Goal: Information Seeking & Learning: Find contact information

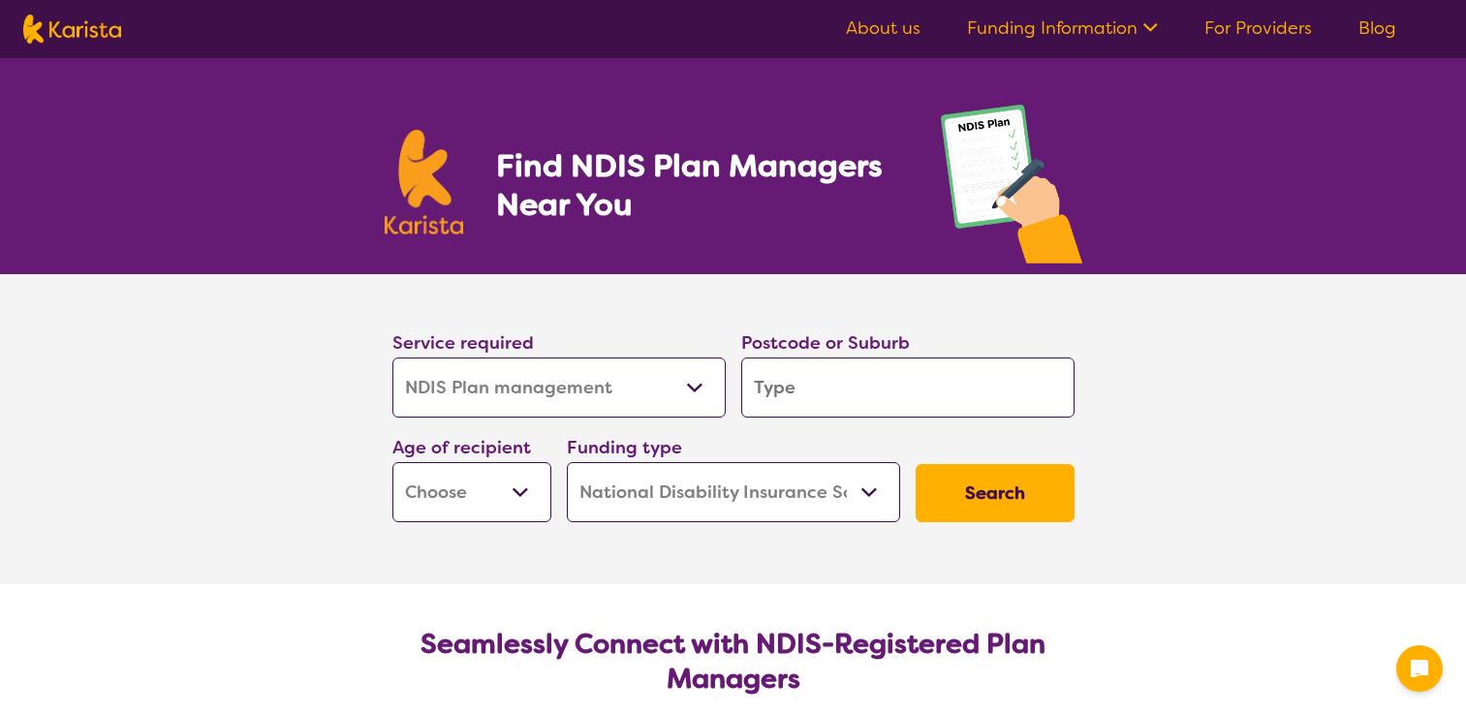
select select "NDIS Plan management"
select select "NDIS"
select select "NDIS Plan management"
select select "NDIS"
click at [806, 394] on input "search" at bounding box center [907, 388] width 333 height 60
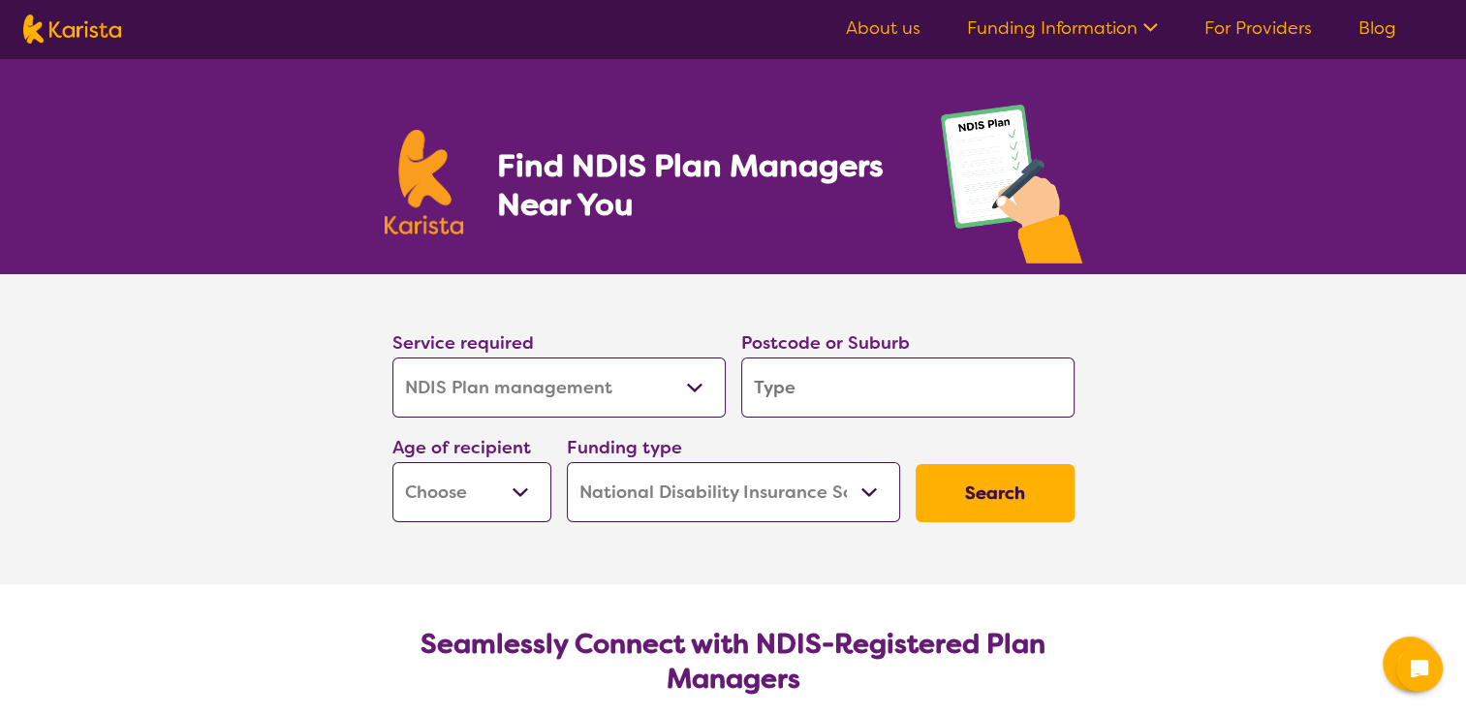
type input "t"
type input "tr"
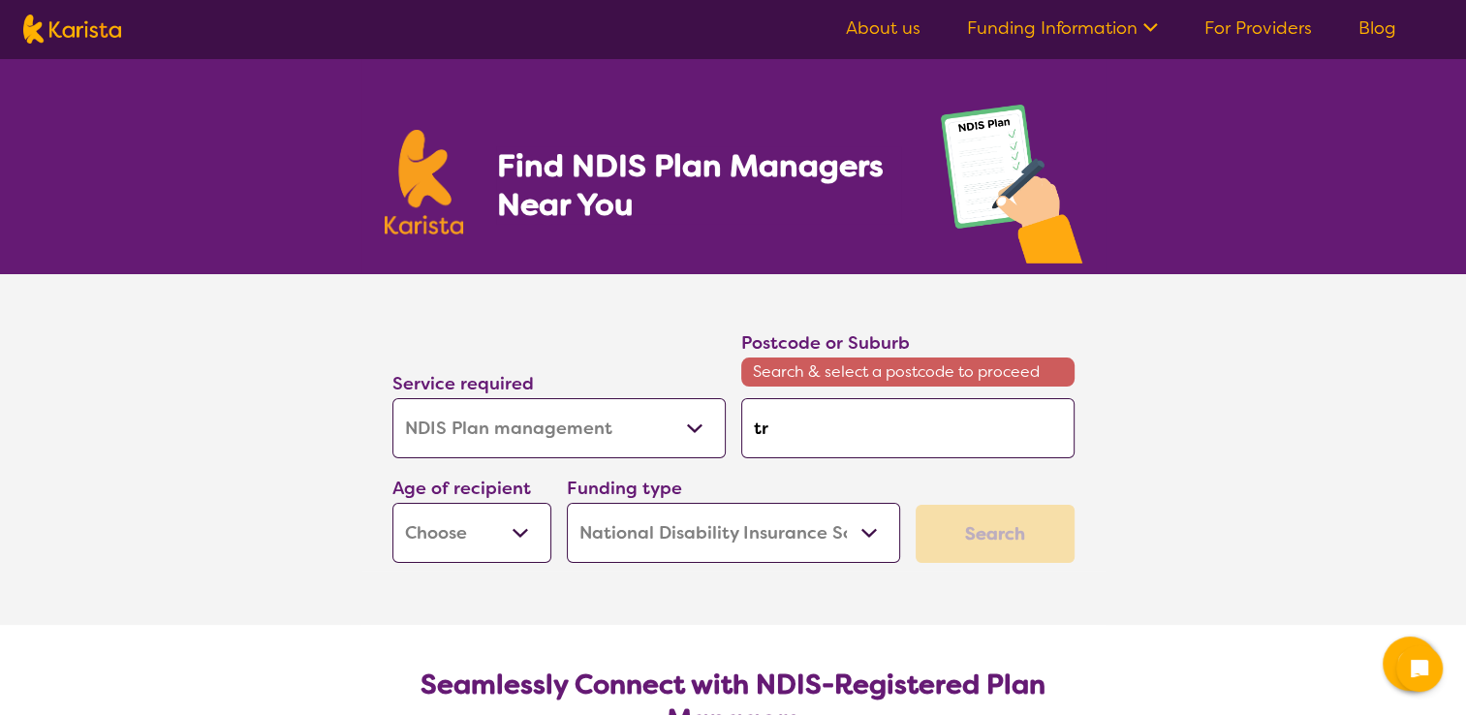
type input "tru"
type input "trug"
type input "truga"
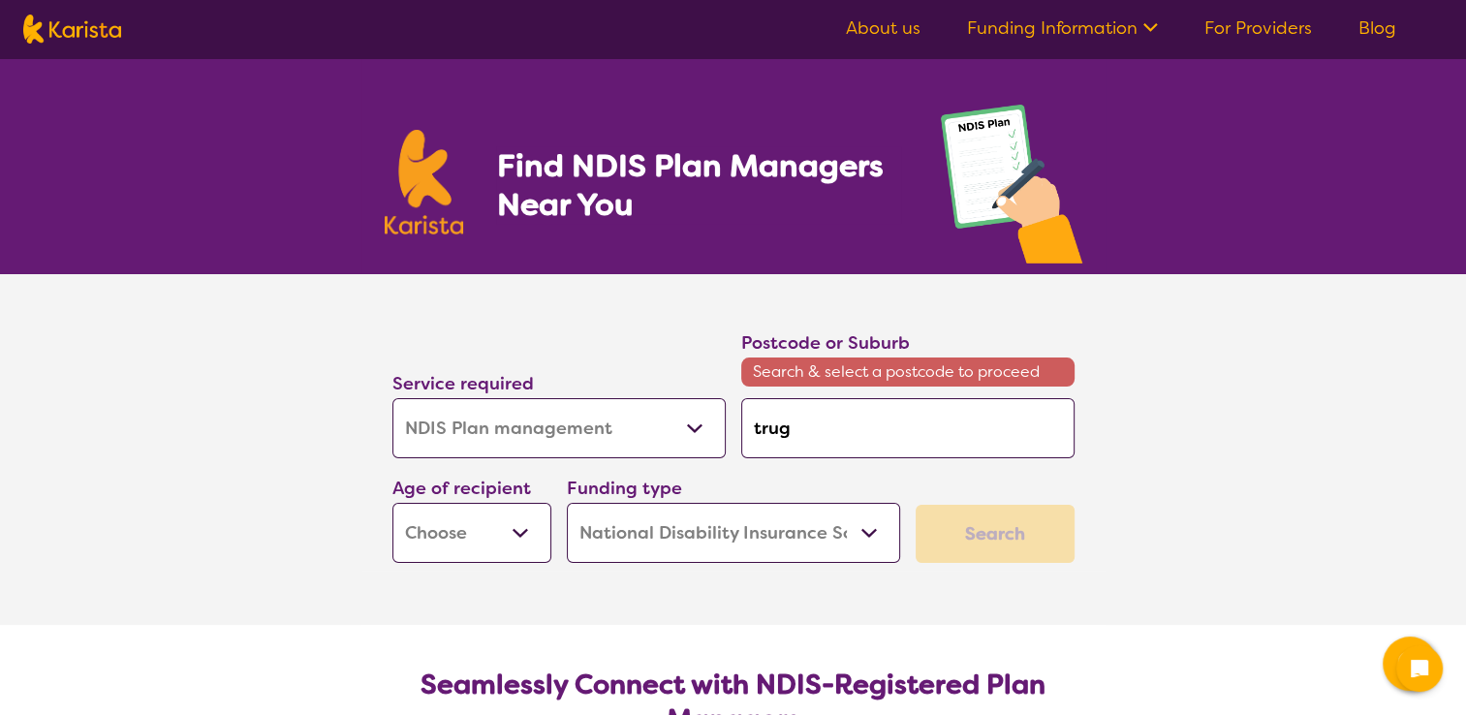
type input "truga"
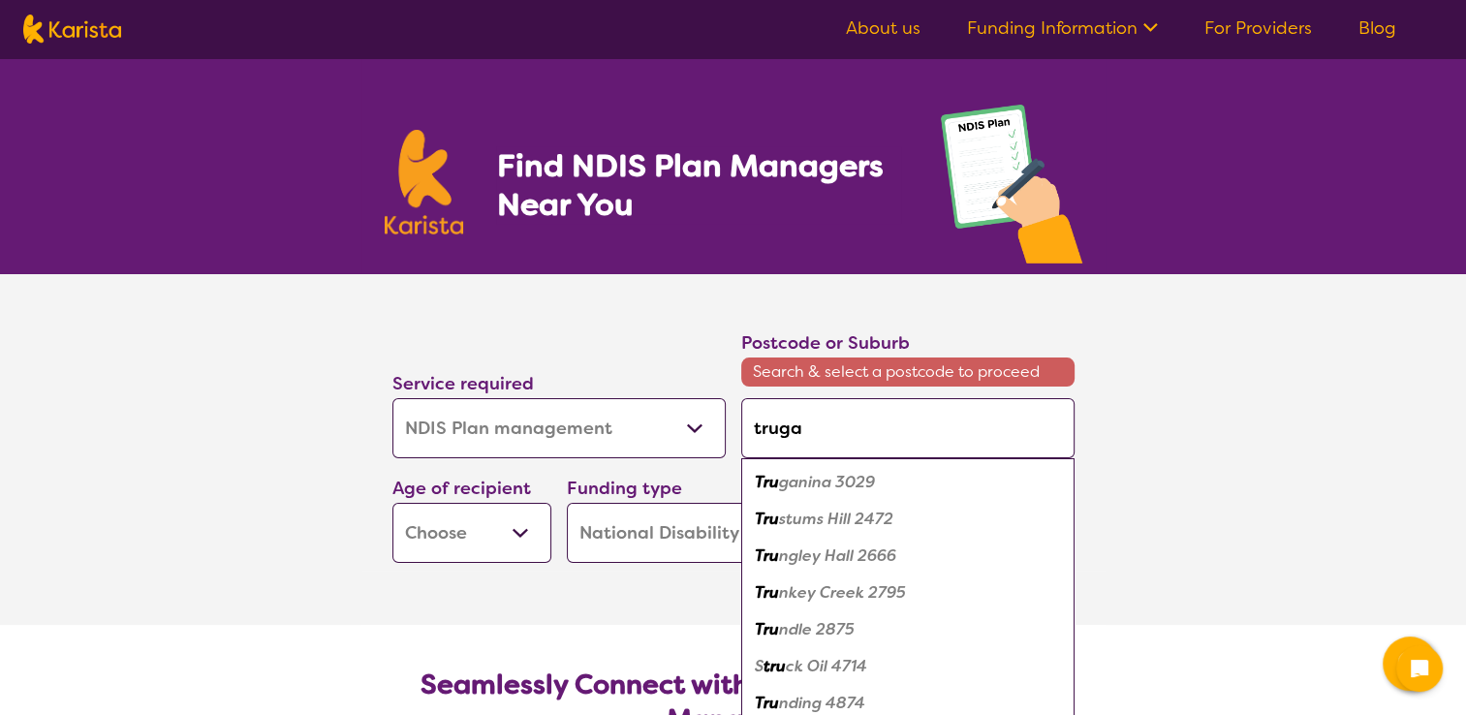
type input "trugan"
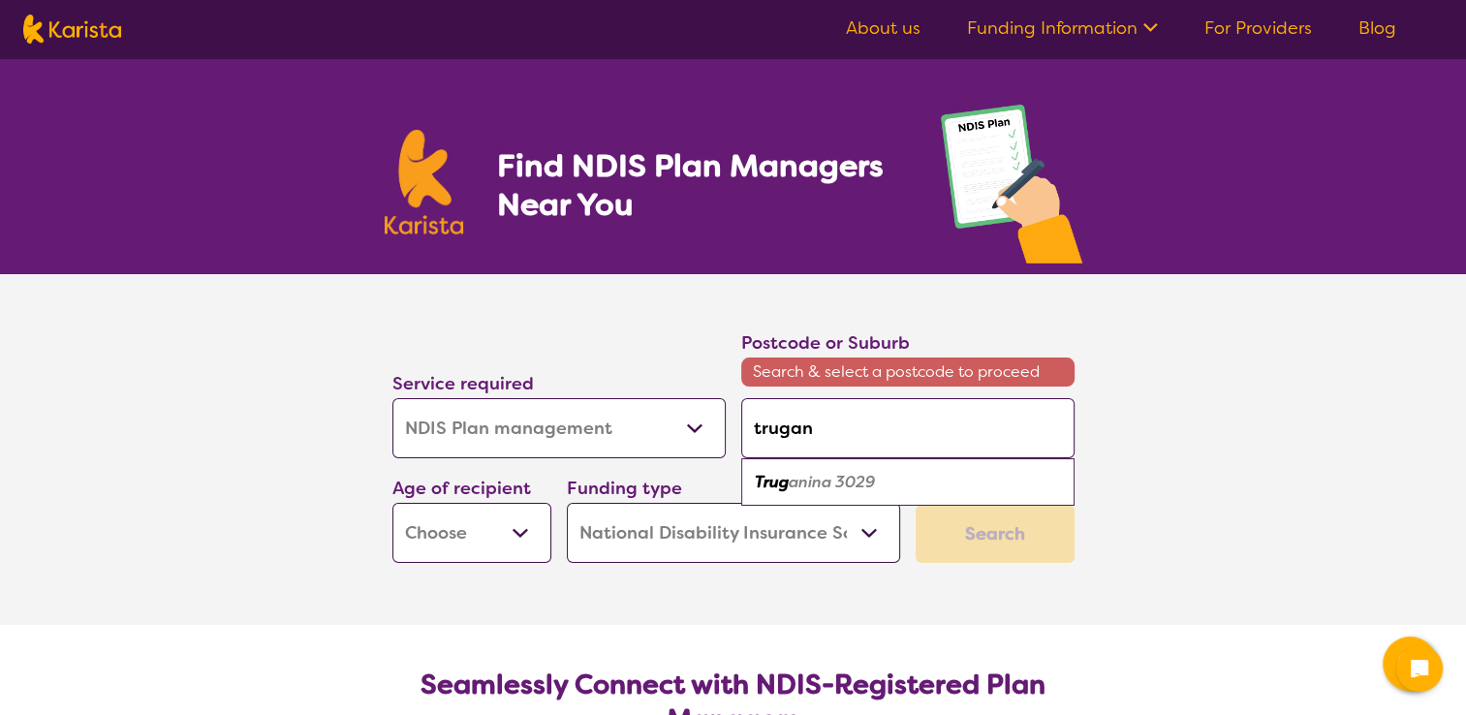
type input "trugani"
type input "truganin"
type input "truganina"
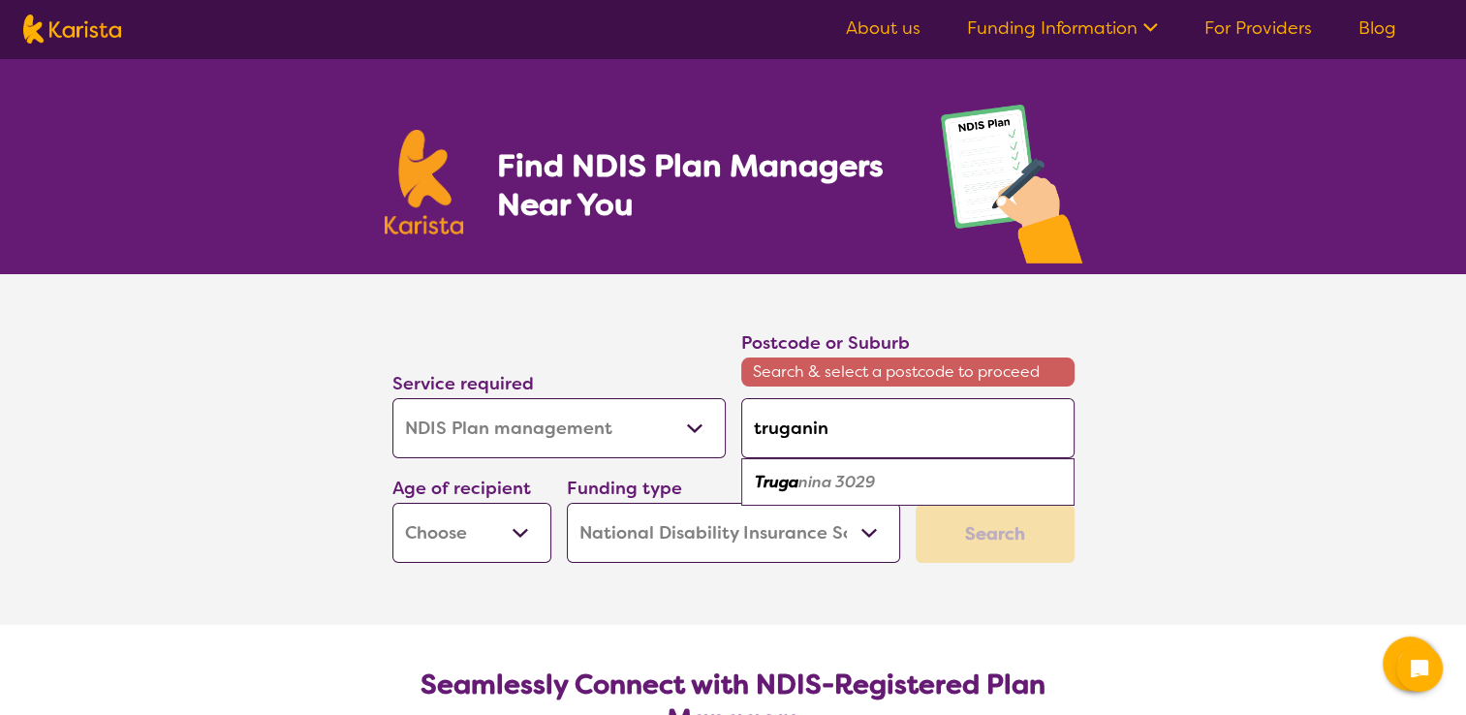
type input "truganina"
click at [806, 464] on div "Postcode or Suburb Search & select a postcode to proceed truganina" at bounding box center [908, 393] width 349 height 145
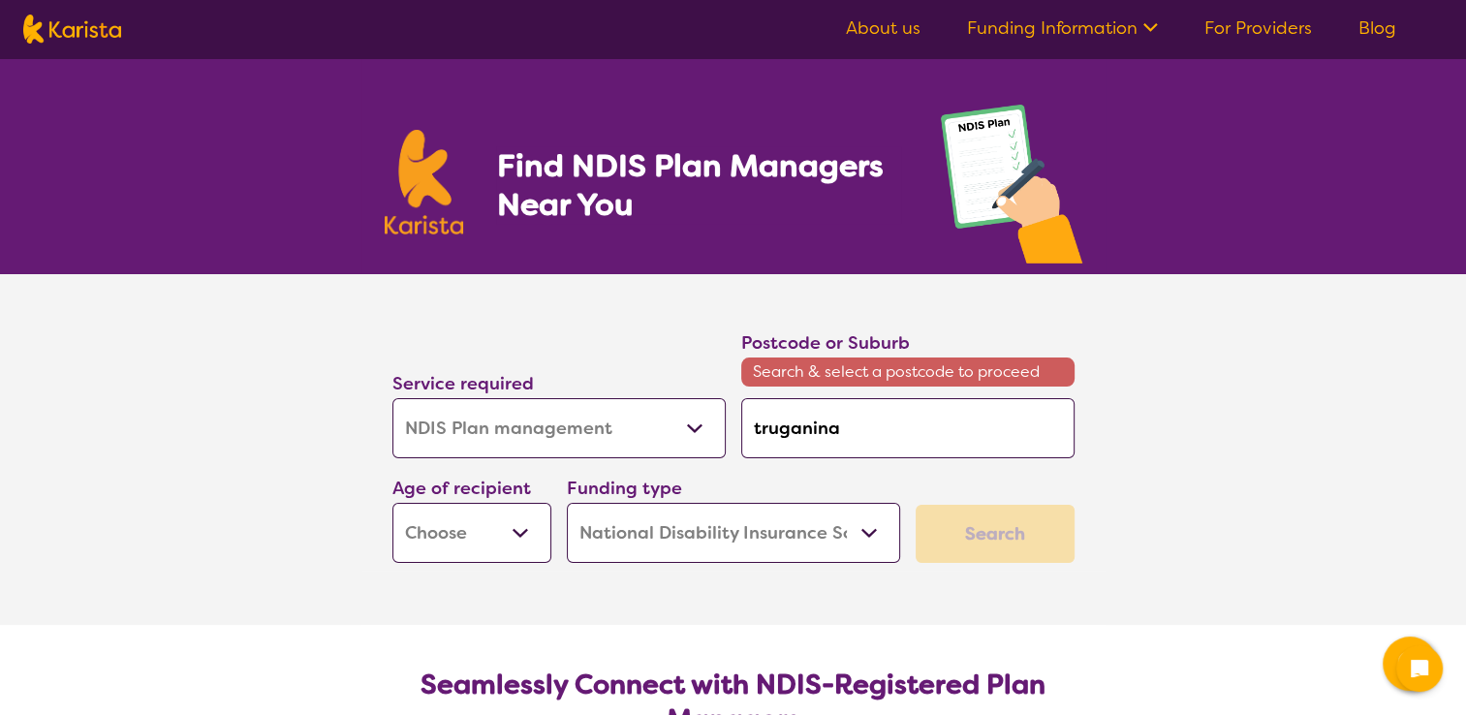
click at [443, 529] on select "Early Childhood - 0 to 9 Child - 10 to 11 Adolescent - 12 to 17 Adult - 18 to 6…" at bounding box center [472, 533] width 159 height 60
click at [358, 458] on section "Service required Allied Health Assistant Assessment ([MEDICAL_DATA] or [MEDICAL…" at bounding box center [733, 449] width 775 height 351
click at [477, 526] on select "Early Childhood - 0 to 9 Child - 10 to 11 Adolescent - 12 to 17 Adult - 18 to 6…" at bounding box center [472, 533] width 159 height 60
select select "AD"
click at [393, 503] on select "Early Childhood - 0 to 9 Child - 10 to 11 Adolescent - 12 to 17 Adult - 18 to 6…" at bounding box center [472, 533] width 159 height 60
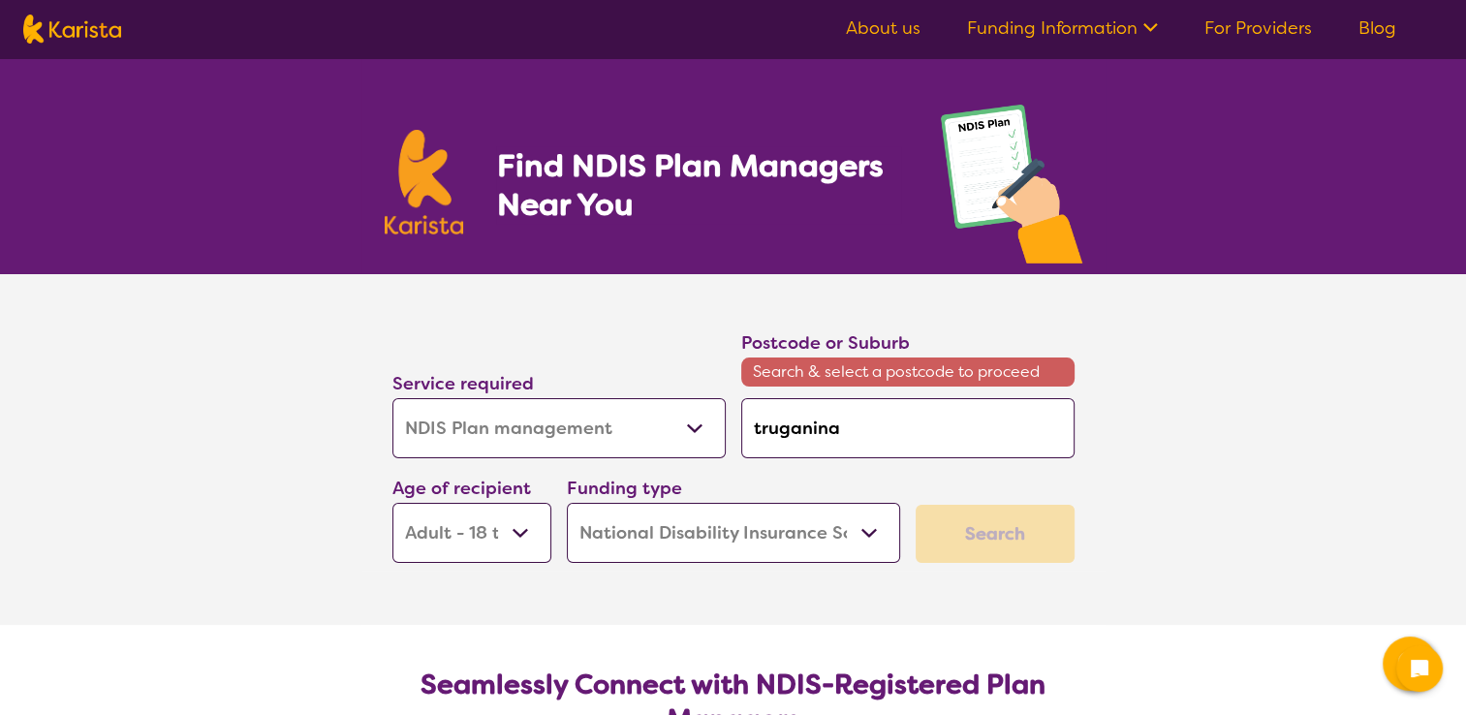
select select "AD"
click at [519, 533] on select "Early Childhood - 0 to 9 Child - 10 to 11 Adolescent - 12 to 17 Adult - 18 to 6…" at bounding box center [472, 533] width 159 height 60
select select "AG"
click at [393, 503] on select "Early Childhood - 0 to 9 Child - 10 to 11 Adolescent - 12 to 17 Adult - 18 to 6…" at bounding box center [472, 533] width 159 height 60
select select "AG"
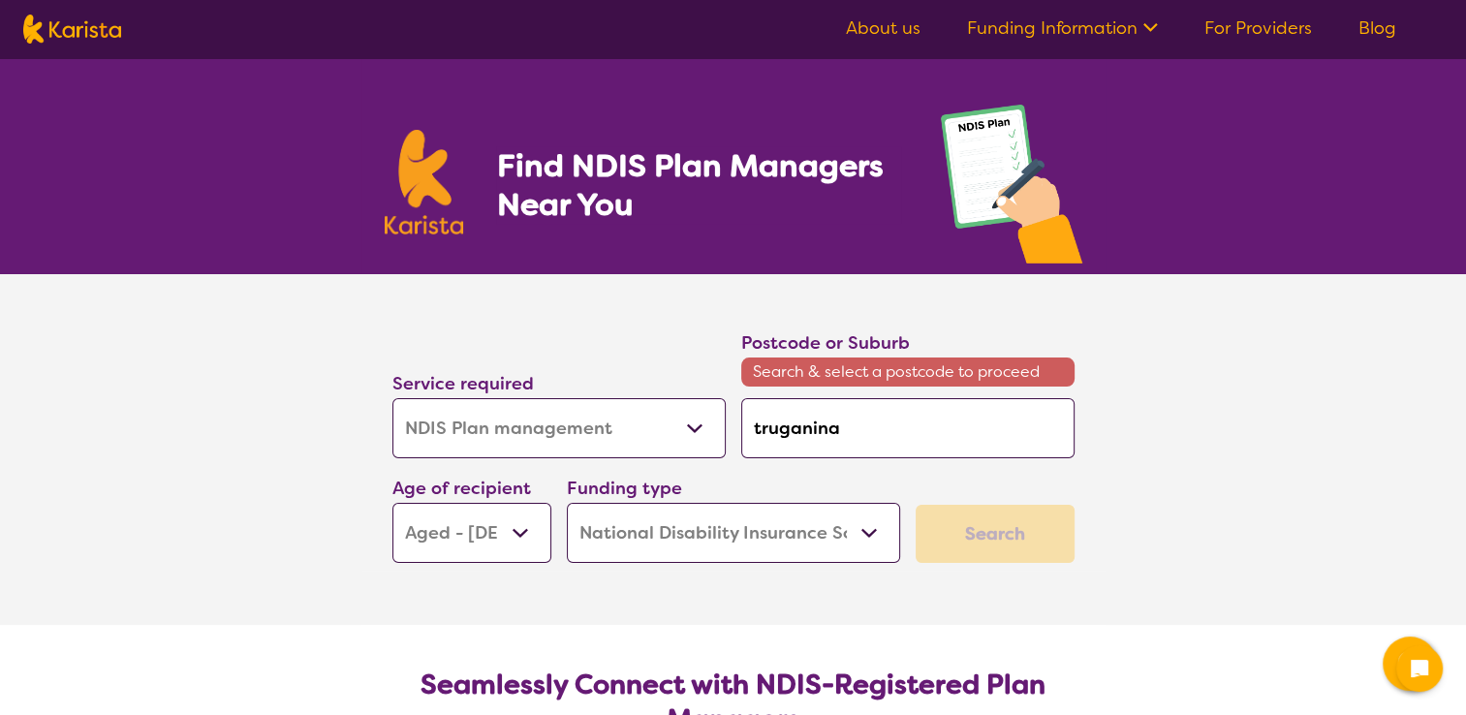
click at [617, 537] on select "Home Care Package (HCP) National Disability Insurance Scheme (NDIS) I don't know" at bounding box center [733, 533] width 333 height 60
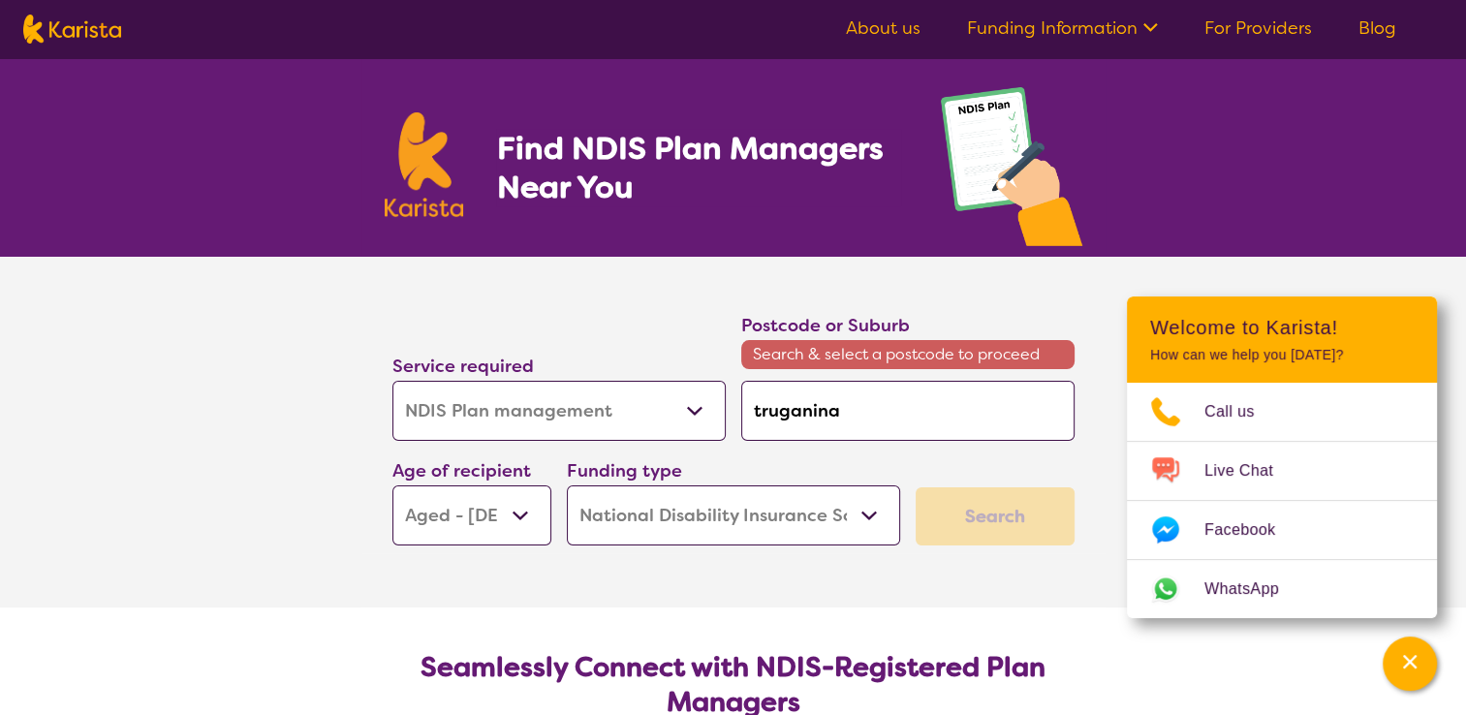
scroll to position [31, 0]
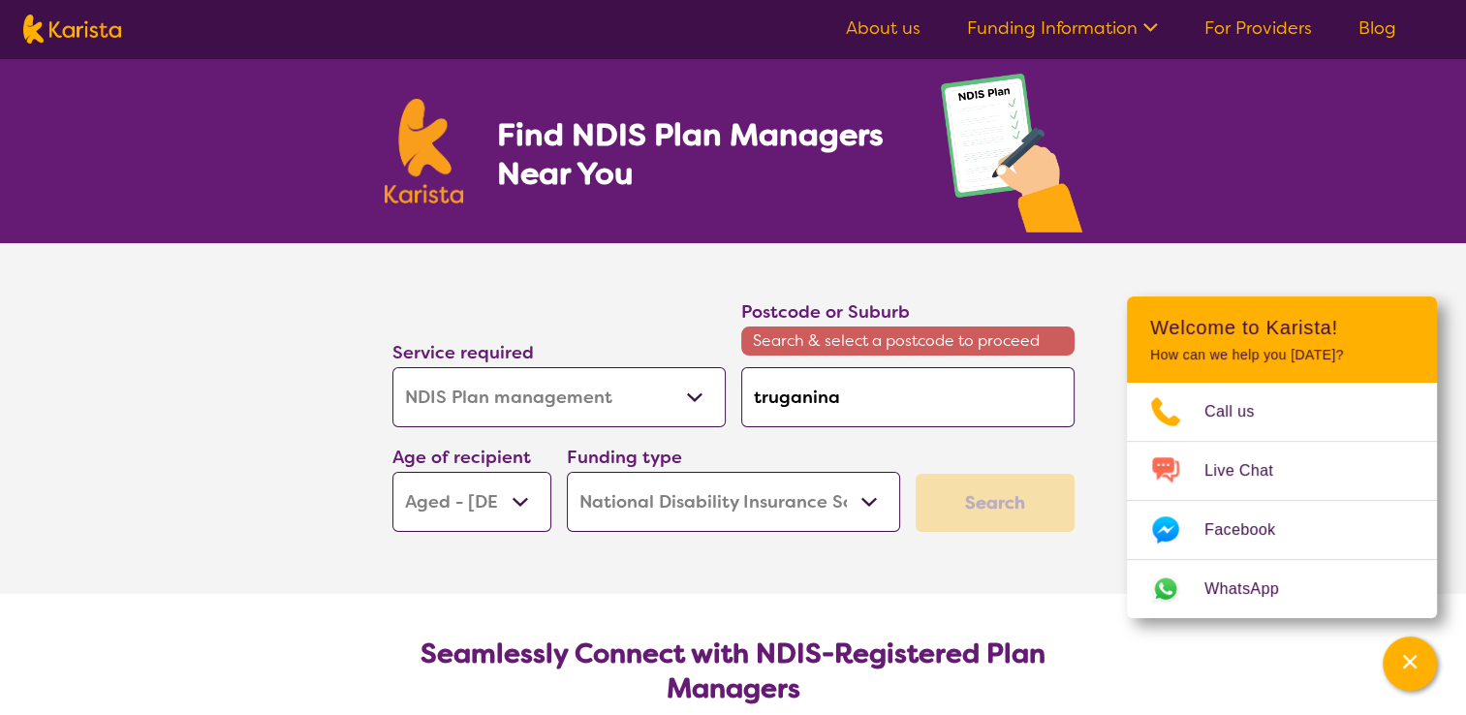
click at [675, 516] on select "Home Care Package (HCP) National Disability Insurance Scheme (NDIS) I don't know" at bounding box center [733, 502] width 333 height 60
click at [567, 472] on select "Home Care Package (HCP) National Disability Insurance Scheme (NDIS) I don't know" at bounding box center [733, 502] width 333 height 60
click at [462, 506] on select "Early Childhood - 0 to 9 Child - 10 to 11 Adolescent - 12 to 17 Adult - 18 to 6…" at bounding box center [472, 502] width 159 height 60
select select "AD"
click at [393, 472] on select "Early Childhood - 0 to 9 Child - 10 to 11 Adolescent - 12 to 17 Adult - 18 to 6…" at bounding box center [472, 502] width 159 height 60
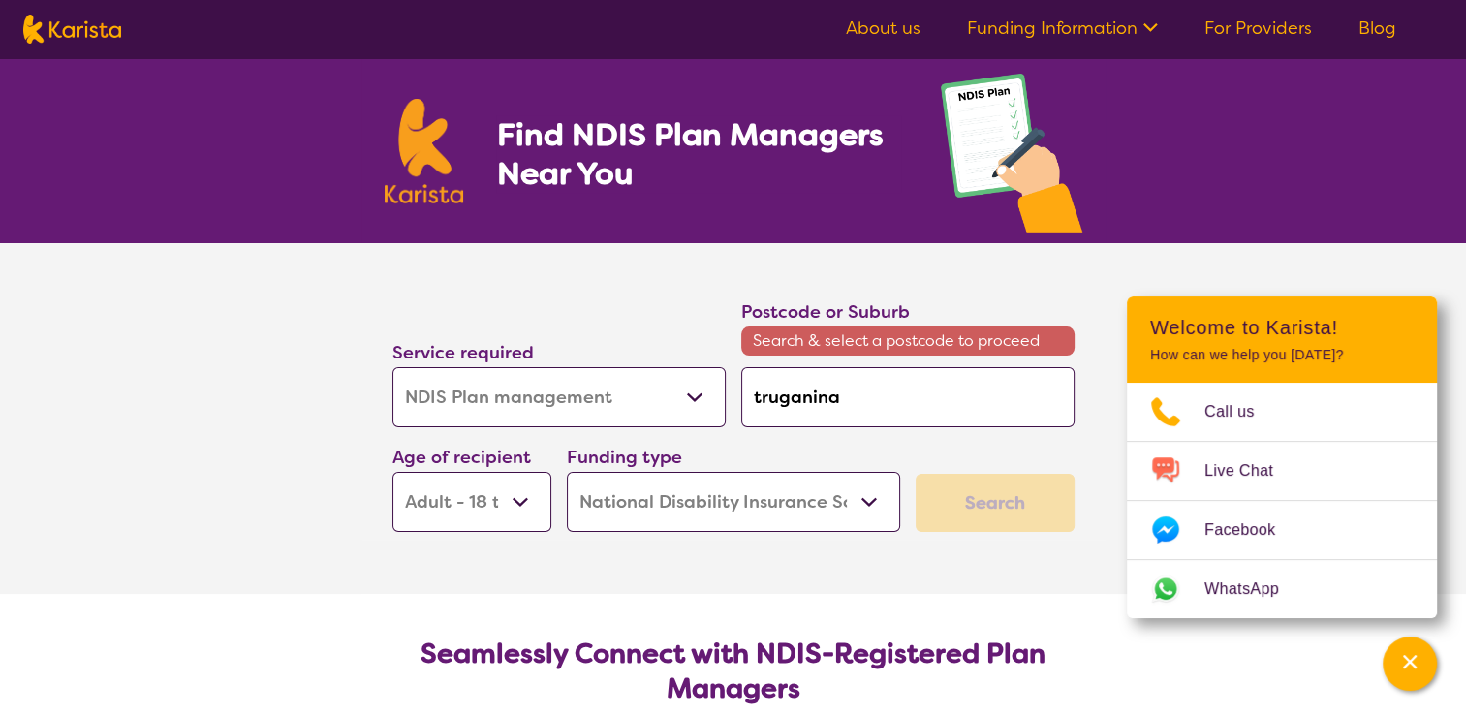
select select "AD"
click at [513, 482] on select "Early Childhood - 0 to 9 Child - 10 to 11 Adolescent - 12 to 17 Adult - 18 to 6…" at bounding box center [472, 502] width 159 height 60
select select "AG"
click at [393, 472] on select "Early Childhood - 0 to 9 Child - 10 to 11 Adolescent - 12 to 17 Adult - 18 to 6…" at bounding box center [472, 502] width 159 height 60
select select "AG"
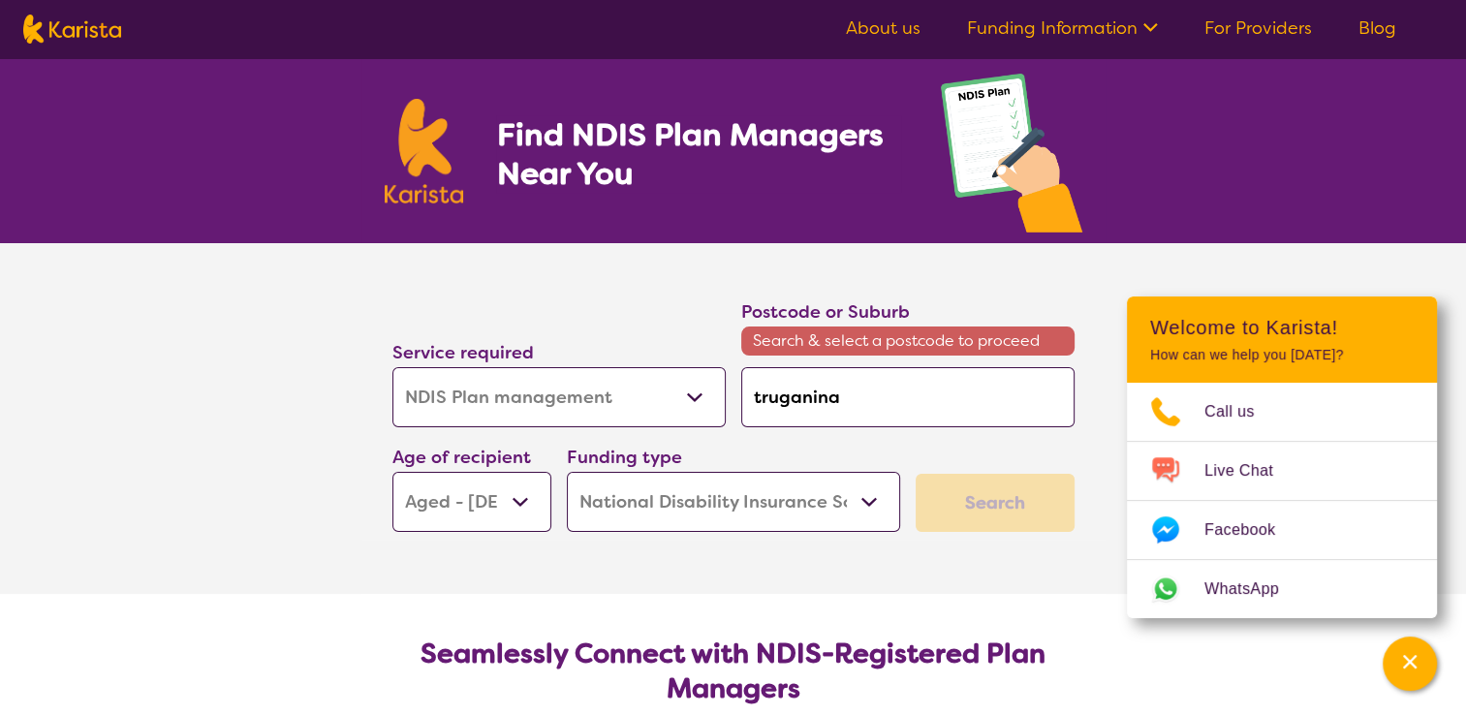
click at [958, 502] on div "Search" at bounding box center [995, 503] width 159 height 58
click at [914, 386] on input "truganina" at bounding box center [907, 397] width 333 height 60
type input "truganina"
type input "truganin"
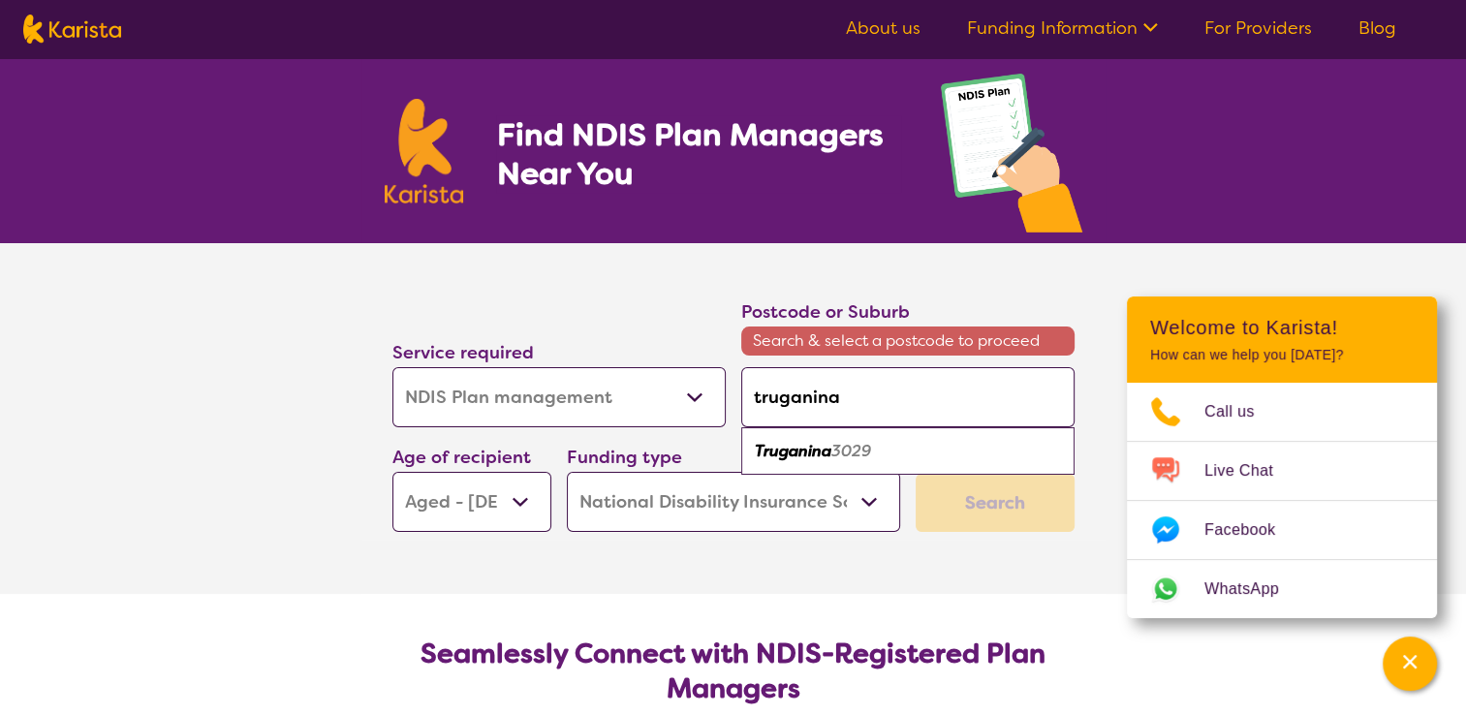
type input "truganin"
click at [845, 454] on em "a 3029" at bounding box center [848, 451] width 53 height 20
type input "3029"
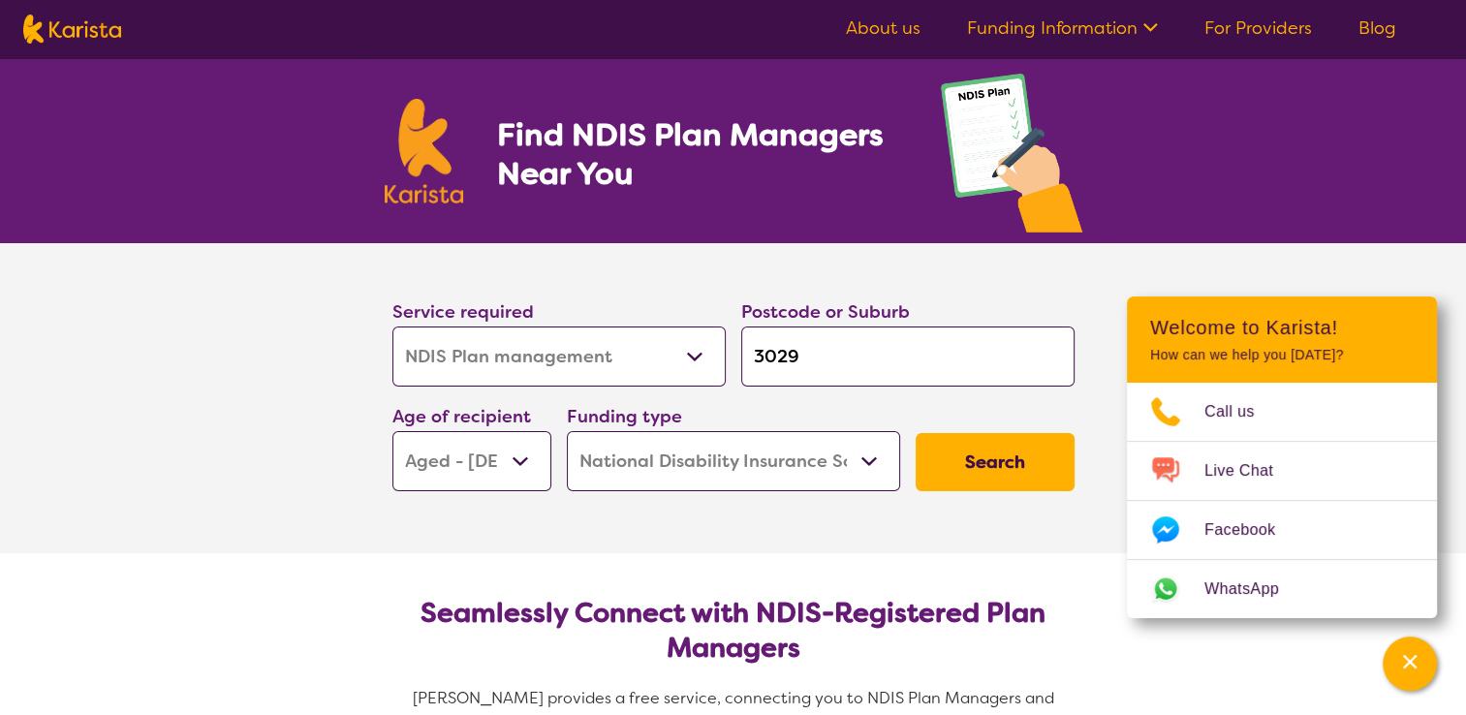
click at [996, 463] on button "Search" at bounding box center [995, 462] width 159 height 58
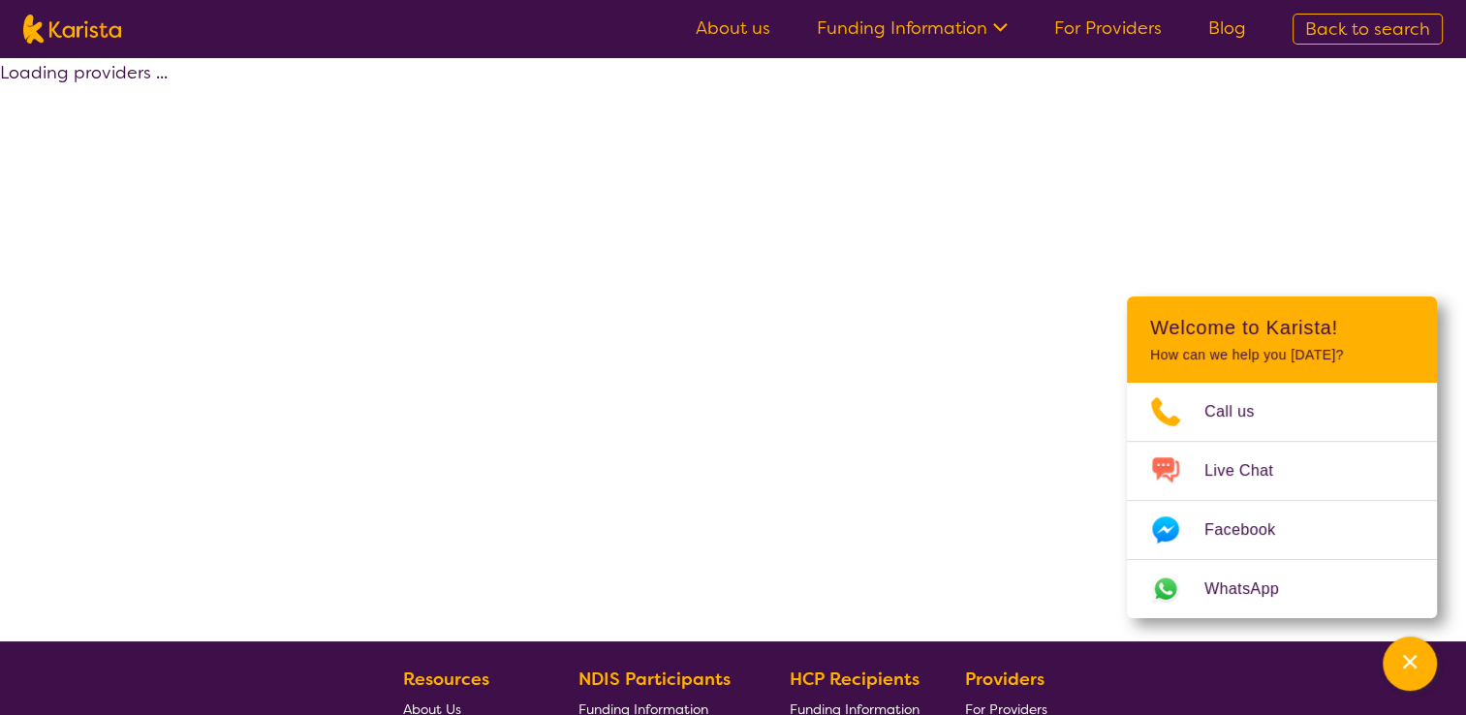
select select "by_score"
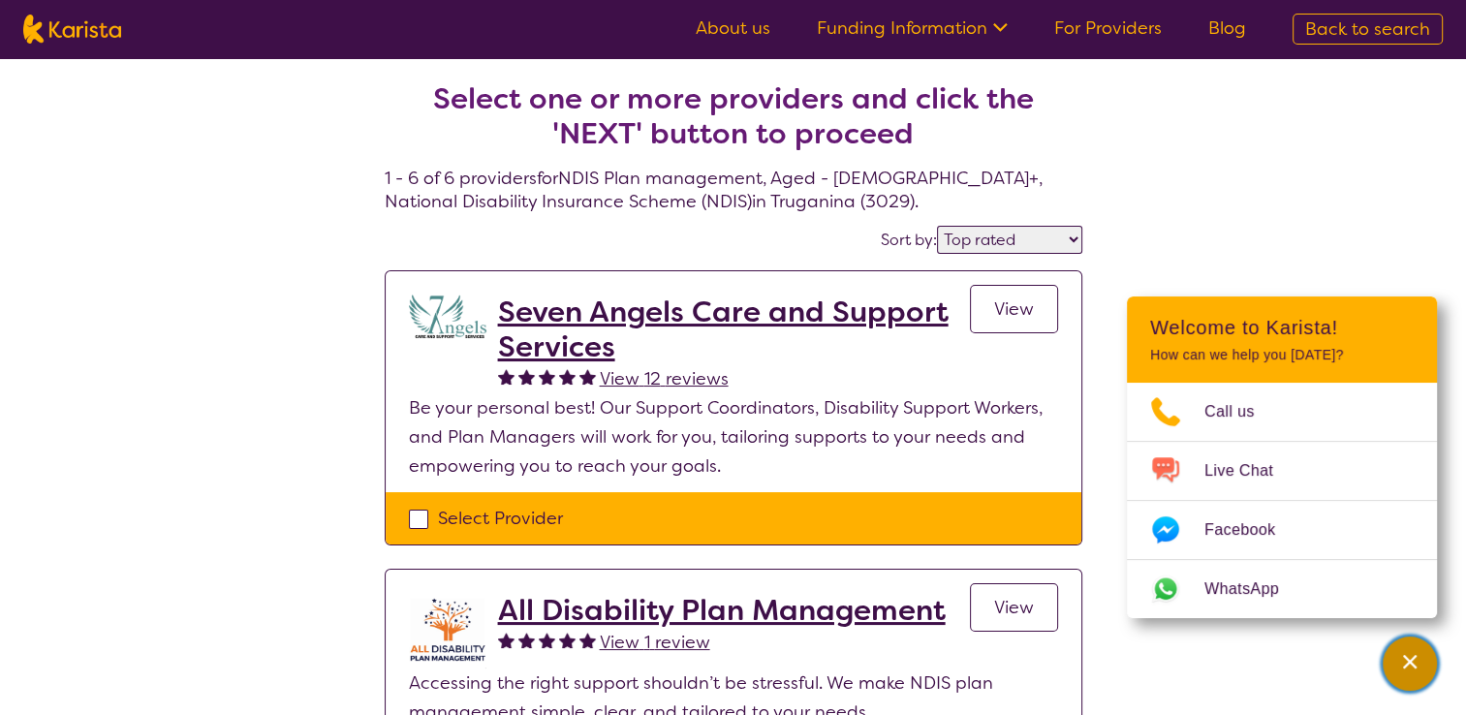
click at [1418, 658] on icon "Channel Menu" at bounding box center [1409, 661] width 19 height 19
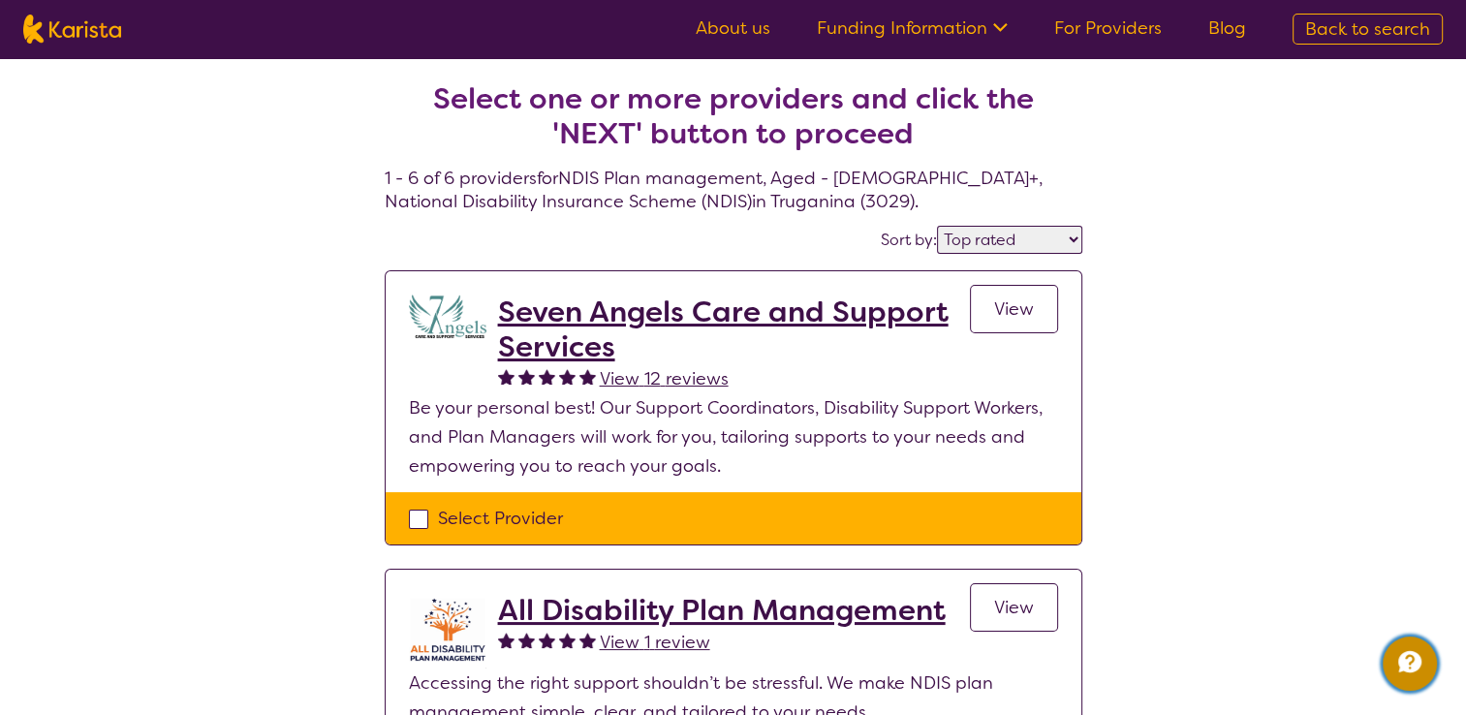
select select "NDIS Plan management"
select select "AG"
select select "NDIS"
select select "NDIS Plan management"
select select "AG"
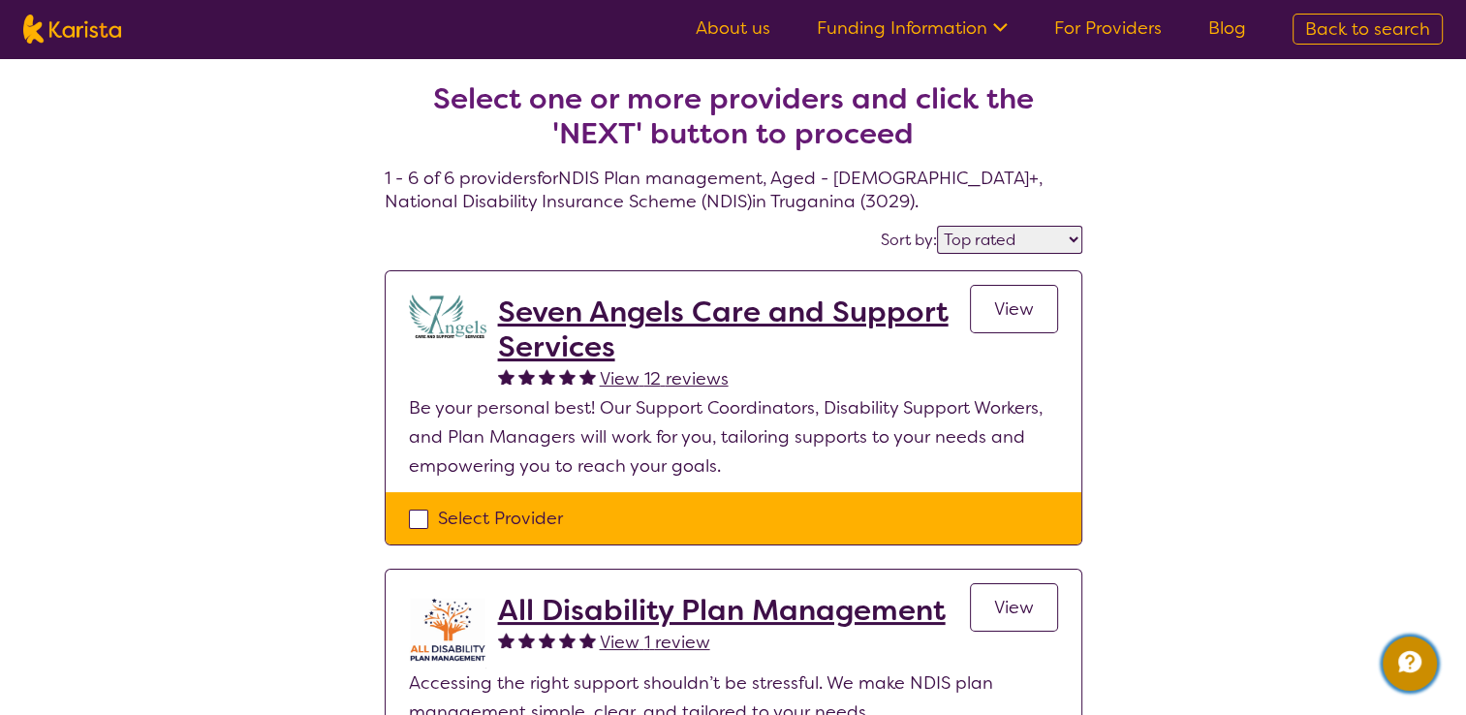
select select "NDIS"
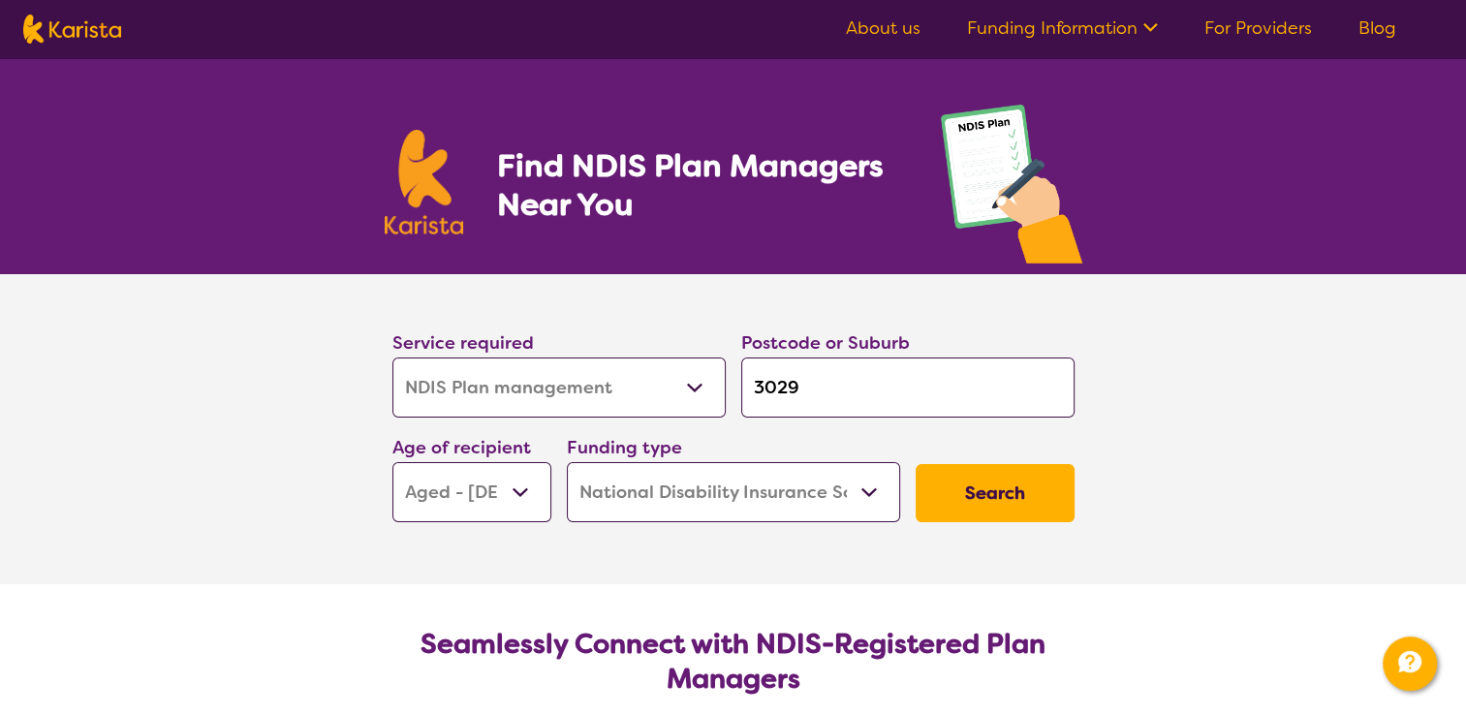
click at [481, 389] on select "Allied Health Assistant Assessment ([MEDICAL_DATA] or [MEDICAL_DATA]) Behaviour…" at bounding box center [559, 388] width 333 height 60
select select "Physiotherapy"
click at [393, 358] on select "Allied Health Assistant Assessment ([MEDICAL_DATA] or [MEDICAL_DATA]) Behaviour…" at bounding box center [559, 388] width 333 height 60
select select "Physiotherapy"
click at [958, 499] on button "Search" at bounding box center [995, 493] width 159 height 58
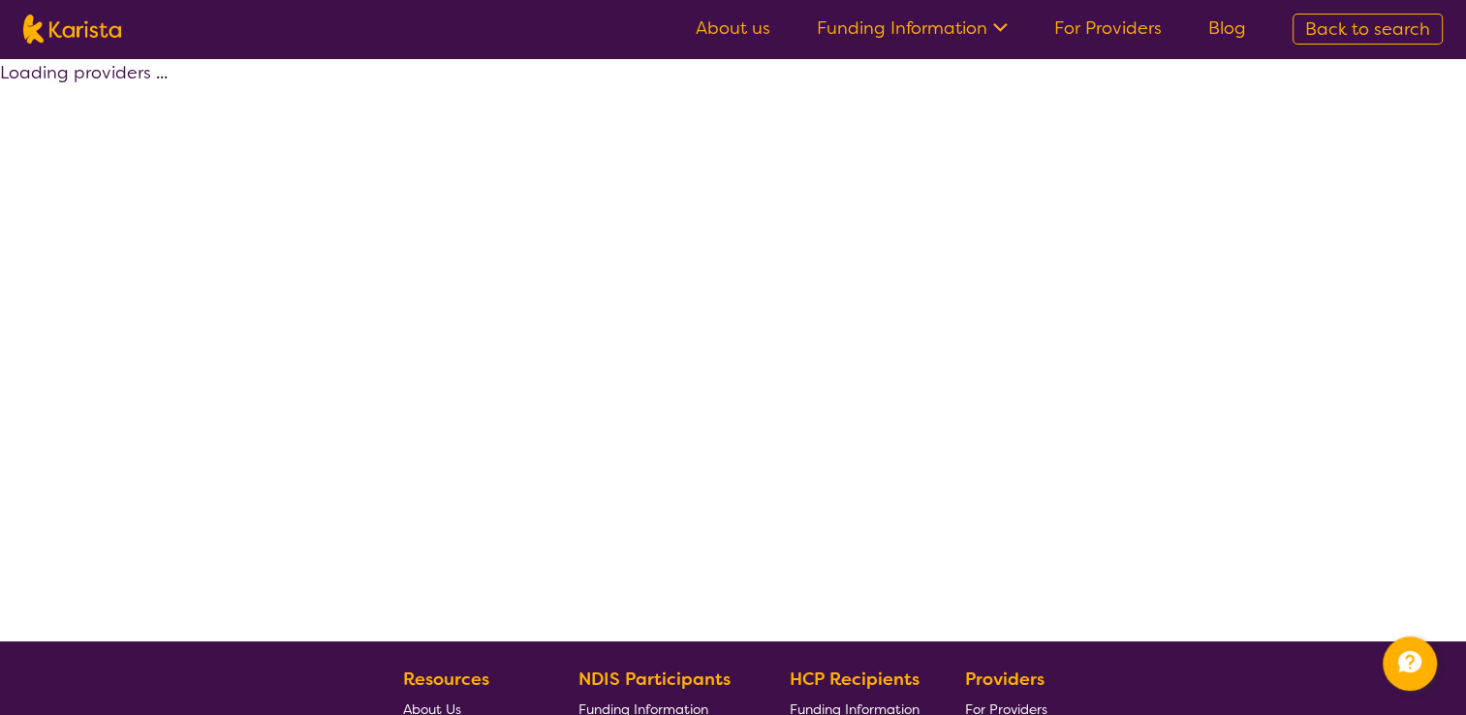
select select "by_score"
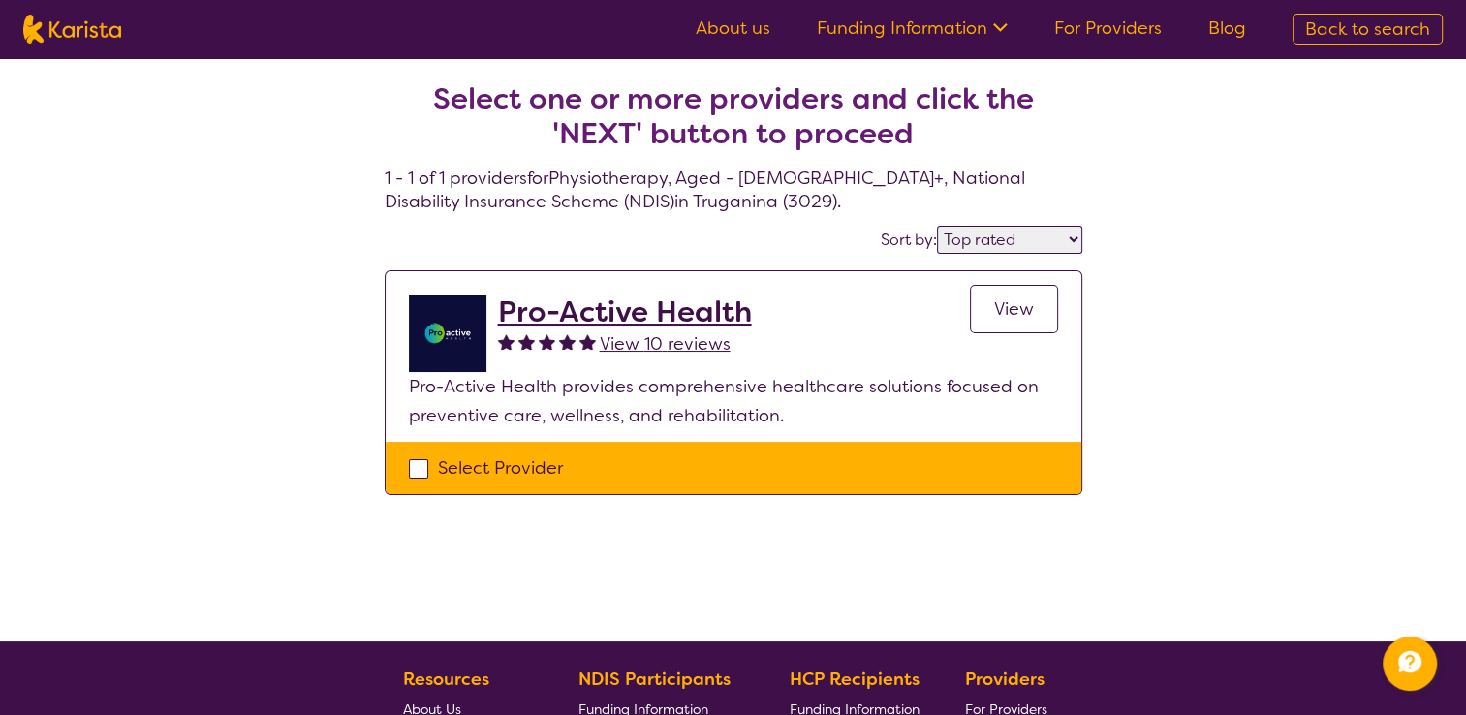
click at [427, 455] on div "Select Provider" at bounding box center [733, 468] width 649 height 29
checkbox input "true"
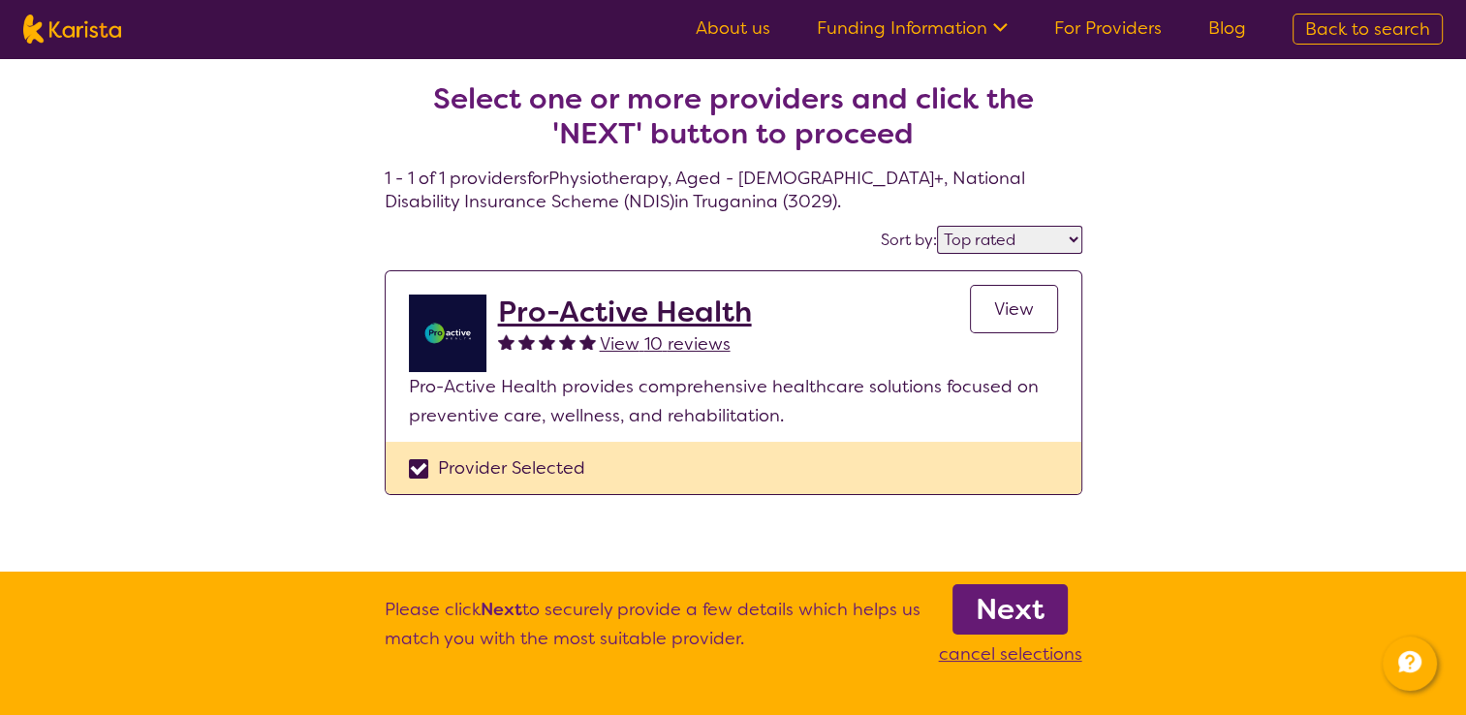
select select "NDIS Plan management"
select select "AG"
select select "NDIS"
select select "NDIS Plan management"
select select "AG"
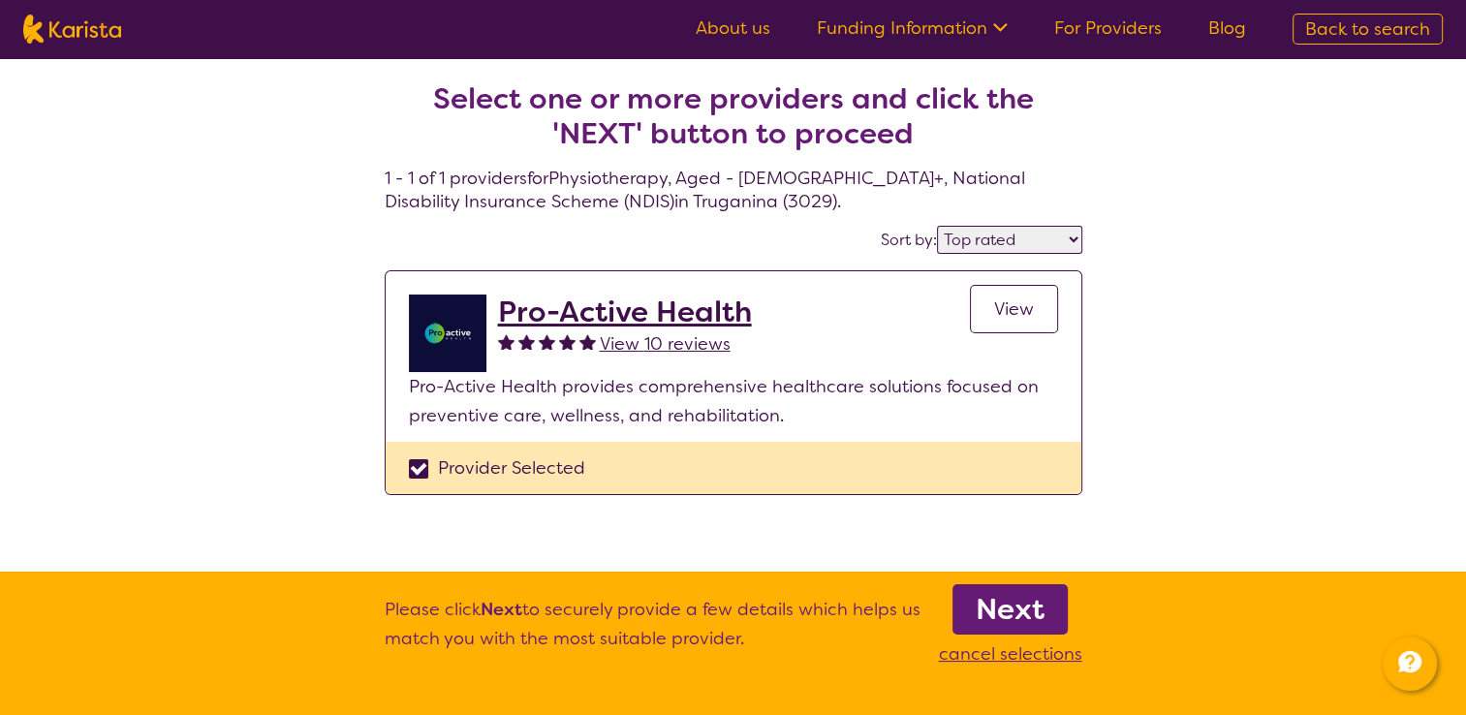
select select "NDIS"
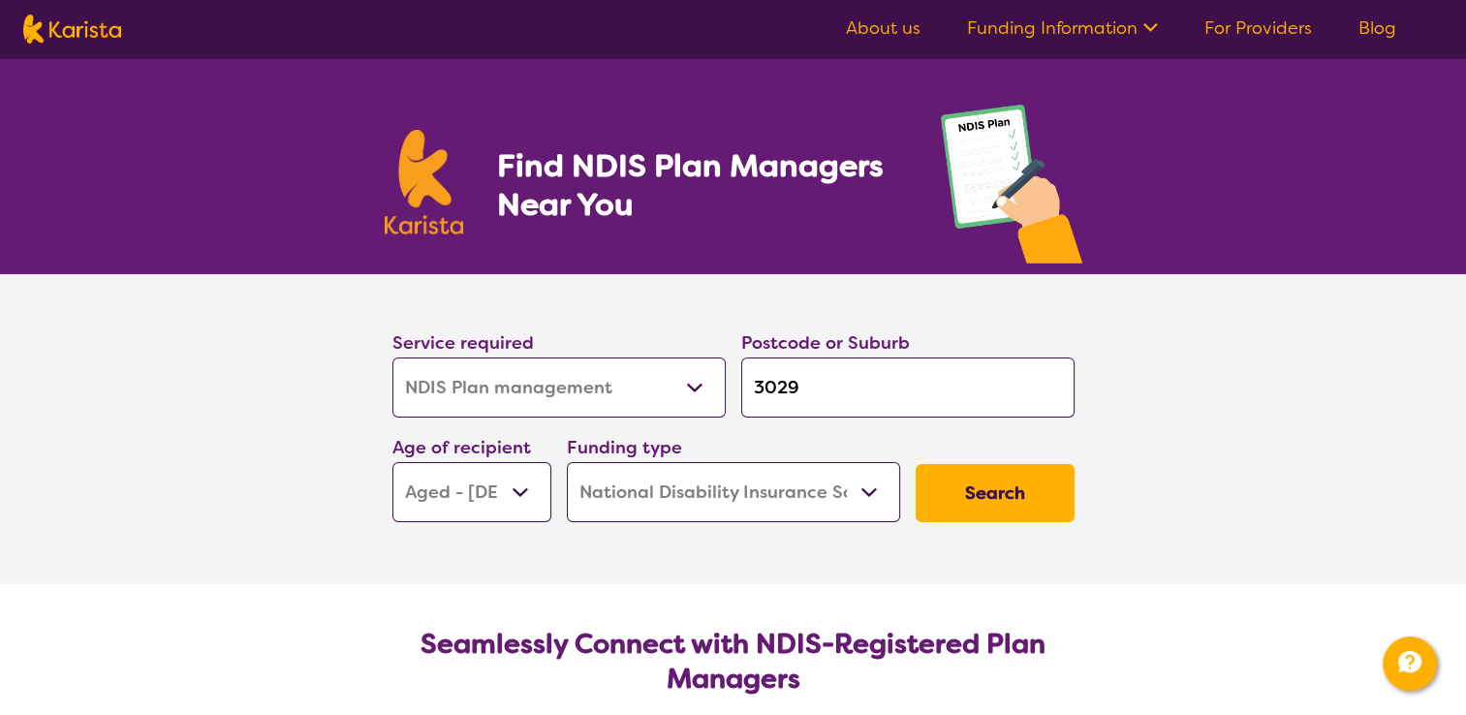
click at [472, 473] on select "Early Childhood - 0 to 9 Child - 10 to 11 Adolescent - 12 to 17 Adult - 18 to 6…" at bounding box center [472, 492] width 159 height 60
select select "AS"
click at [393, 462] on select "Early Childhood - 0 to 9 Child - 10 to 11 Adolescent - 12 to 17 Adult - 18 to 6…" at bounding box center [472, 492] width 159 height 60
select select "AS"
click at [451, 473] on select "Early Childhood - 0 to 9 Child - 10 to 11 Adolescent - 12 to 17 Adult - 18 to 6…" at bounding box center [472, 492] width 159 height 60
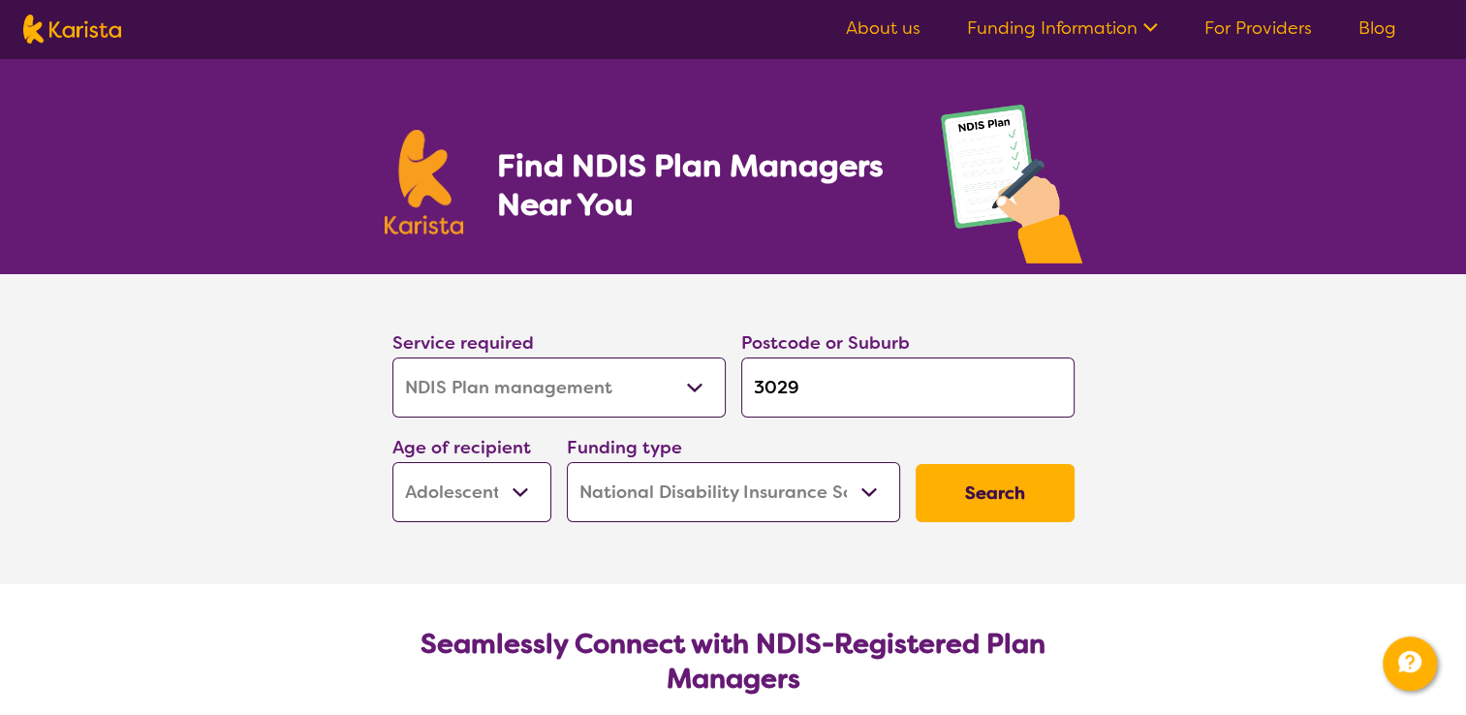
select select "AD"
click at [393, 462] on select "Early Childhood - 0 to 9 Child - 10 to 11 Adolescent - 12 to 17 Adult - 18 to 6…" at bounding box center [472, 492] width 159 height 60
select select "AD"
click at [997, 485] on button "Search" at bounding box center [995, 493] width 159 height 58
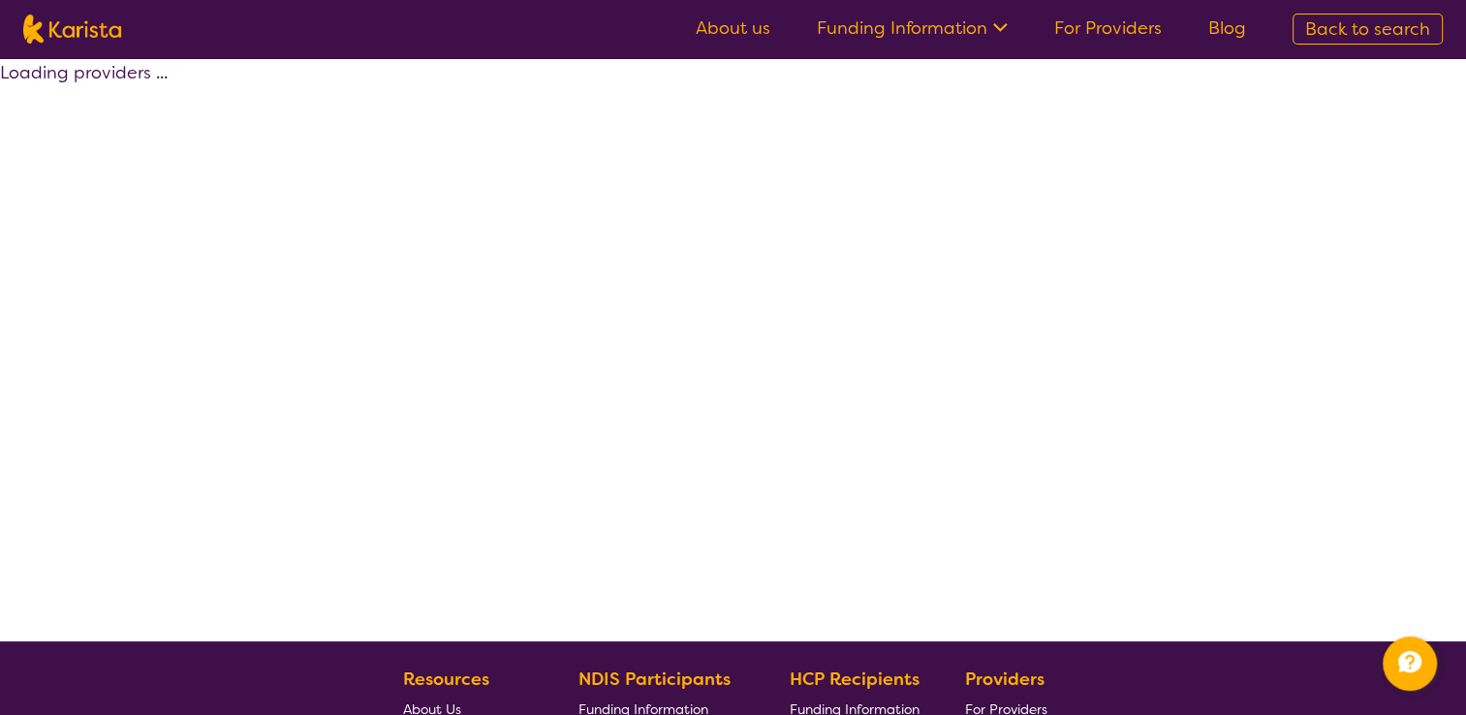
select select "by_score"
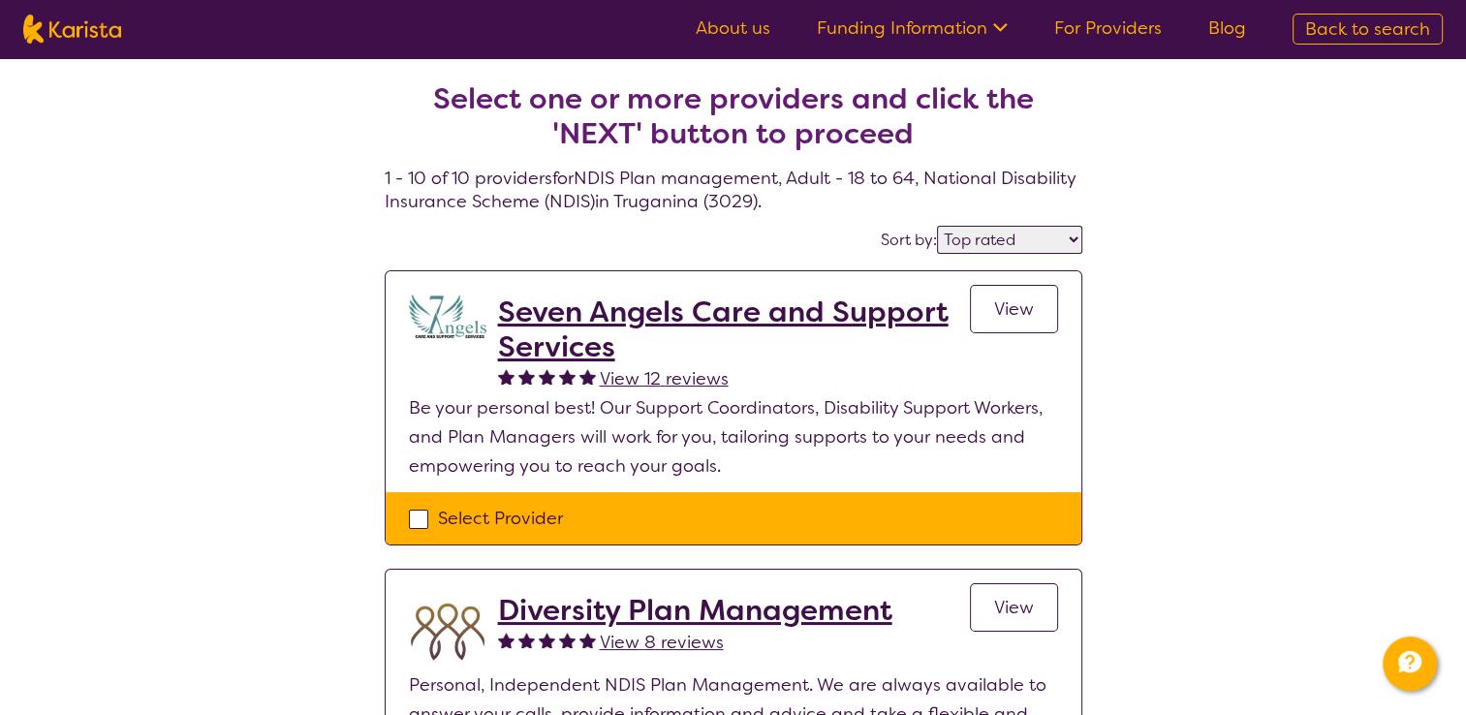
select select "NDIS Plan management"
select select "AD"
select select "NDIS"
select select "NDIS Plan management"
select select "AD"
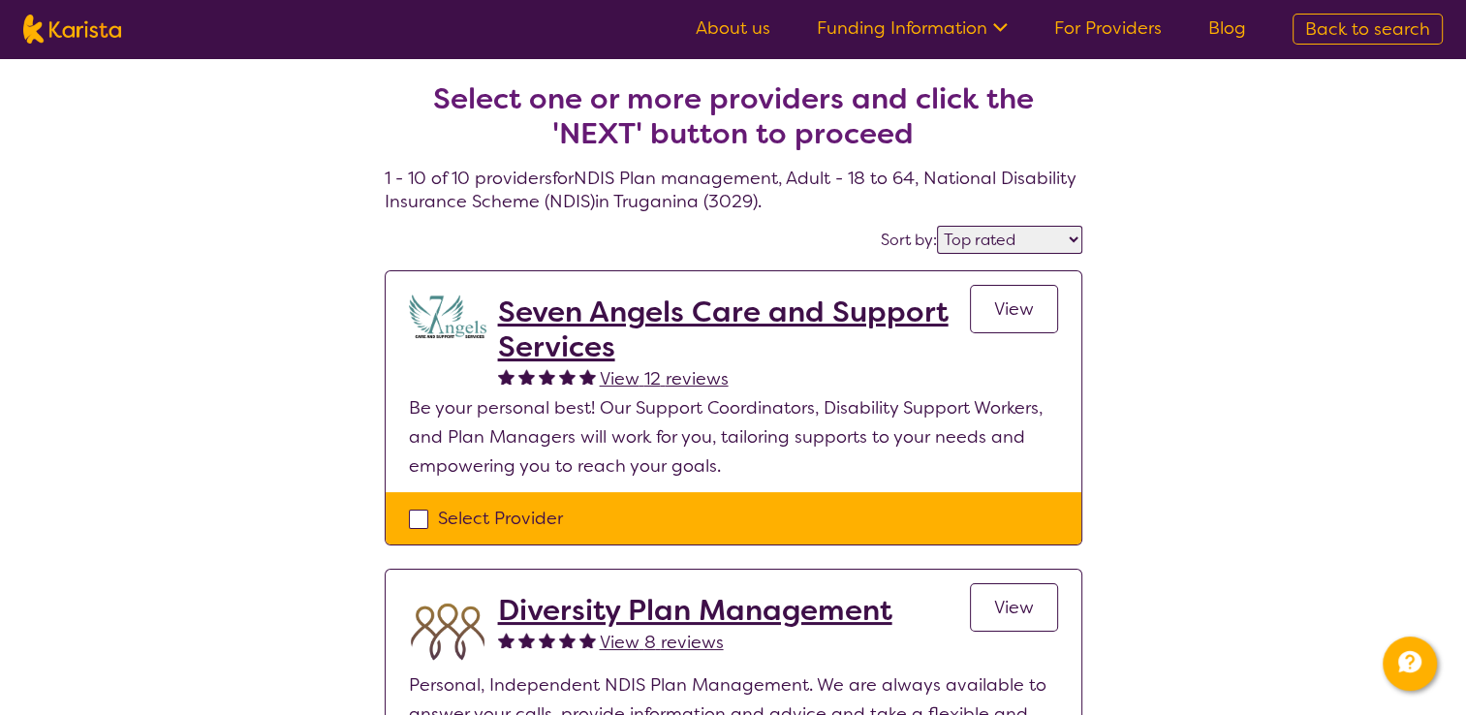
select select "NDIS"
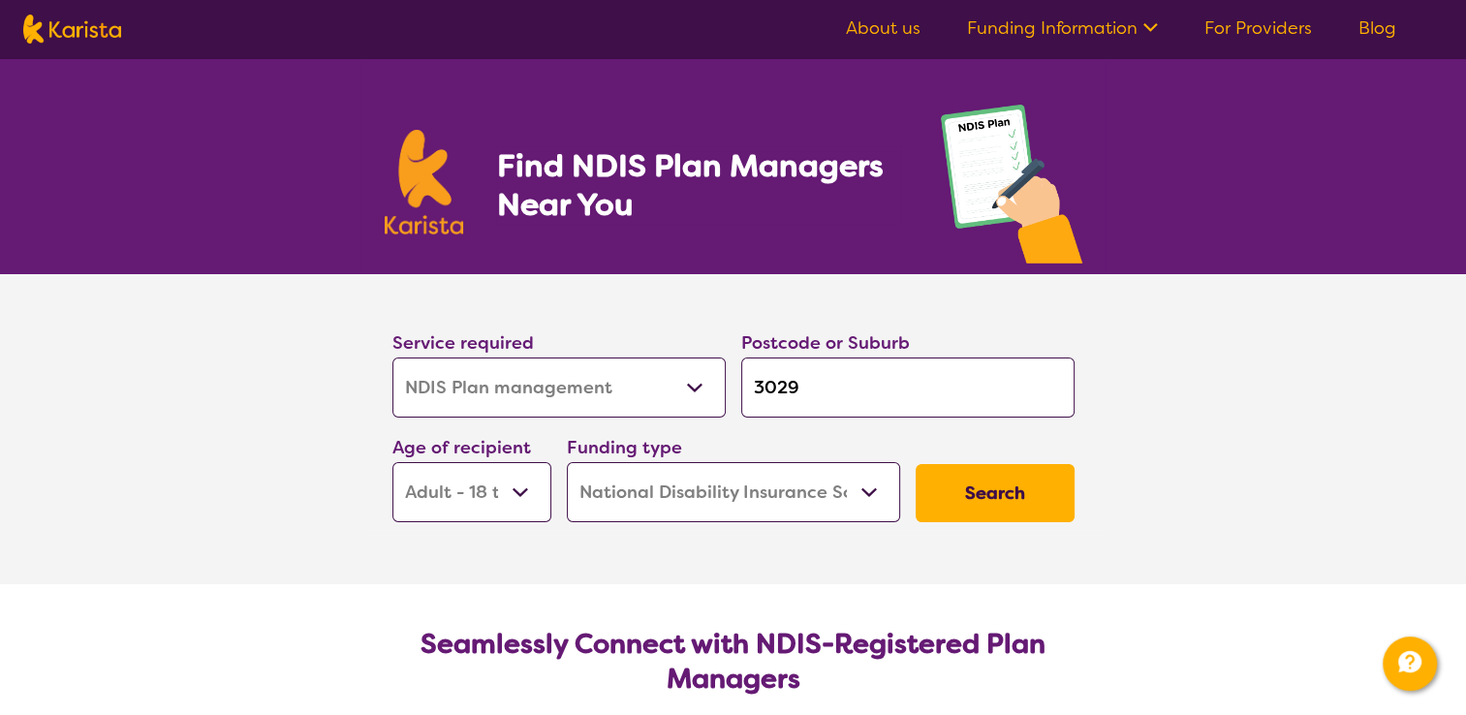
click at [433, 368] on select "Allied Health Assistant Assessment ([MEDICAL_DATA] or [MEDICAL_DATA]) Behaviour…" at bounding box center [559, 388] width 333 height 60
select select "Physiotherapy"
click at [393, 358] on select "Allied Health Assistant Assessment ([MEDICAL_DATA] or [MEDICAL_DATA]) Behaviour…" at bounding box center [559, 388] width 333 height 60
select select "Physiotherapy"
click at [957, 482] on button "Search" at bounding box center [995, 493] width 159 height 58
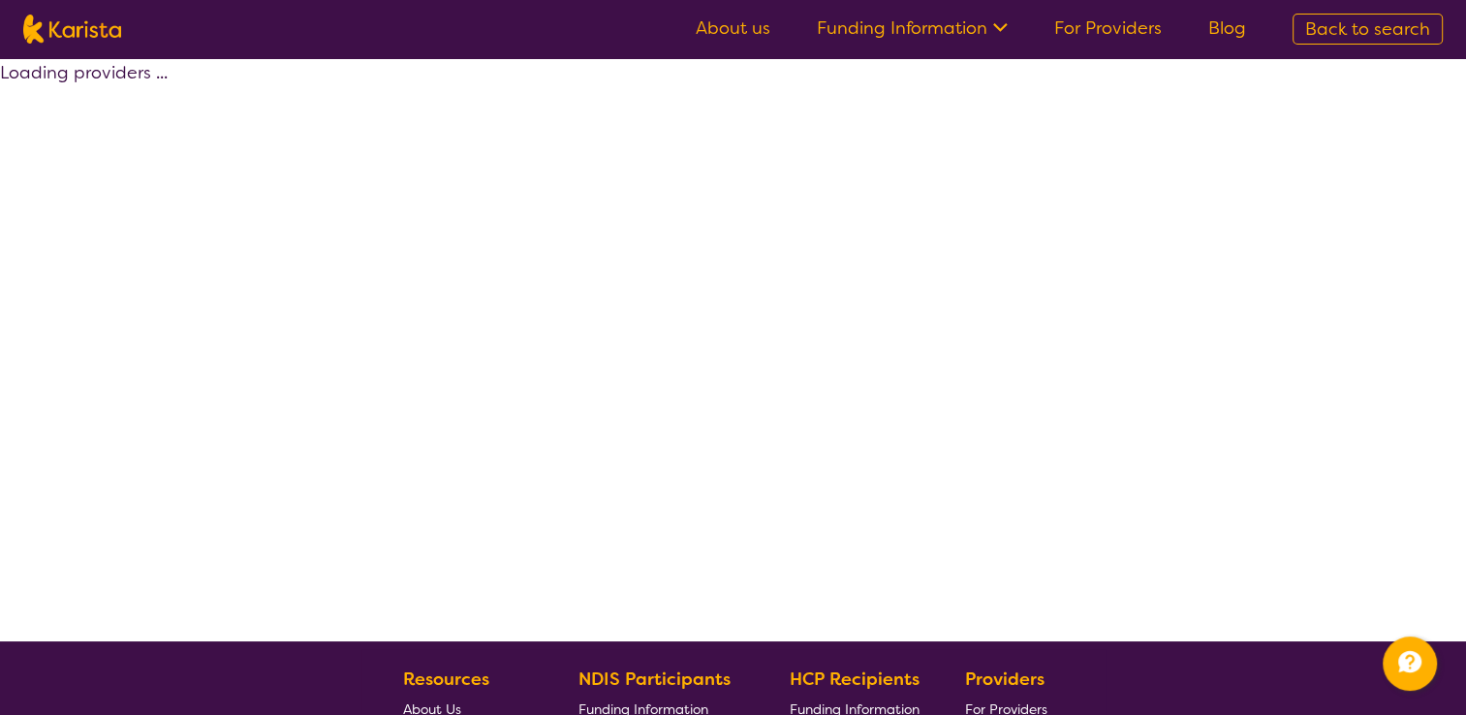
select select "by_score"
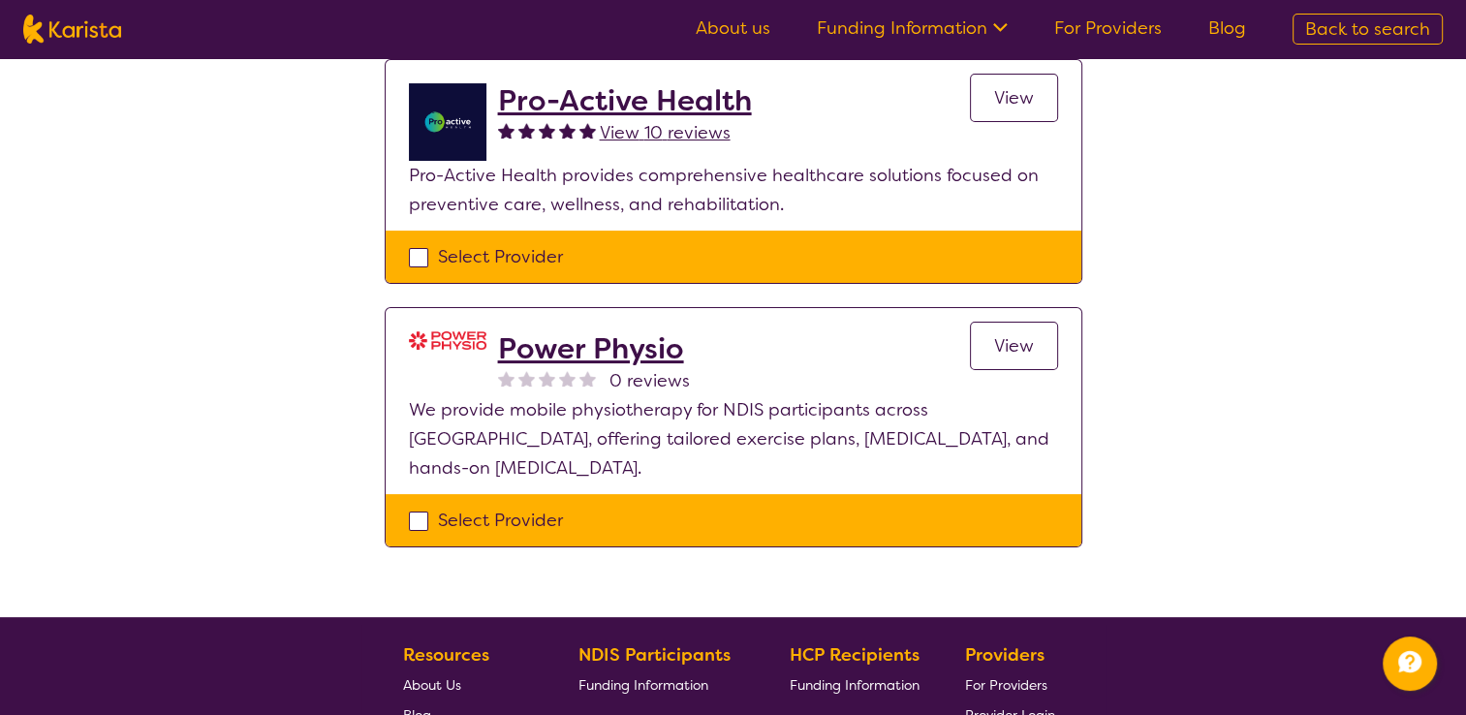
scroll to position [224, 0]
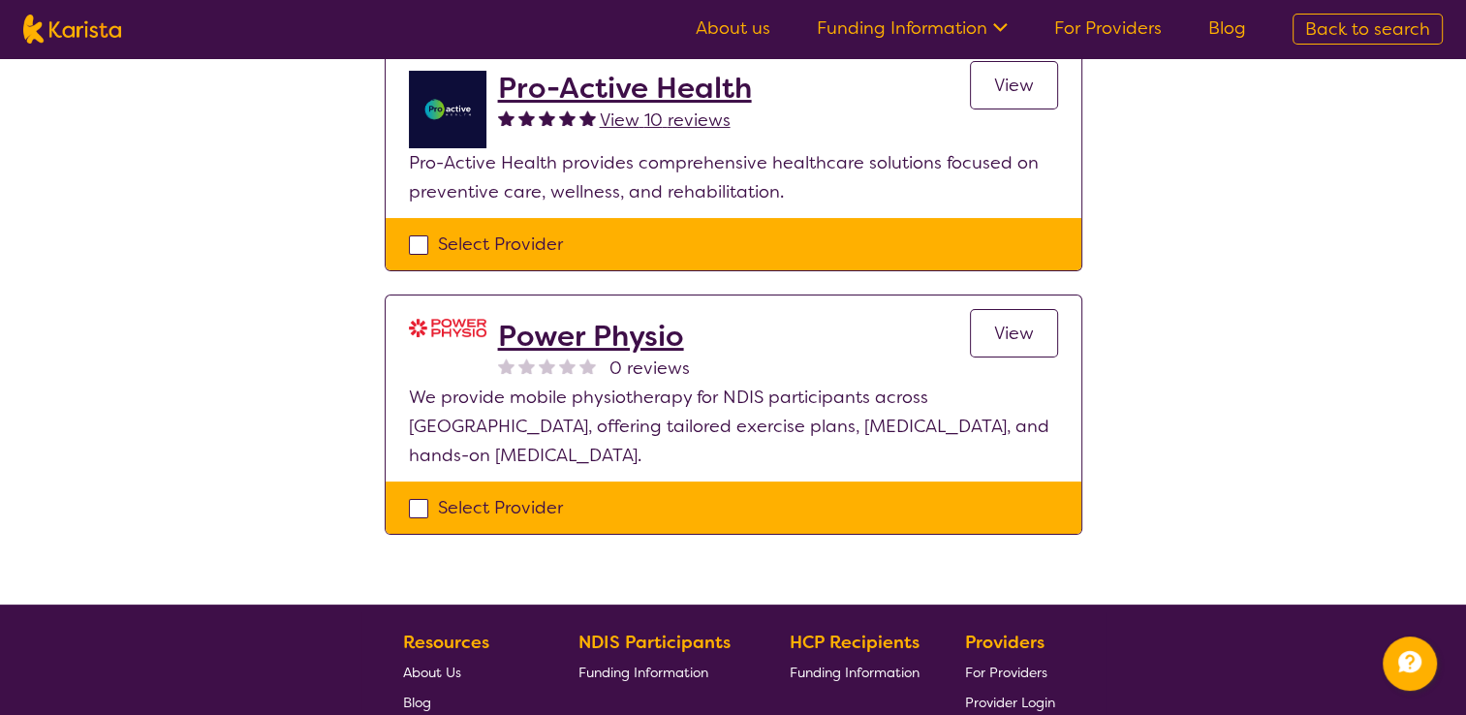
click at [622, 320] on h2 "Power Physio" at bounding box center [594, 336] width 192 height 35
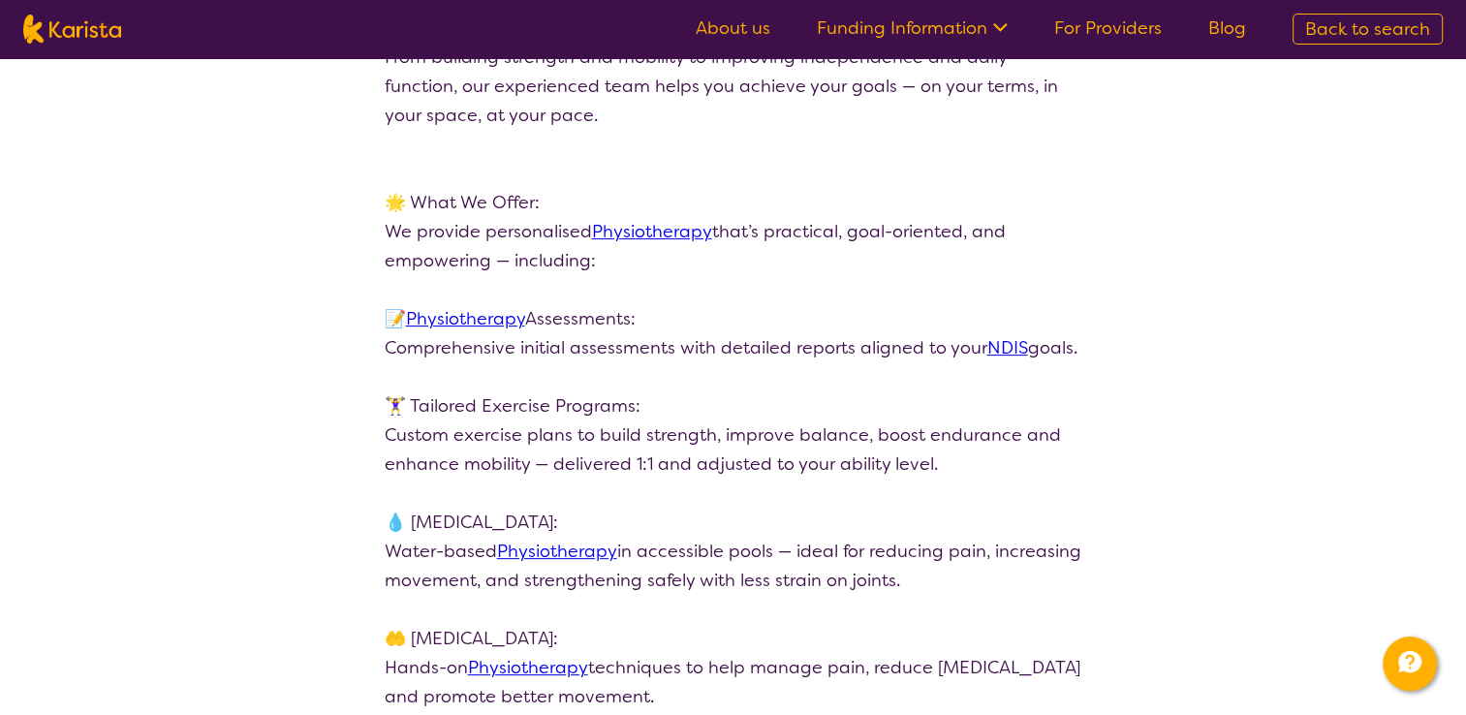
scroll to position [534, 0]
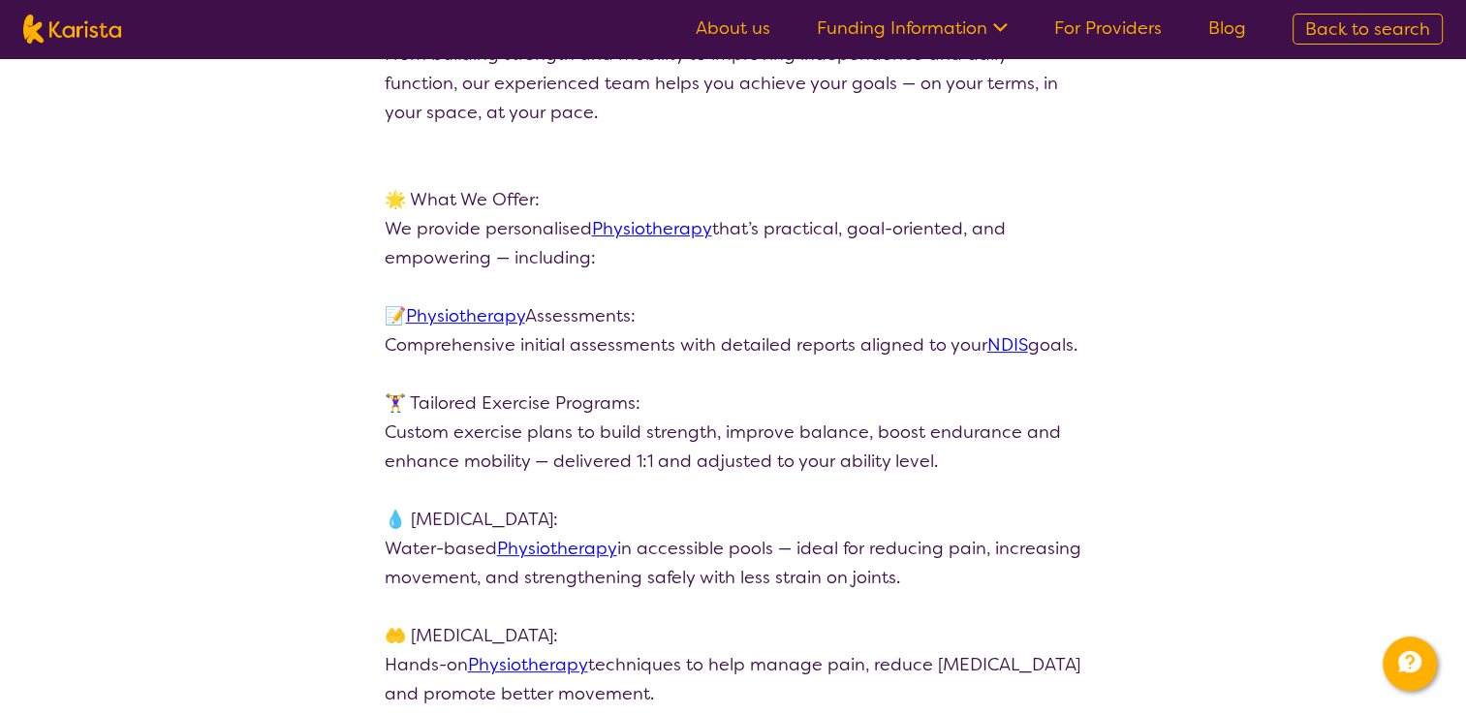
click at [642, 397] on p "🏋️‍♀️ Tailored Exercise Programs: Custom exercise plans to build strength, impr…" at bounding box center [734, 418] width 698 height 116
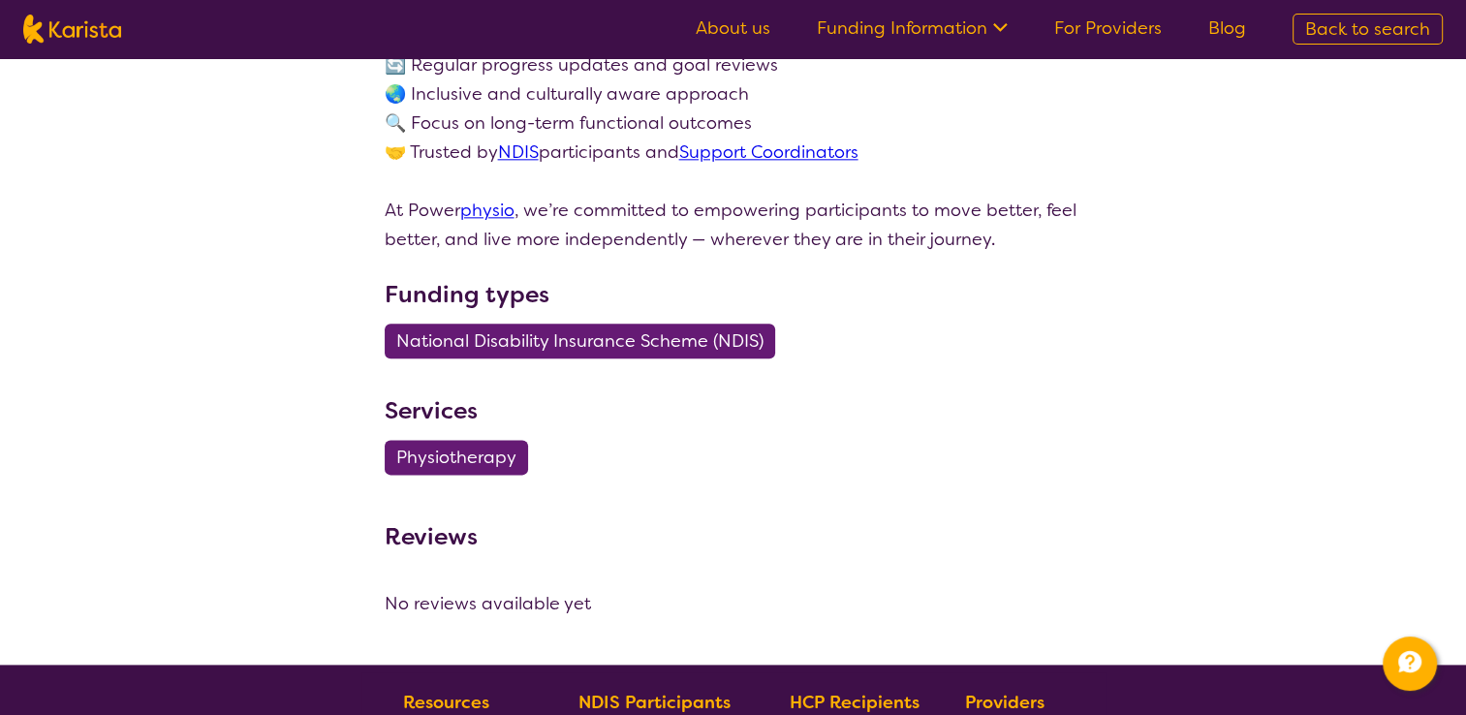
scroll to position [2342, 0]
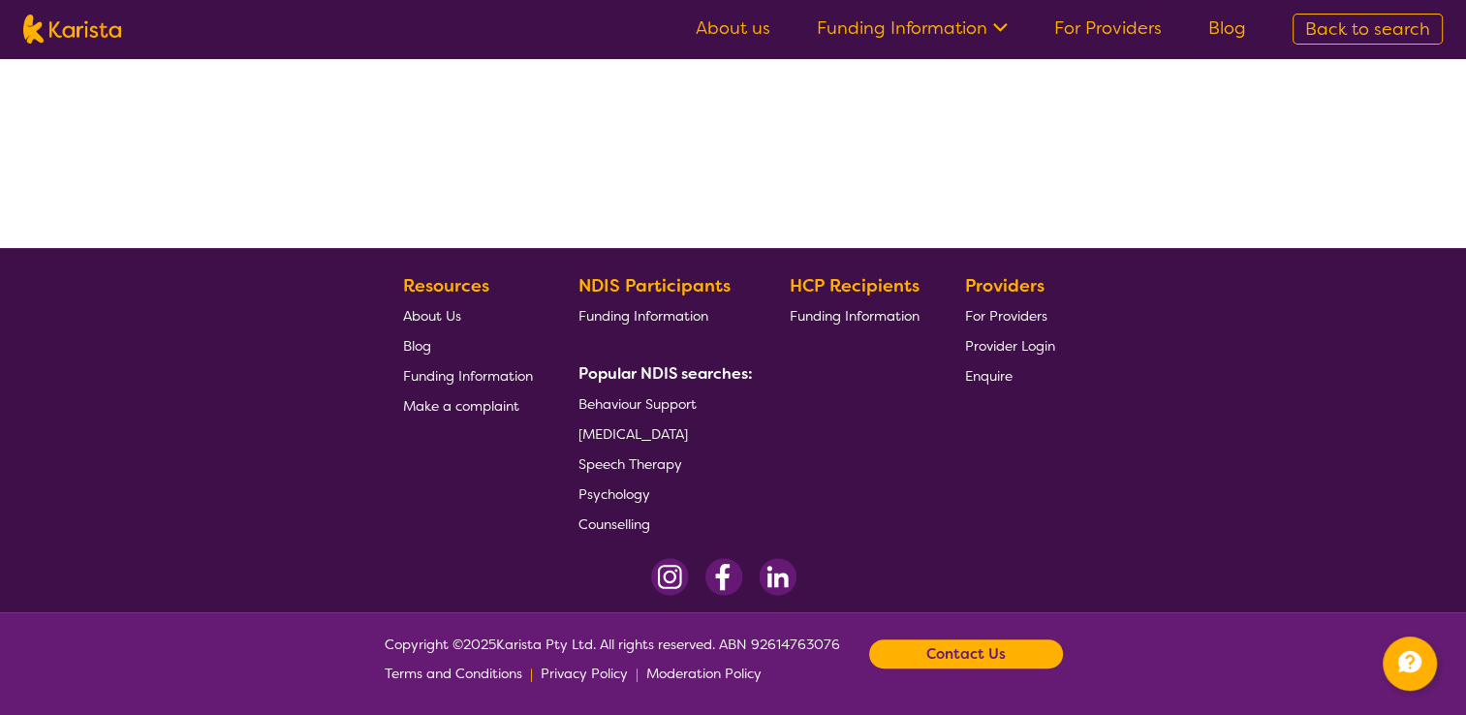
scroll to position [224, 0]
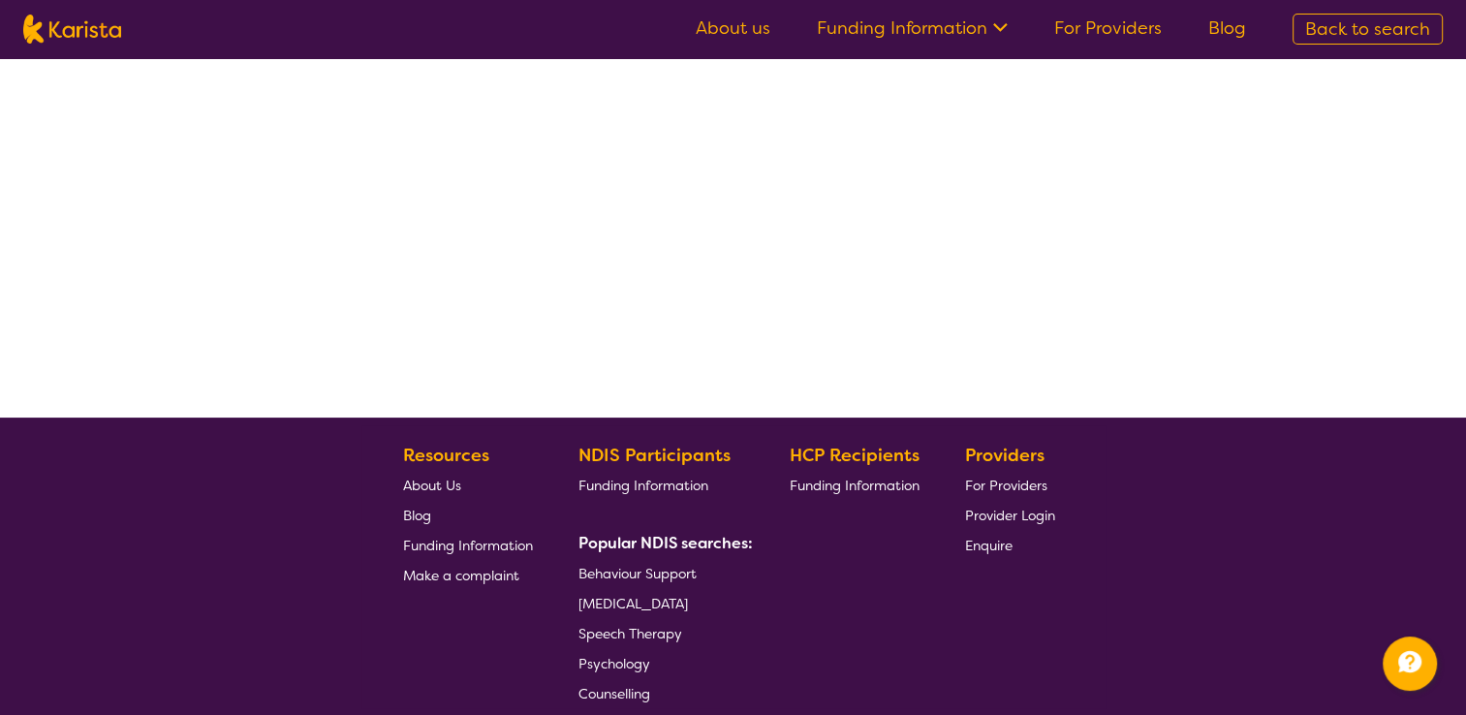
select select "by_score"
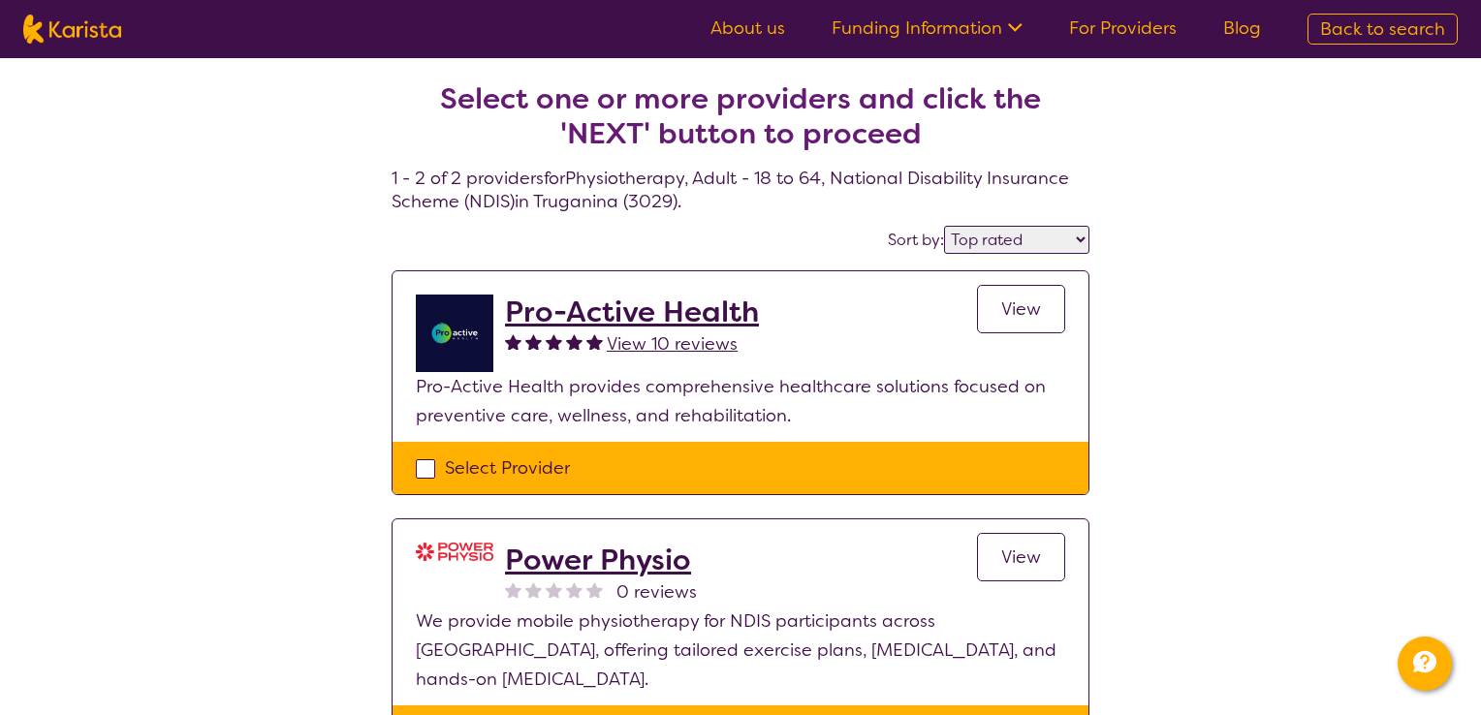
select select "NDIS Plan management"
select select "AD"
select select "NDIS"
select select "NDIS Plan management"
select select "AD"
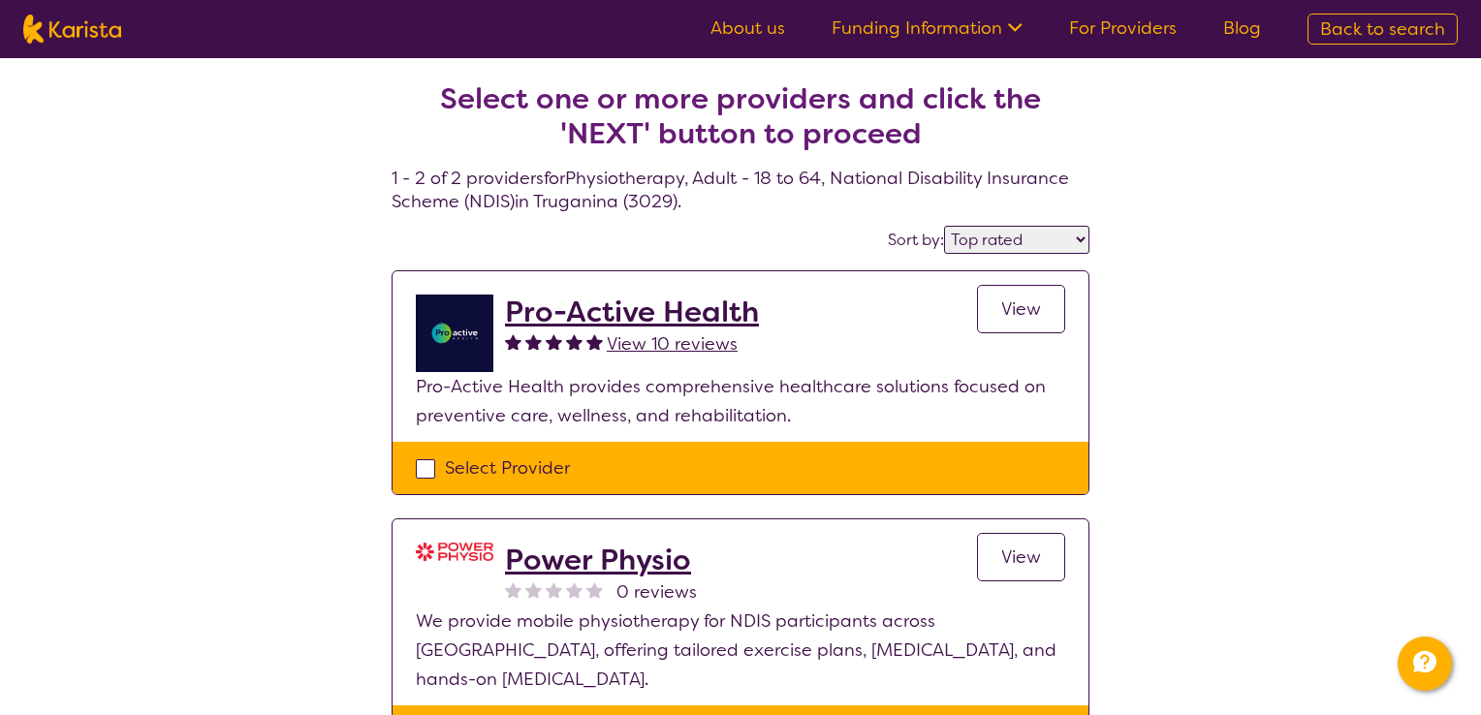
select select "NDIS"
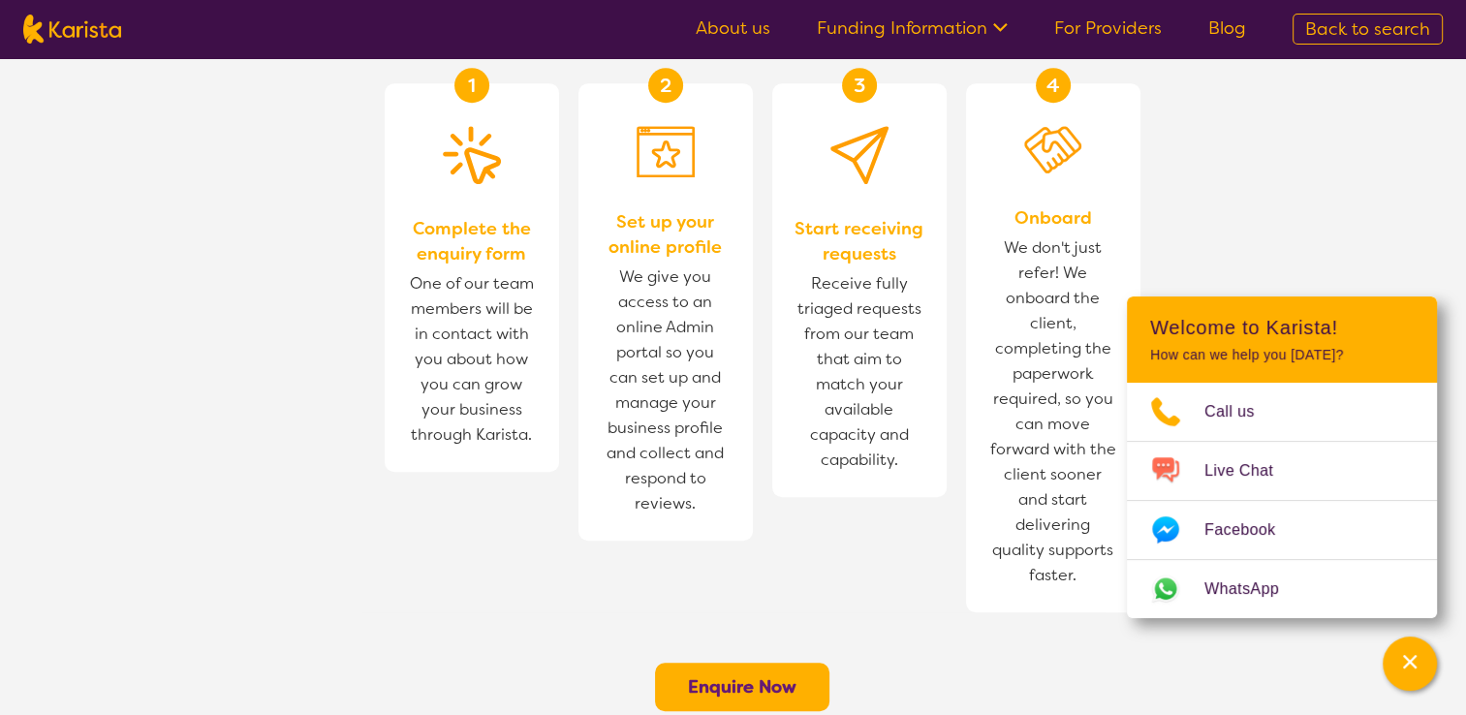
scroll to position [1232, 0]
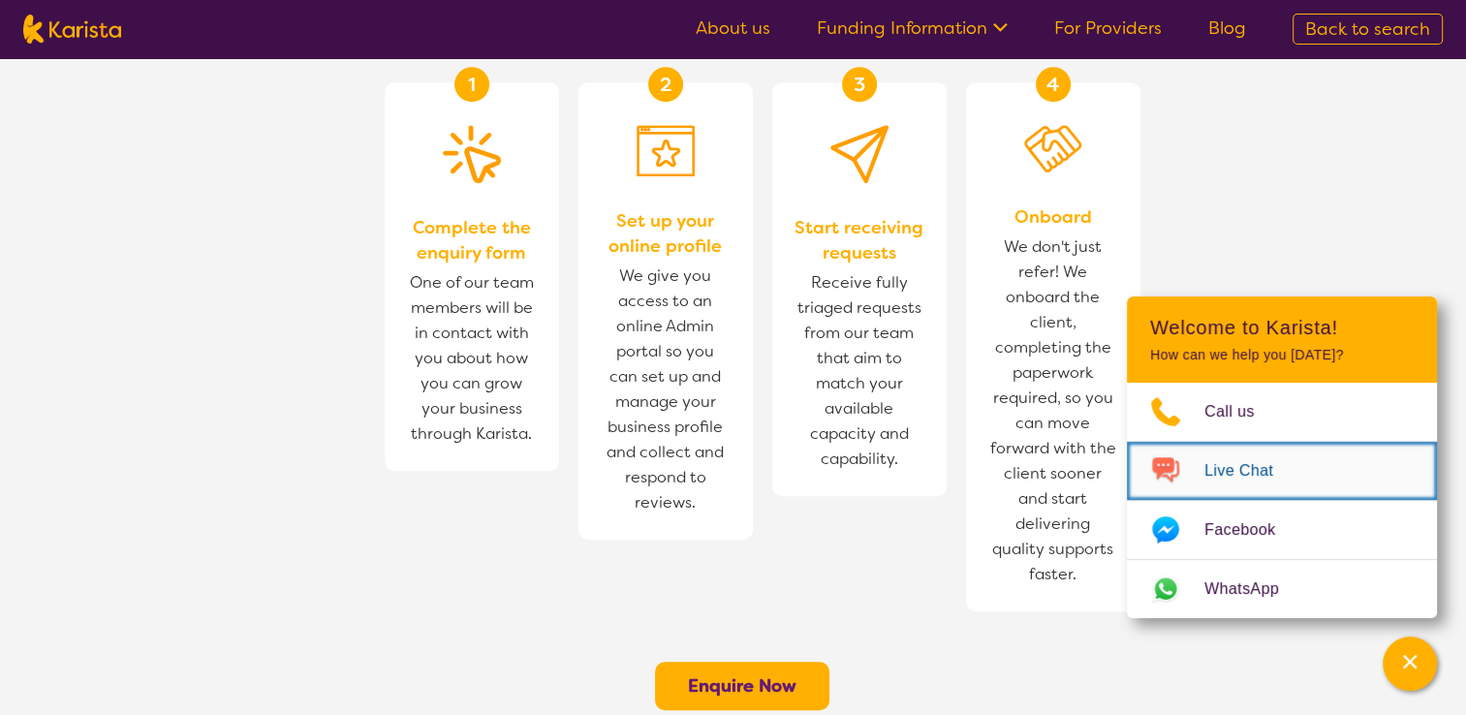
click at [1250, 471] on span "Live Chat" at bounding box center [1251, 470] width 92 height 29
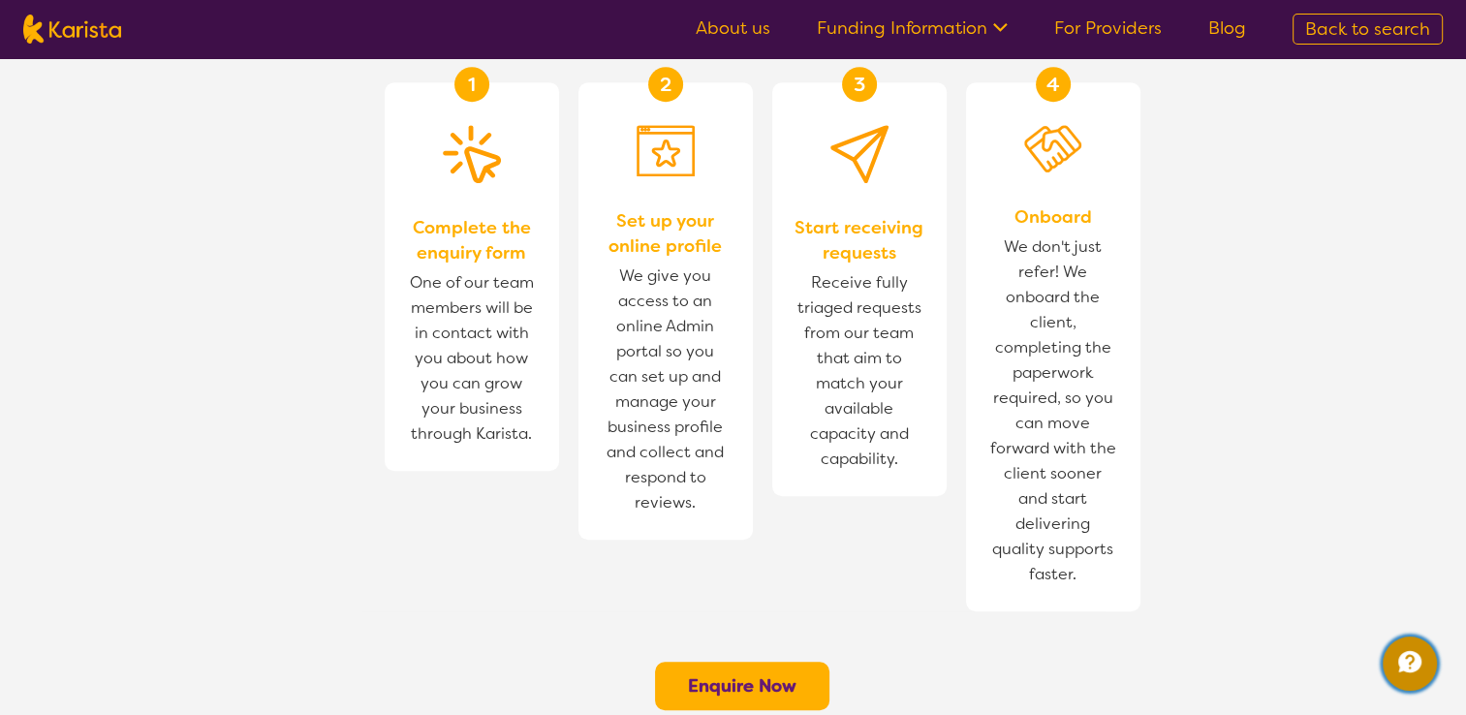
click at [1411, 669] on icon "Channel Menu" at bounding box center [1410, 661] width 23 height 21
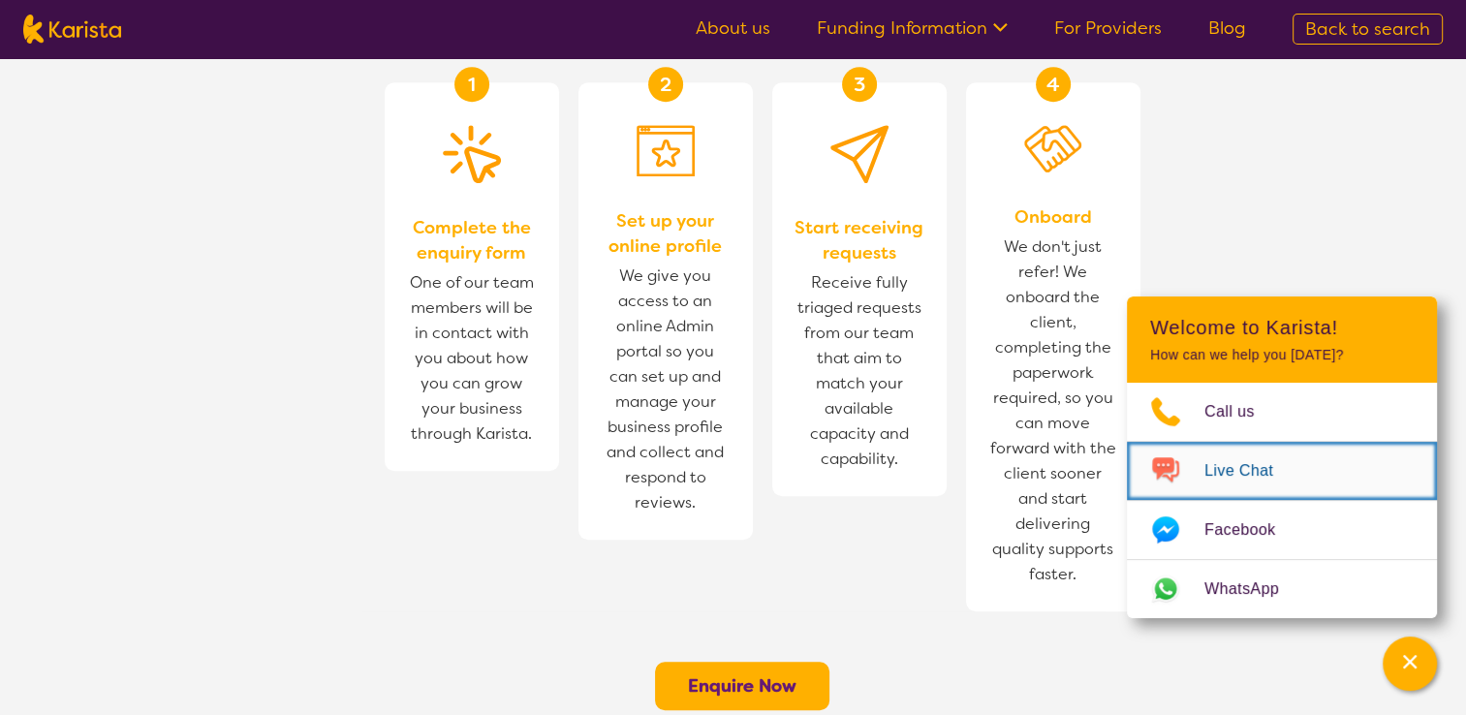
click at [1228, 471] on span "Live Chat" at bounding box center [1251, 470] width 92 height 29
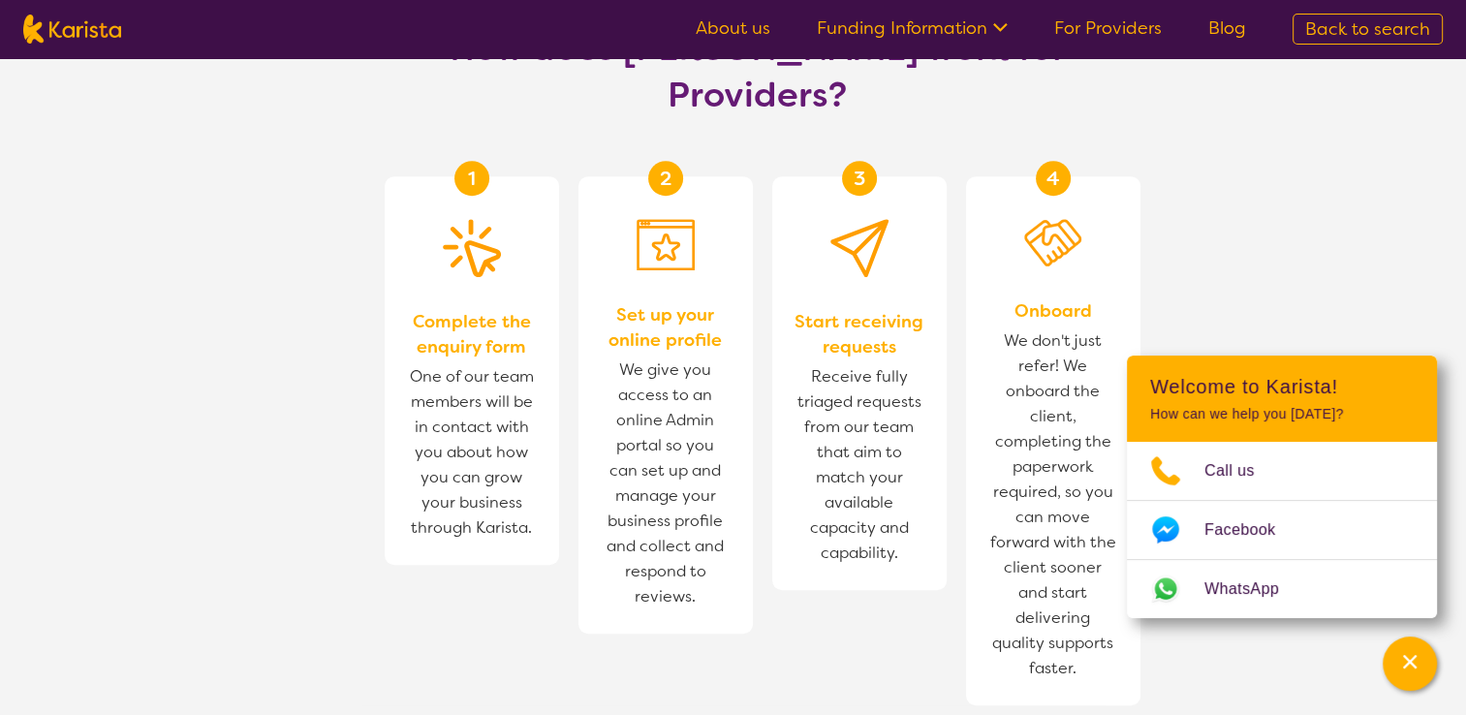
scroll to position [1143, 0]
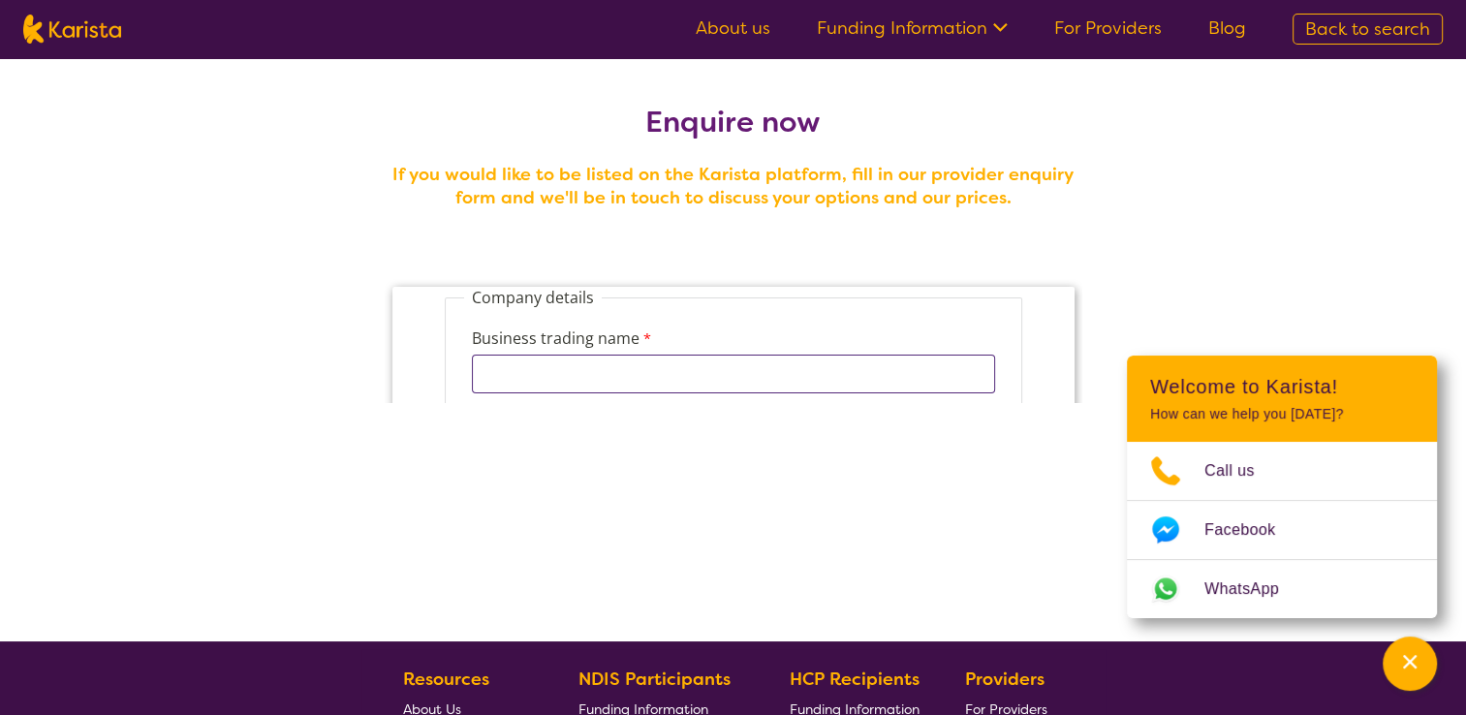
click at [555, 381] on input "Business trading name" at bounding box center [732, 374] width 523 height 39
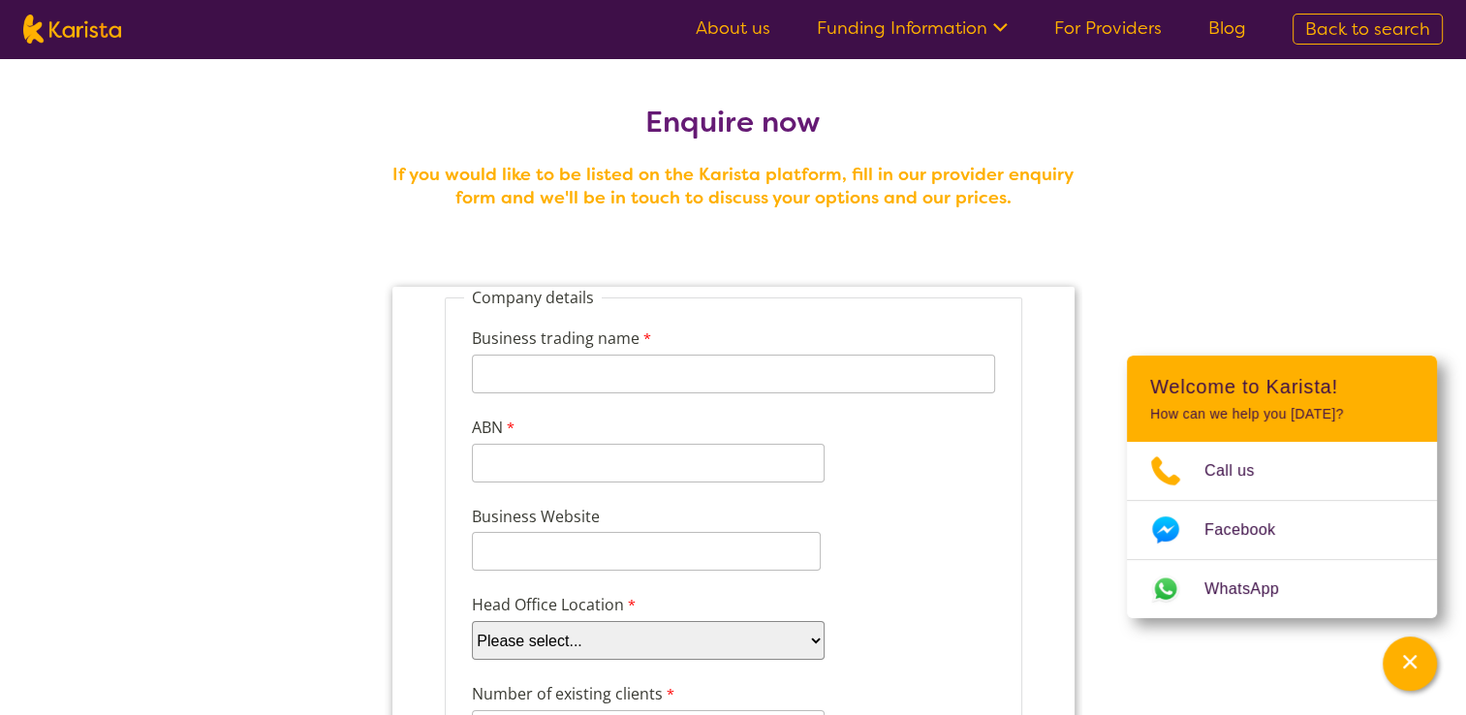
click at [555, 338] on label "Business trading name" at bounding box center [563, 341] width 184 height 28
click at [555, 355] on input "Business trading name" at bounding box center [732, 374] width 523 height 39
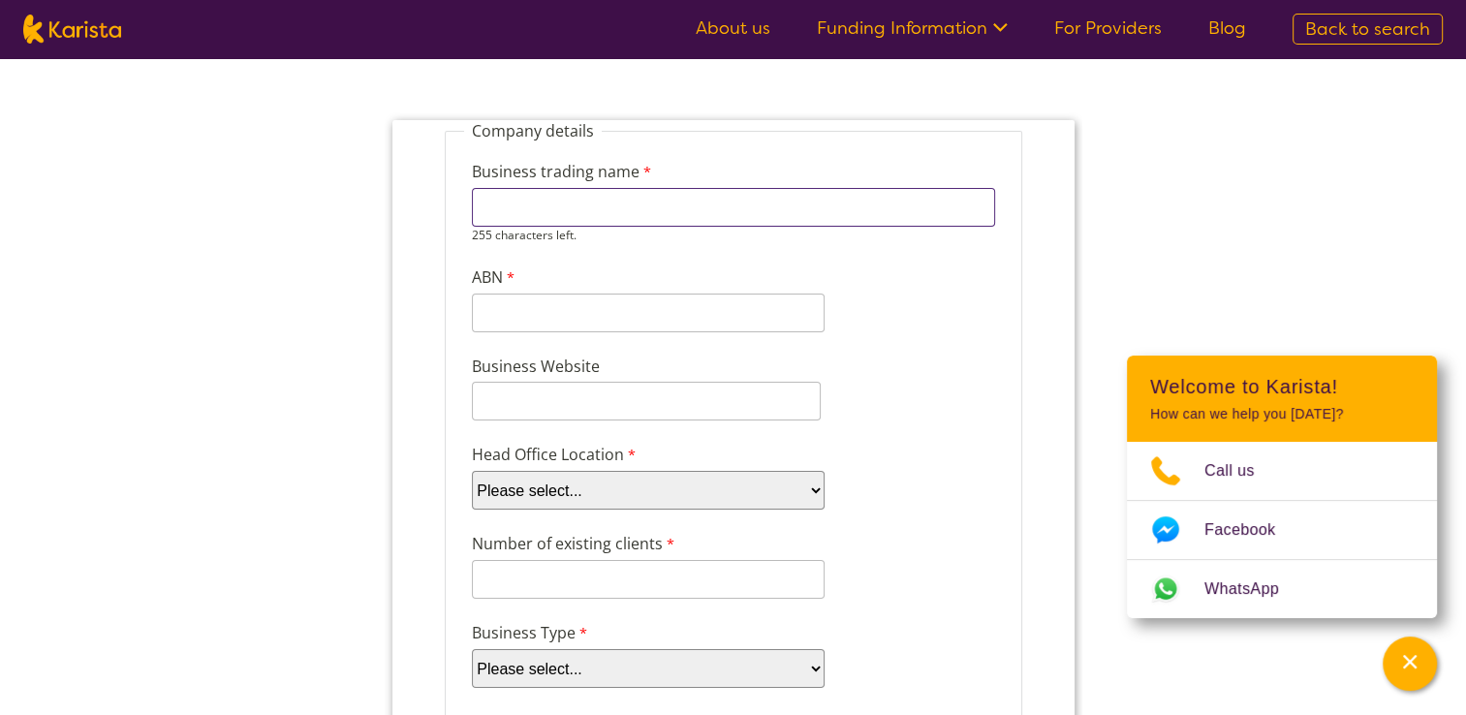
scroll to position [178, 0]
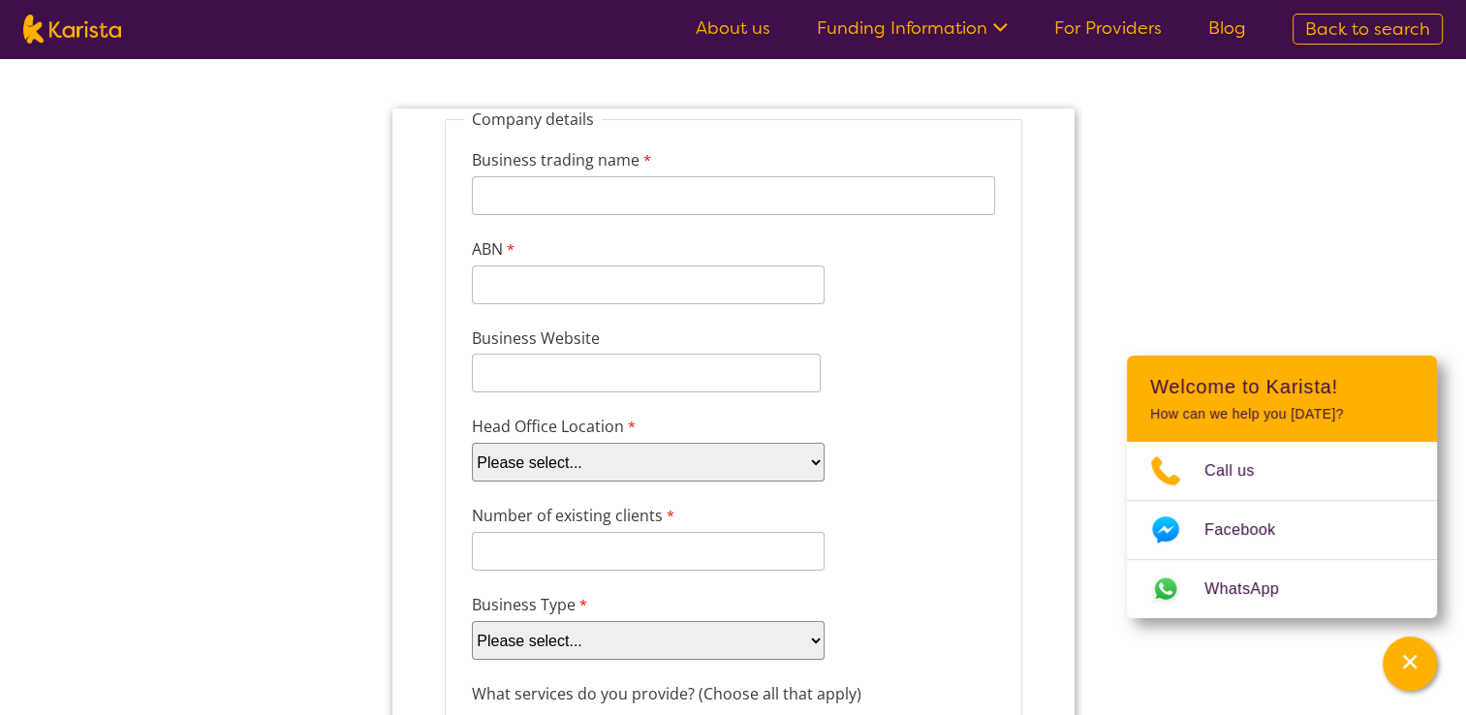
click at [582, 469] on select "Please select... ACT NSW NT QLD SA TAS VIC WA" at bounding box center [647, 462] width 353 height 39
select select "tfa_100"
click at [471, 443] on select "Please select... ACT NSW NT QLD SA TAS VIC WA" at bounding box center [647, 462] width 353 height 39
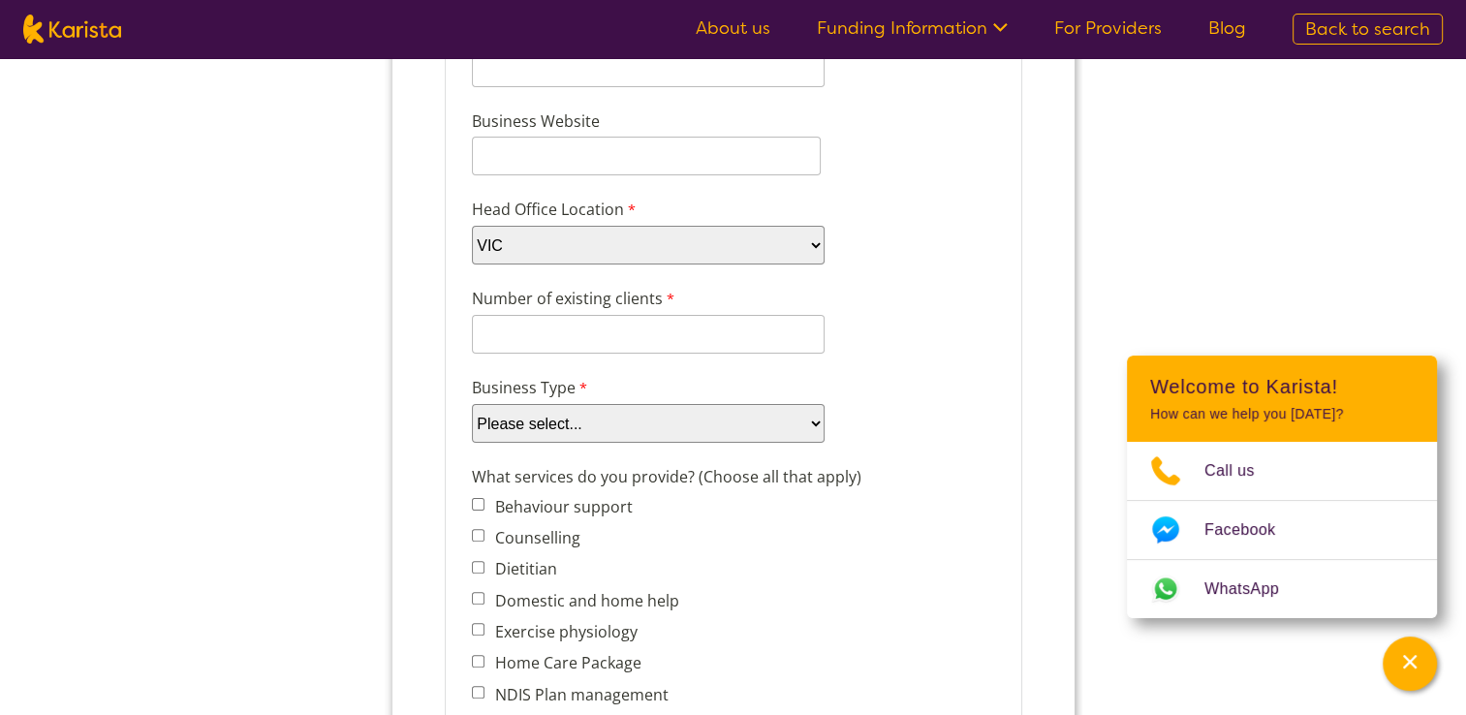
scroll to position [397, 0]
click at [639, 416] on select "Please select... Company Individual/Sole Trader Other (please specify)" at bounding box center [647, 421] width 353 height 39
select select "tfa_87"
click at [471, 441] on select "Please select... Company Individual/Sole Trader Other (please specify)" at bounding box center [647, 421] width 353 height 39
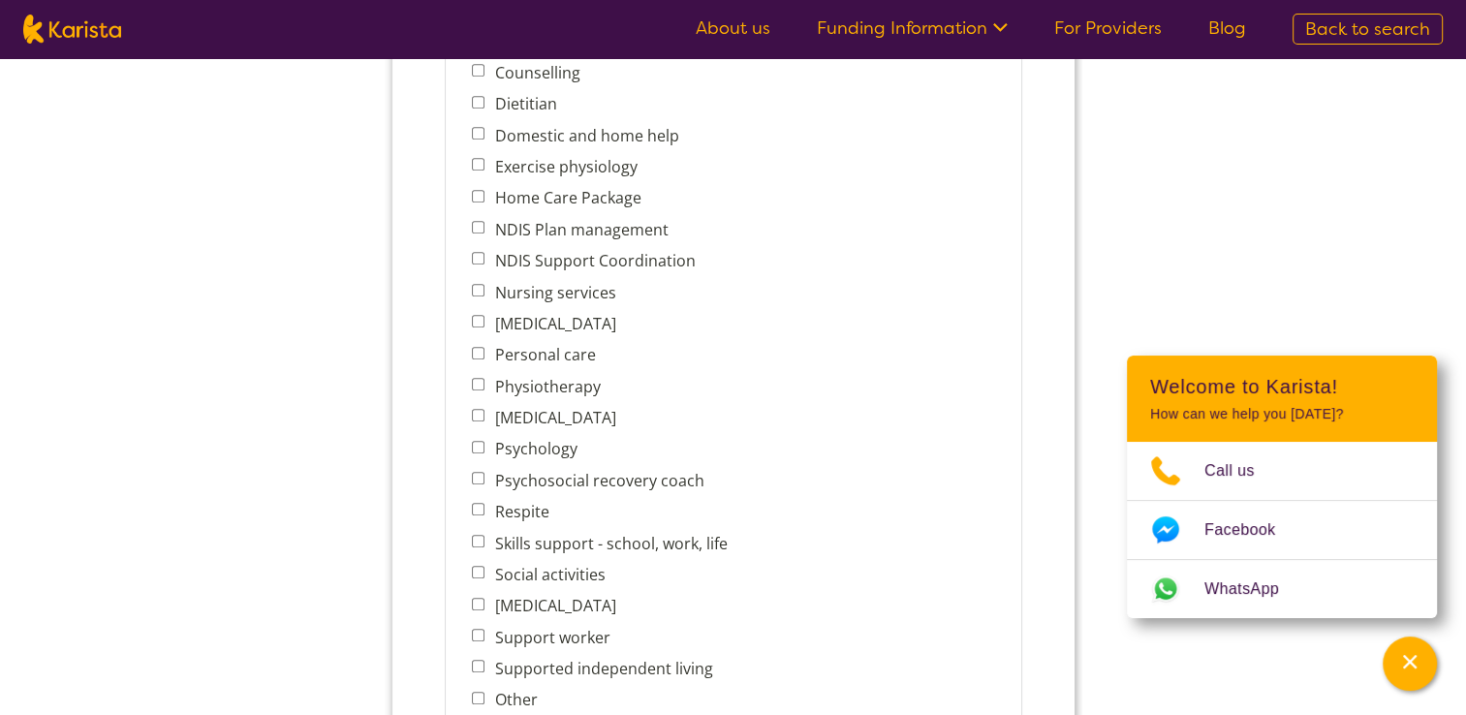
scroll to position [863, 0]
click at [557, 374] on label "Physiotherapy" at bounding box center [542, 384] width 111 height 21
click at [484, 376] on input "Physiotherapy" at bounding box center [477, 382] width 13 height 13
checkbox input "true"
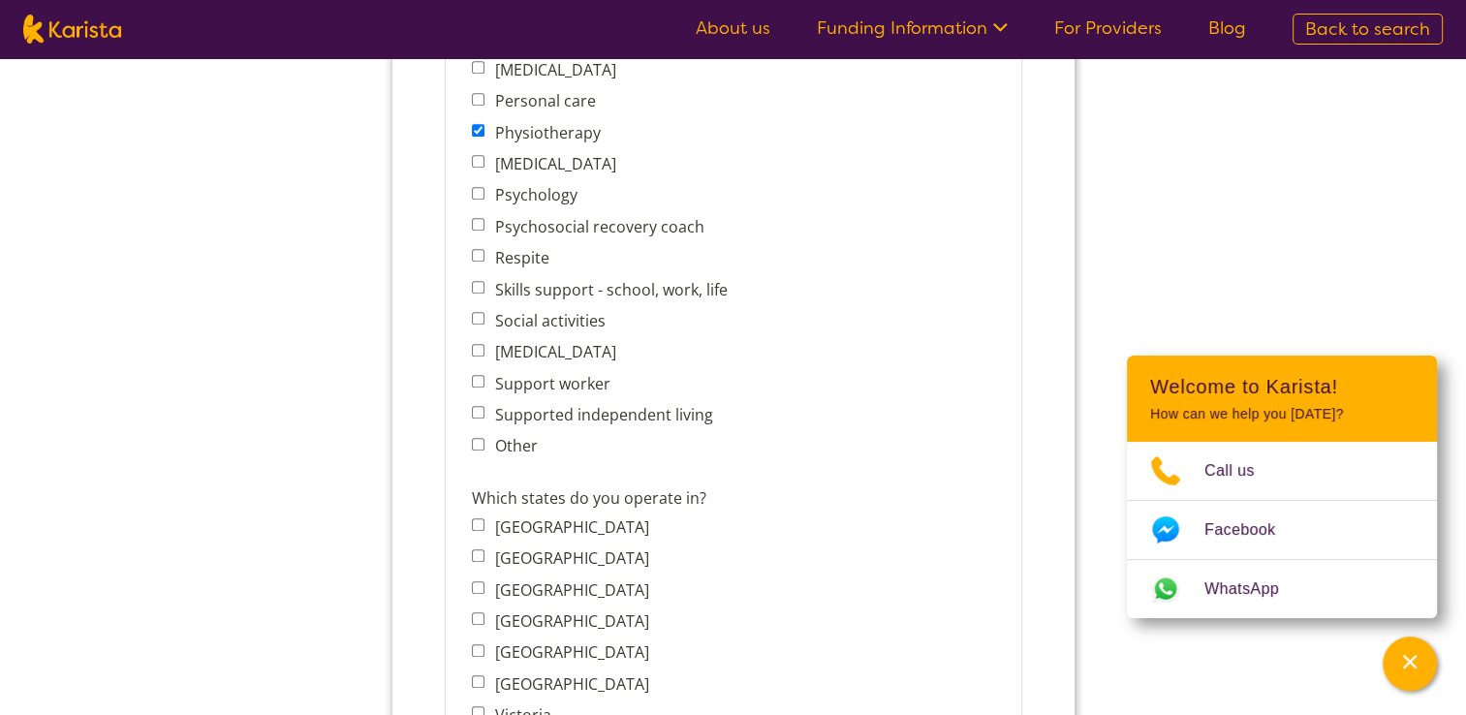
scroll to position [1275, 0]
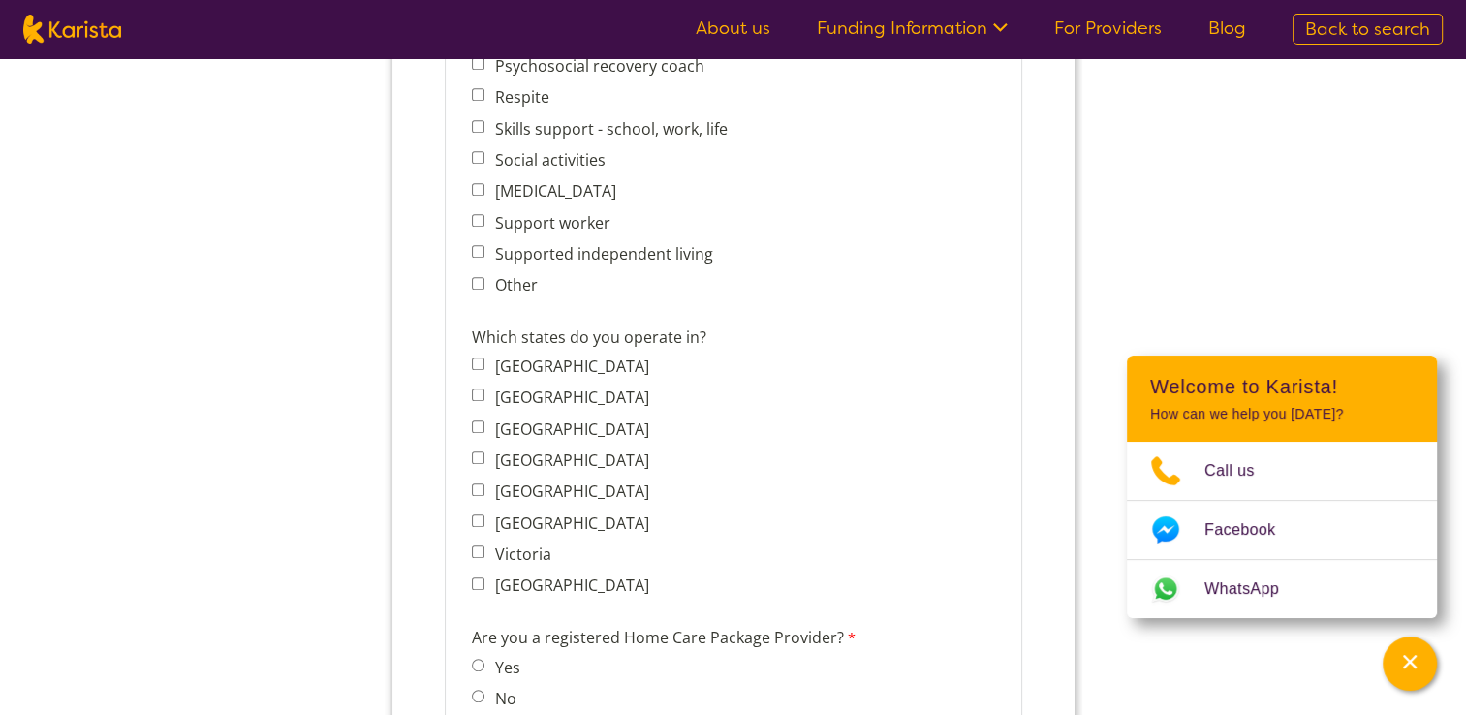
click at [476, 546] on input "Victoria" at bounding box center [477, 552] width 13 height 13
checkbox input "true"
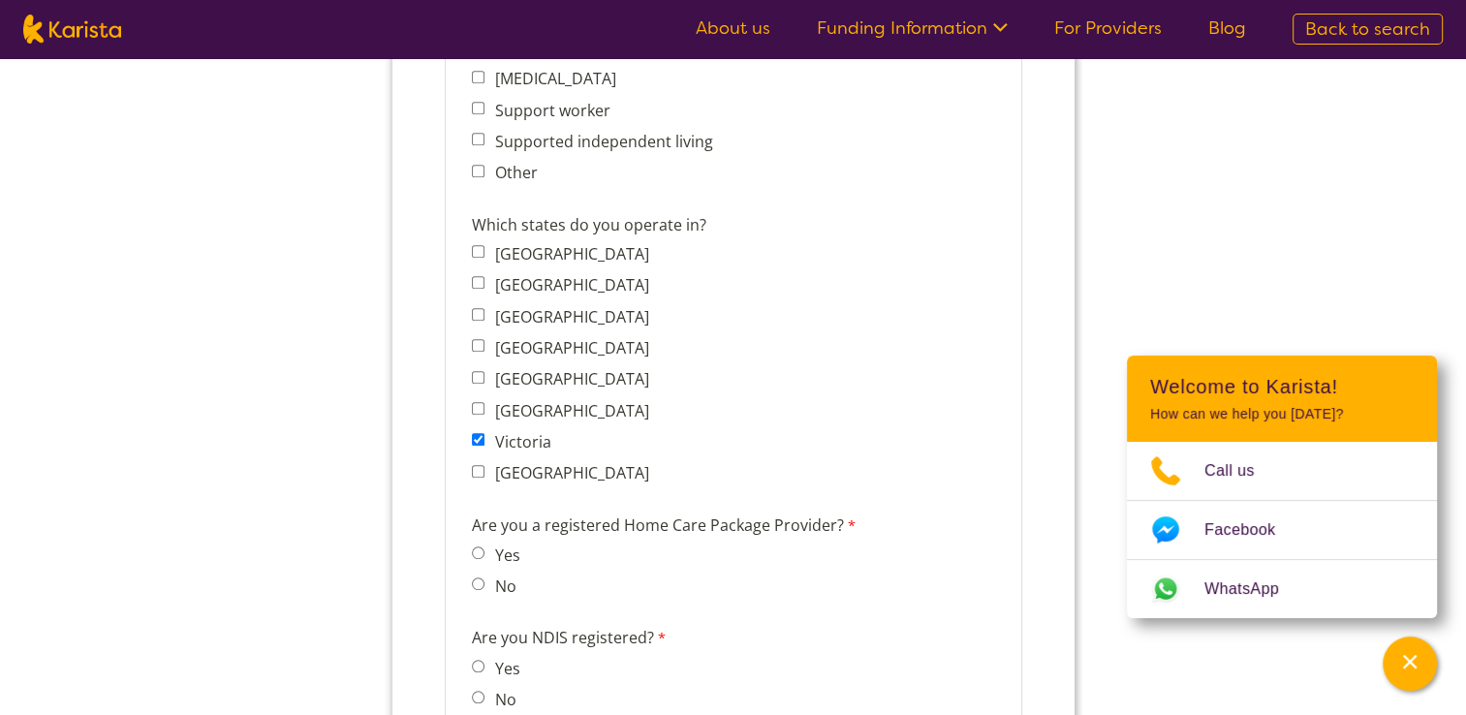
scroll to position [1403, 0]
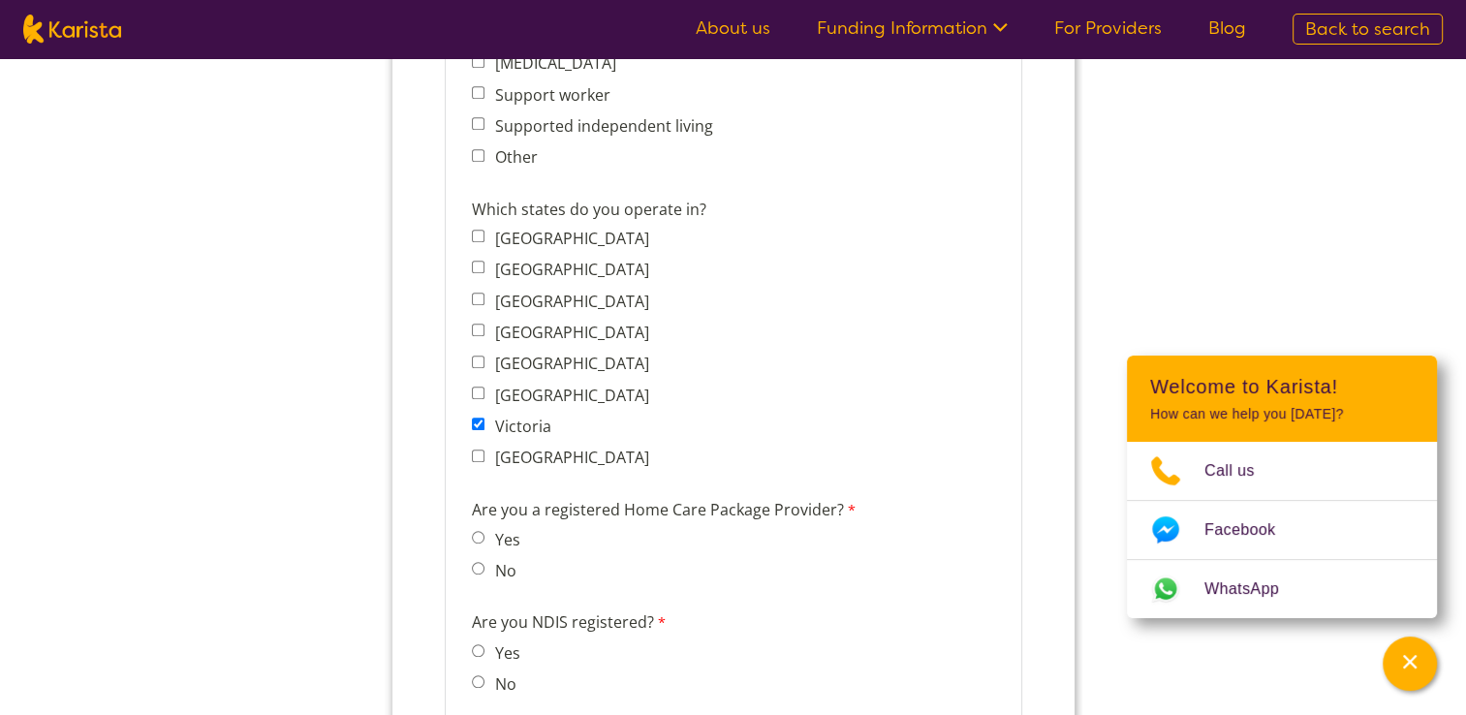
click at [480, 562] on input "No" at bounding box center [477, 568] width 13 height 13
radio input "true"
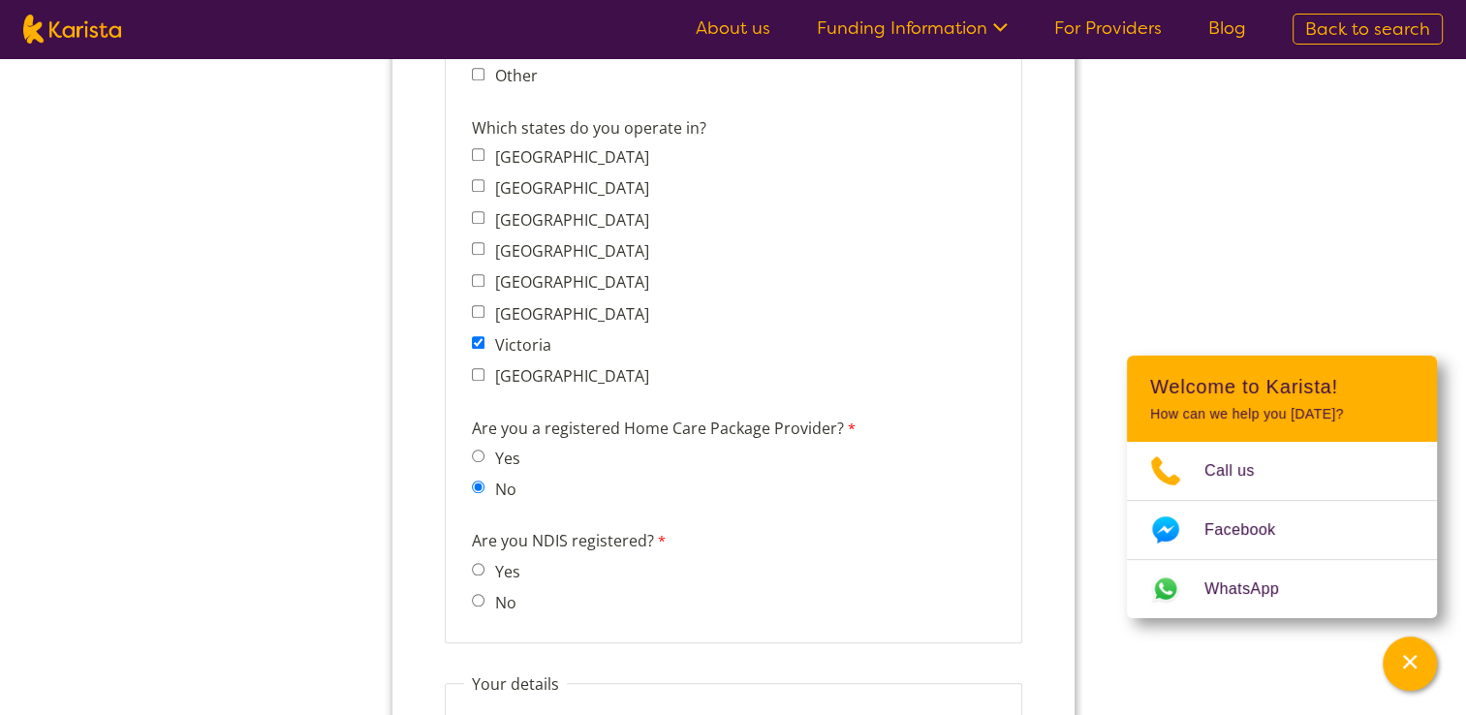
scroll to position [1481, 0]
click at [478, 567] on input "Yes" at bounding box center [477, 573] width 13 height 13
radio input "true"
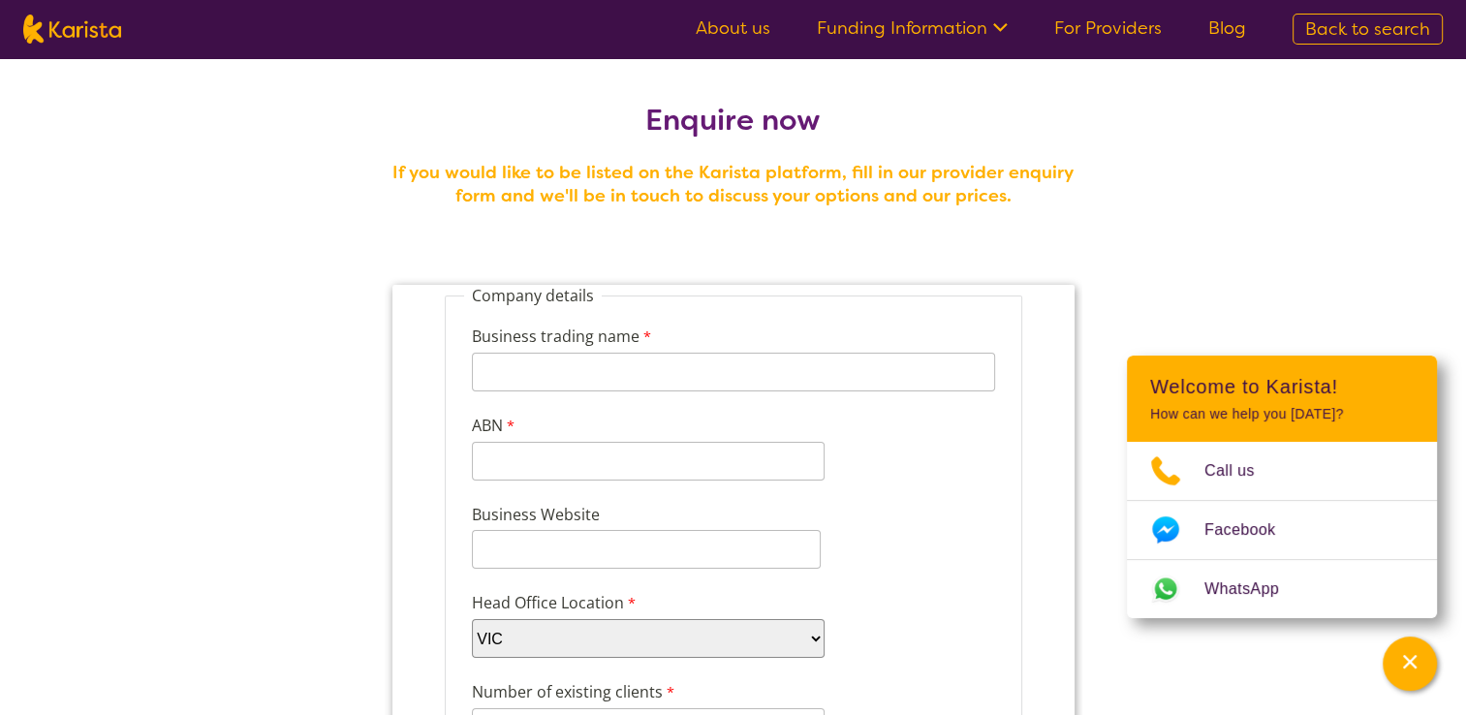
scroll to position [0, 0]
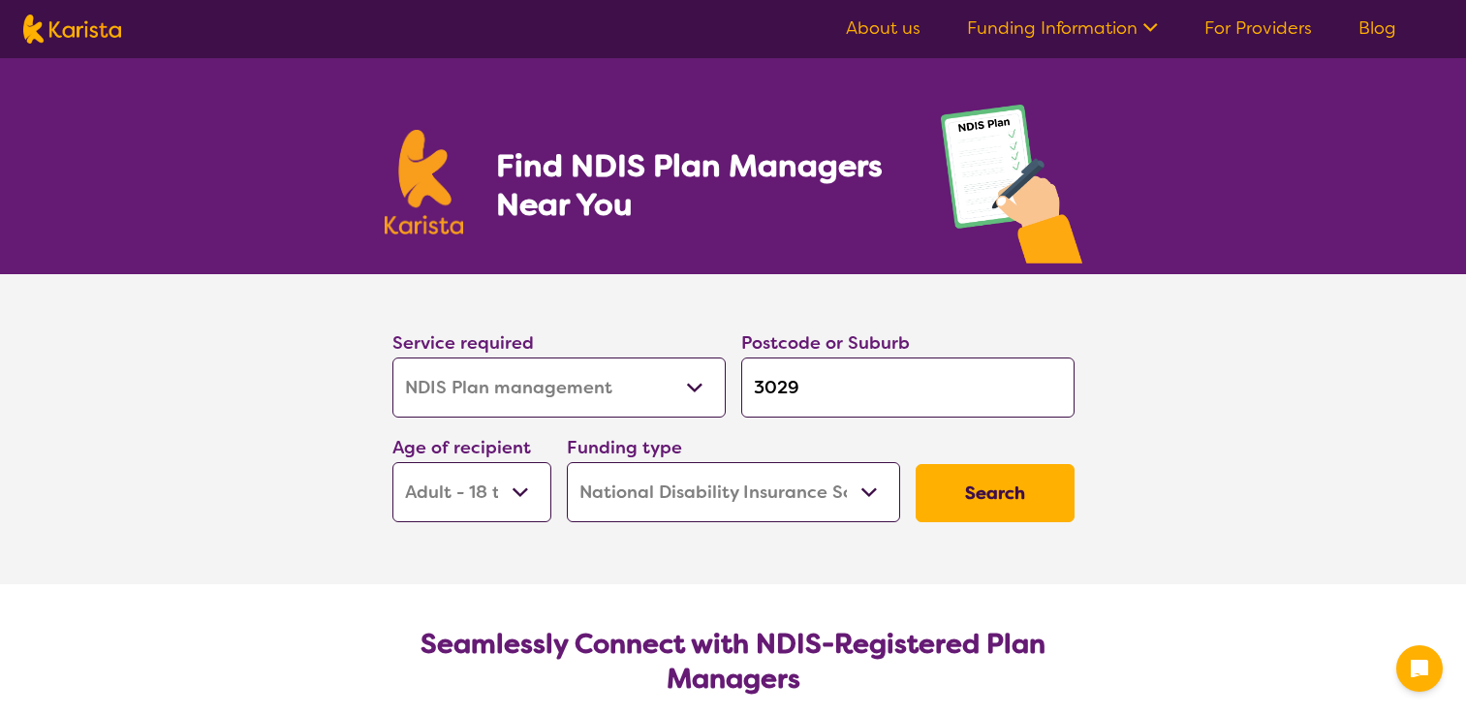
select select "NDIS Plan management"
select select "AD"
select select "NDIS"
select select "NDIS Plan management"
select select "AD"
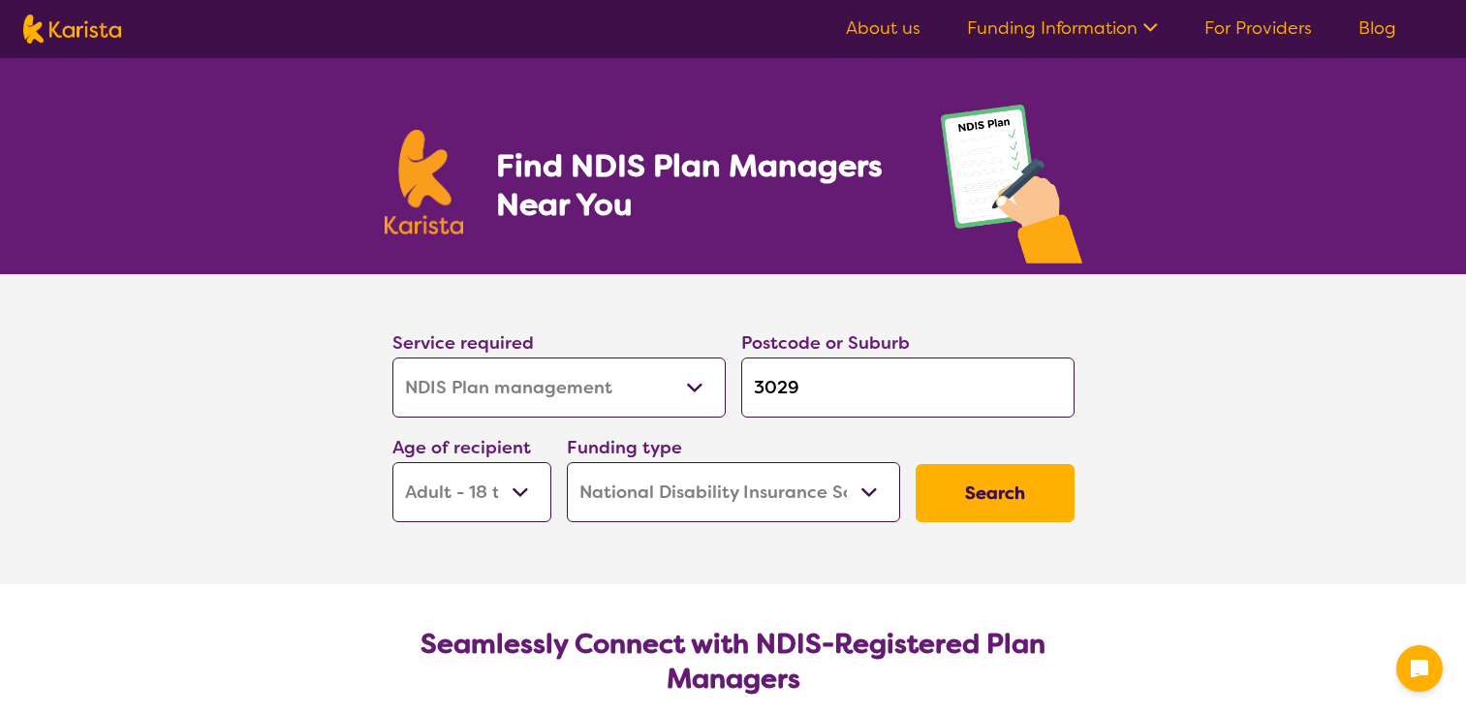
select select "NDIS"
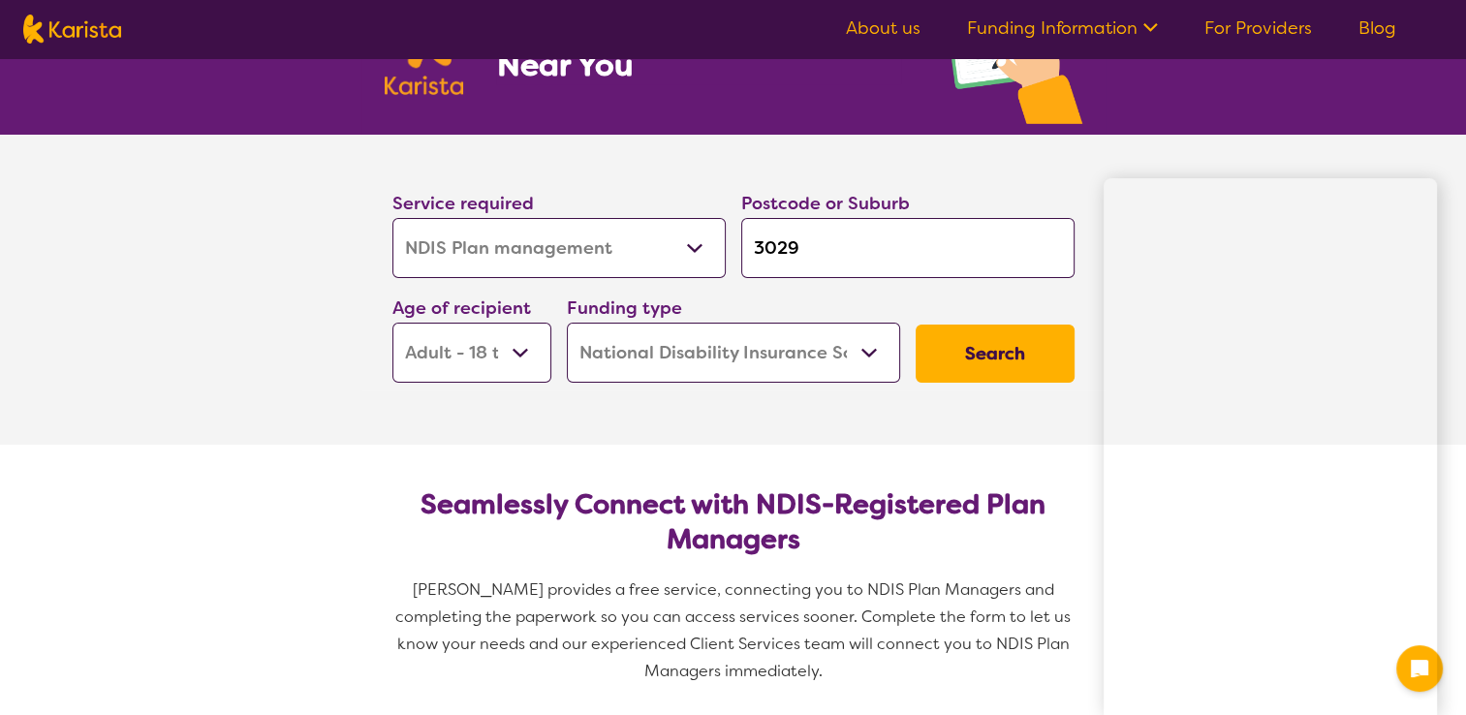
scroll to position [142, 0]
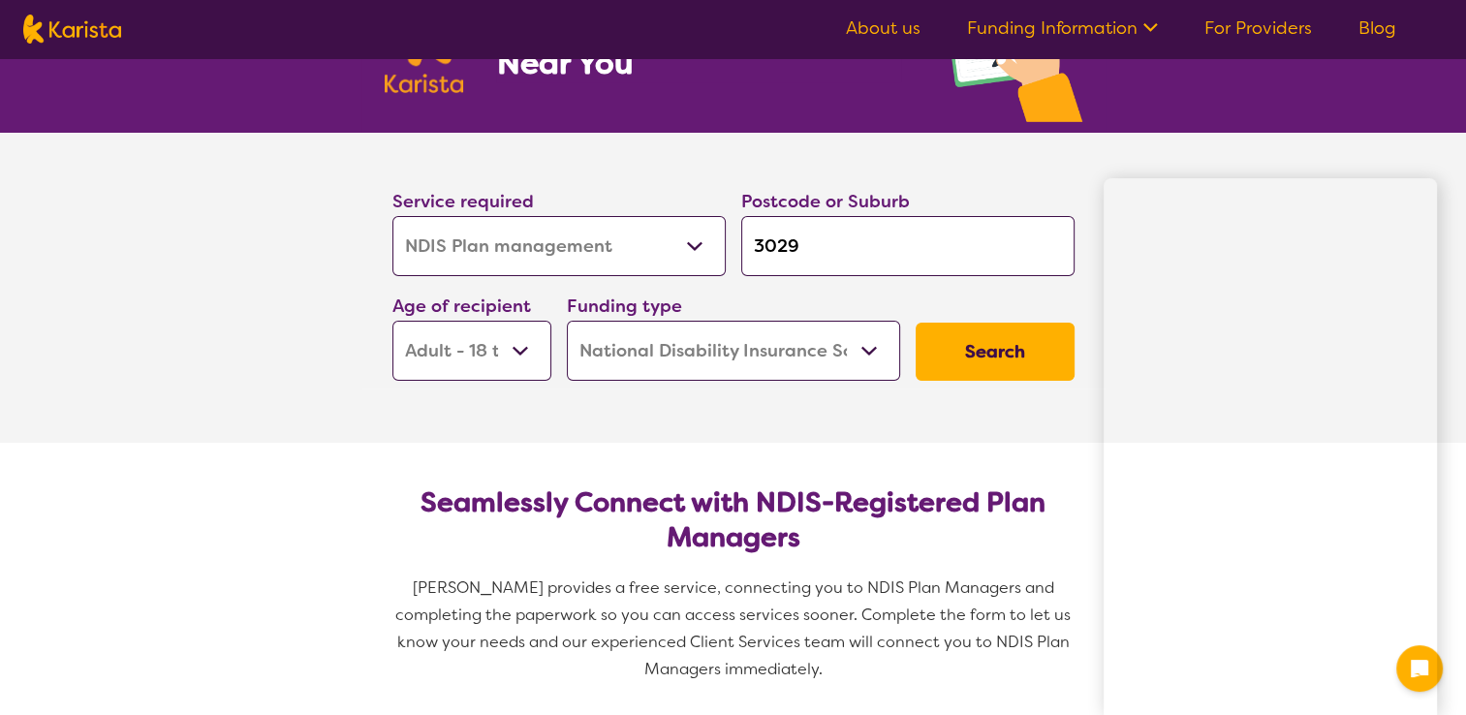
click at [567, 245] on select "Allied Health Assistant Assessment (ADHD or Autism) Behaviour support Counselli…" at bounding box center [559, 246] width 333 height 60
select select "Physiotherapy"
click at [393, 216] on select "Allied Health Assistant Assessment (ADHD or Autism) Behaviour support Counselli…" at bounding box center [559, 246] width 333 height 60
select select "Physiotherapy"
click at [535, 344] on select "Early Childhood - 0 to 9 Child - 10 to 11 Adolescent - 12 to 17 Adult - 18 to 6…" at bounding box center [472, 351] width 159 height 60
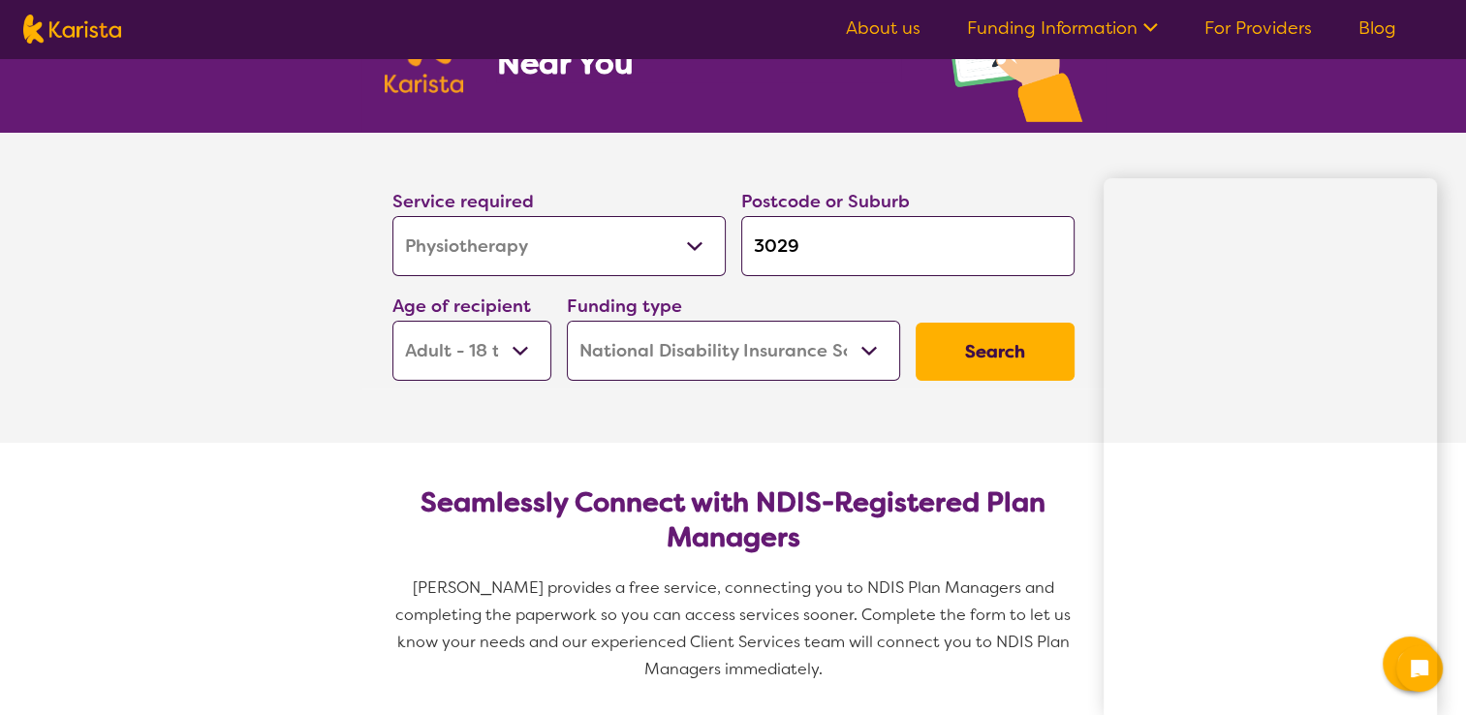
click at [393, 321] on select "Early Childhood - 0 to 9 Child - 10 to 11 Adolescent - 12 to 17 Adult - 18 to 6…" at bounding box center [472, 351] width 159 height 60
click at [842, 362] on select "Home Care Package (HCP) National Disability Insurance Scheme (NDIS) I don't know" at bounding box center [733, 351] width 333 height 60
click at [567, 321] on select "Home Care Package (HCP) National Disability Insurance Scheme (NDIS) I don't know" at bounding box center [733, 351] width 333 height 60
click at [985, 359] on button "Search" at bounding box center [995, 352] width 159 height 58
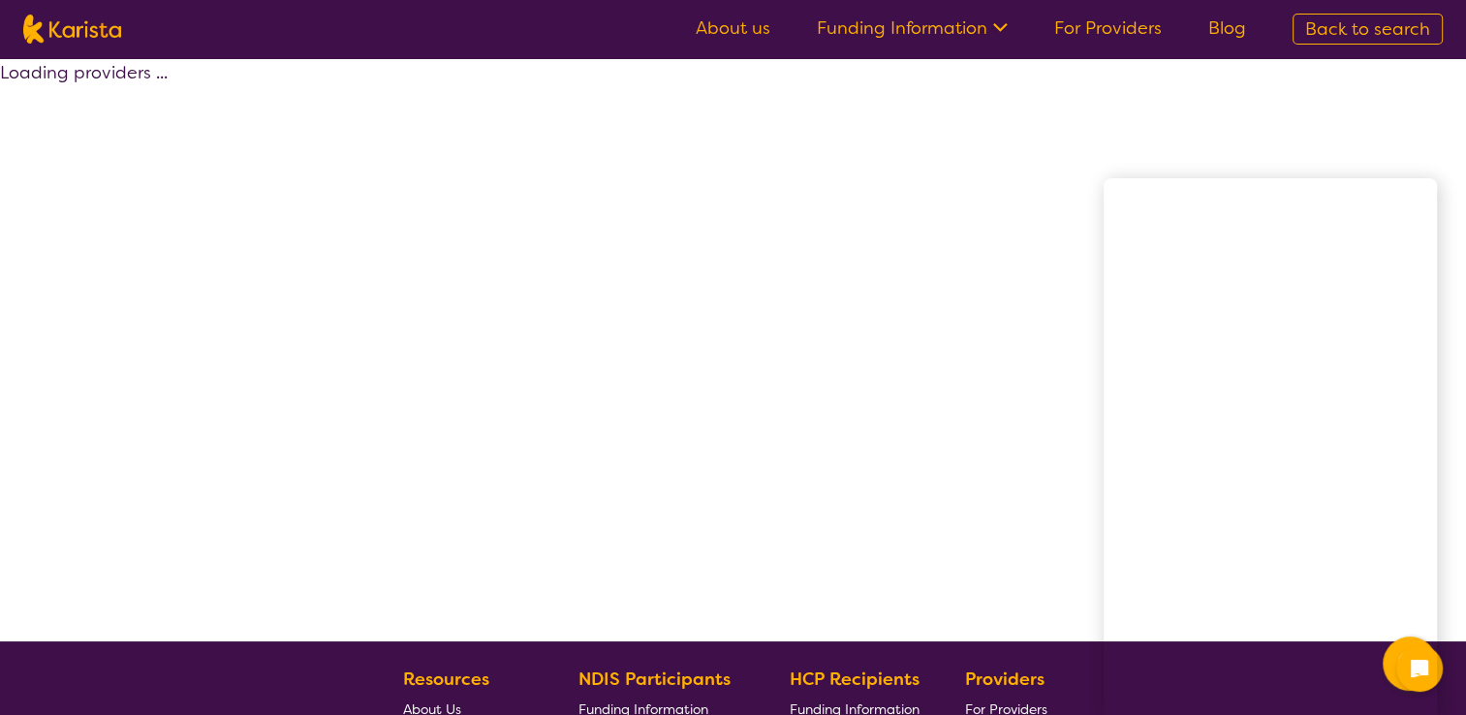
select select "by_score"
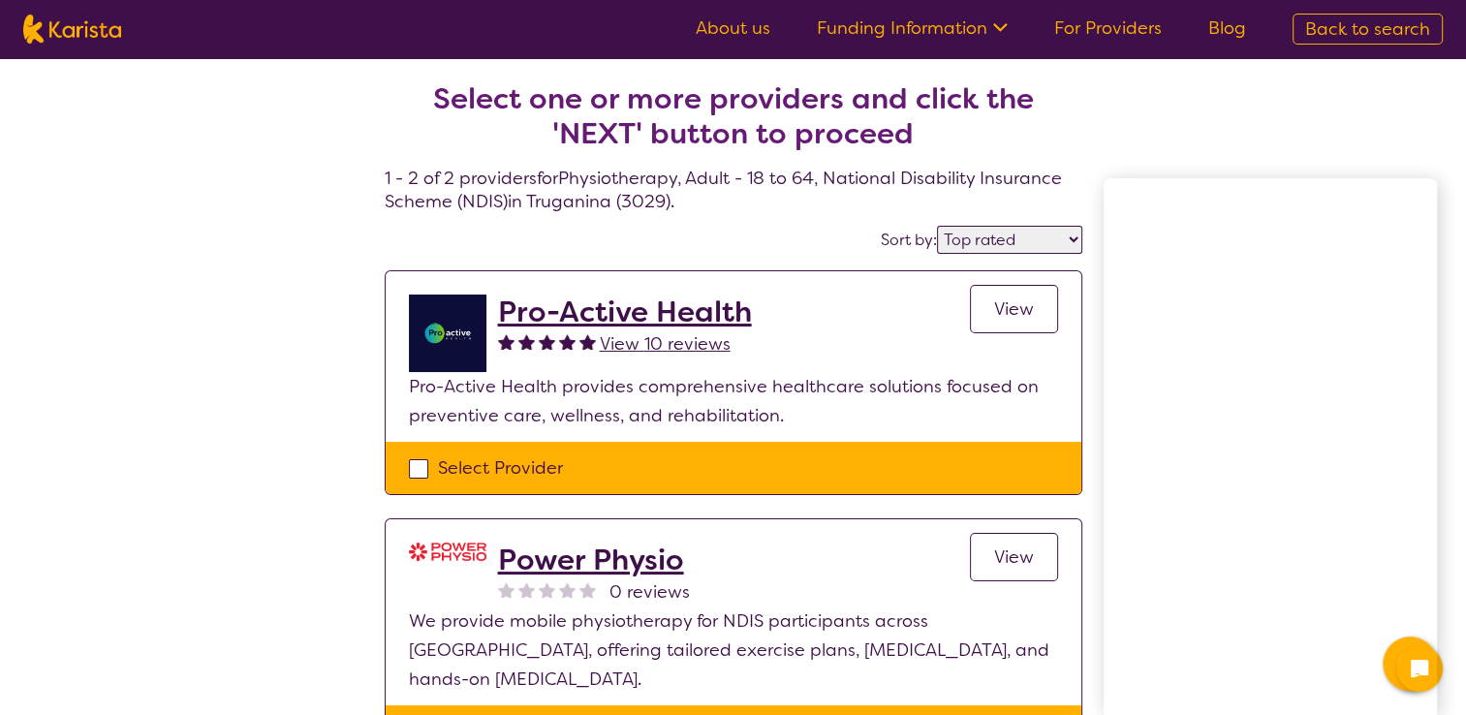
select select "NDIS Plan management"
select select "AD"
select select "NDIS"
select select "NDIS Plan management"
select select "AD"
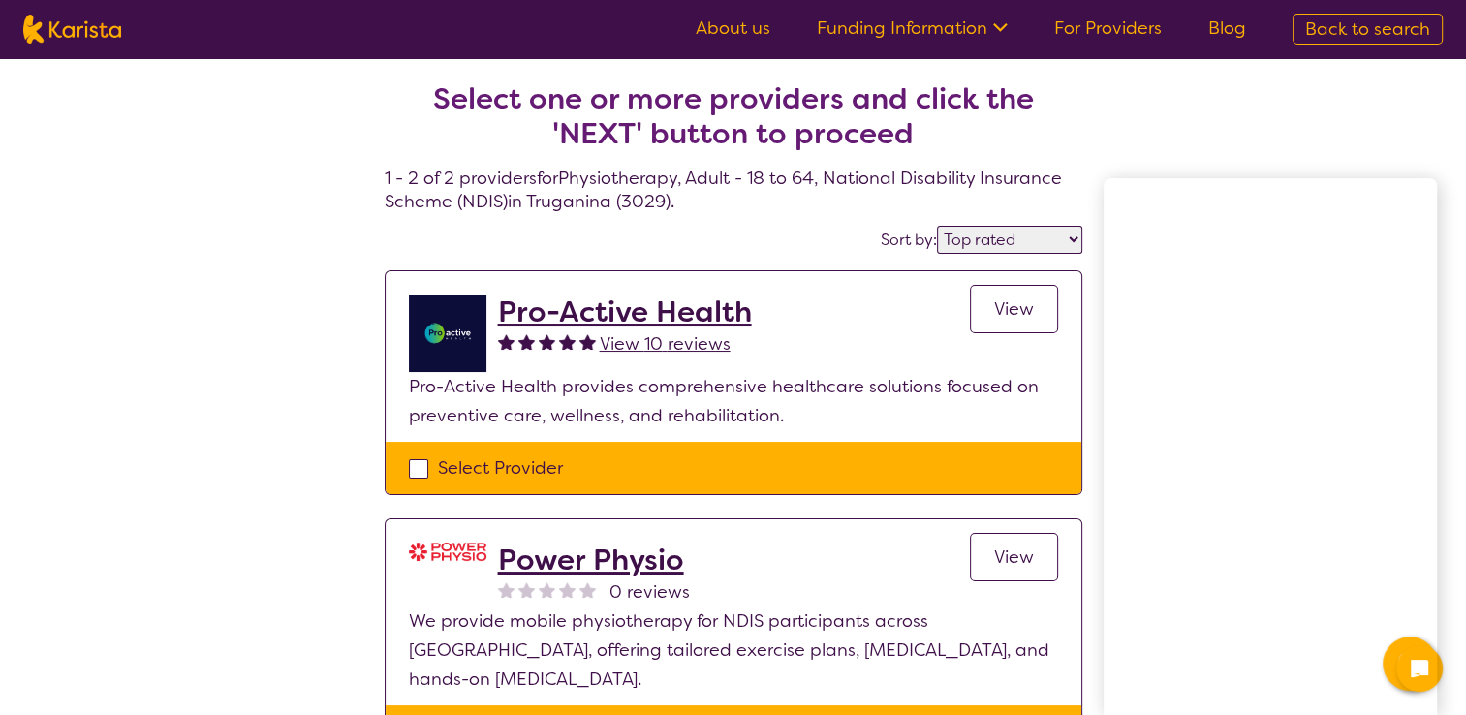
select select "NDIS"
